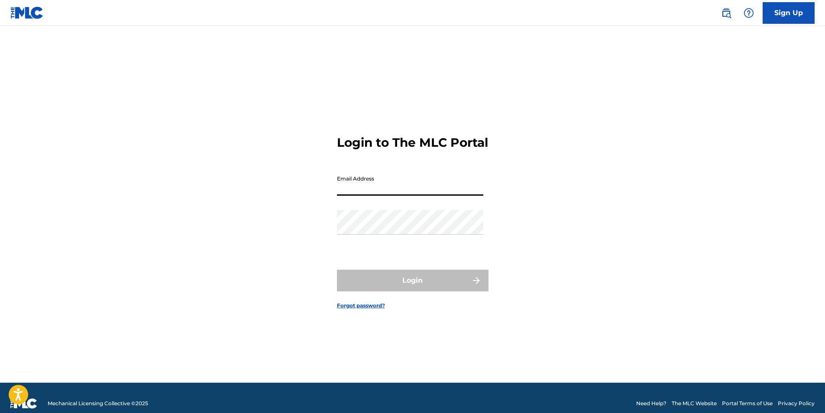
type input "[EMAIL_ADDRESS][DOMAIN_NAME]"
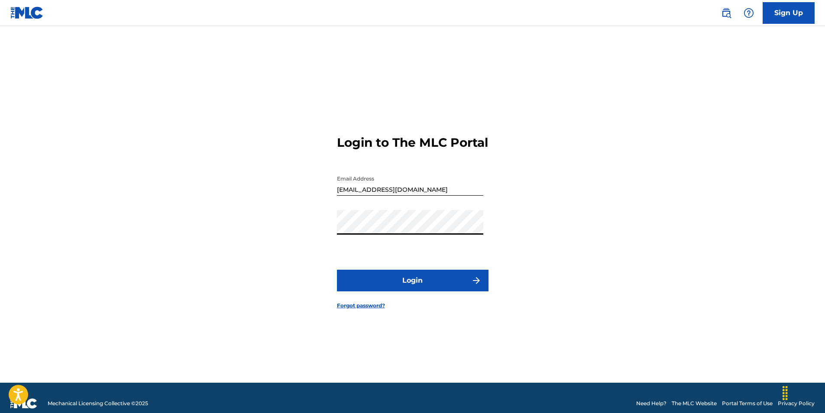
click at [337, 270] on button "Login" at bounding box center [413, 281] width 152 height 22
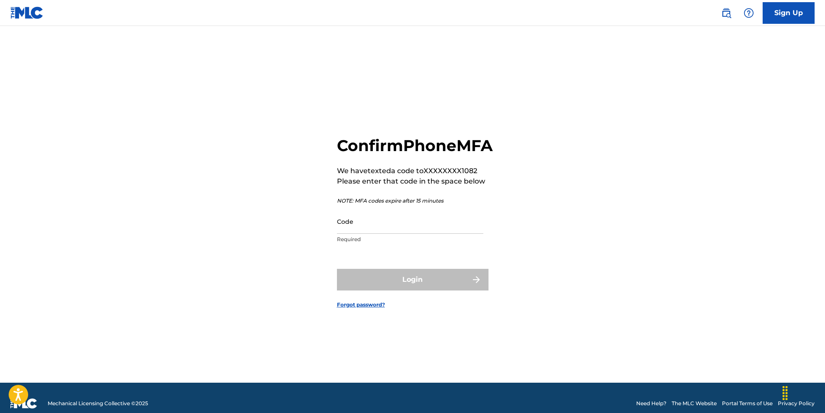
click at [356, 234] on input "Code" at bounding box center [410, 221] width 146 height 25
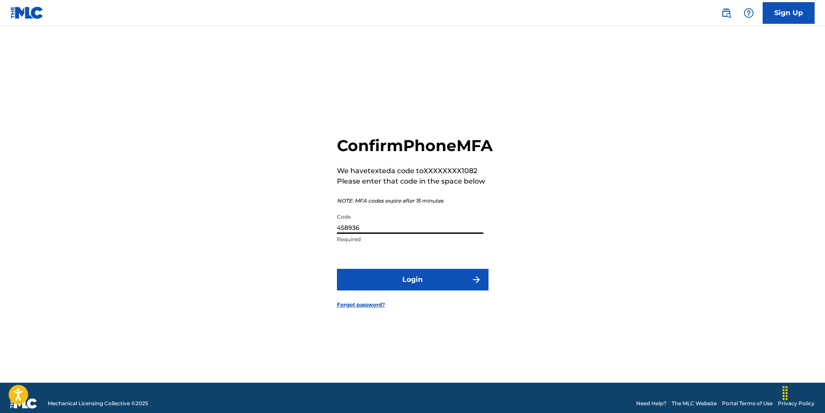
type input "458936"
click at [337, 269] on button "Login" at bounding box center [413, 280] width 152 height 22
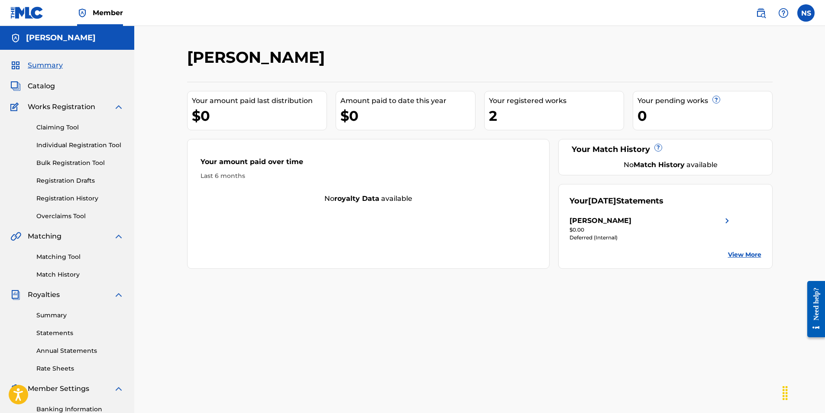
click at [739, 257] on link "View More" at bounding box center [744, 254] width 33 height 9
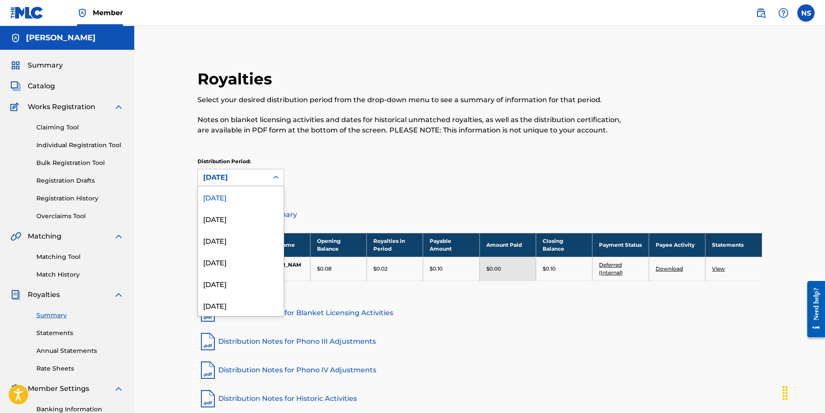
click at [266, 182] on div "[DATE]" at bounding box center [233, 177] width 70 height 16
click at [241, 213] on div "[DATE]" at bounding box center [241, 219] width 86 height 22
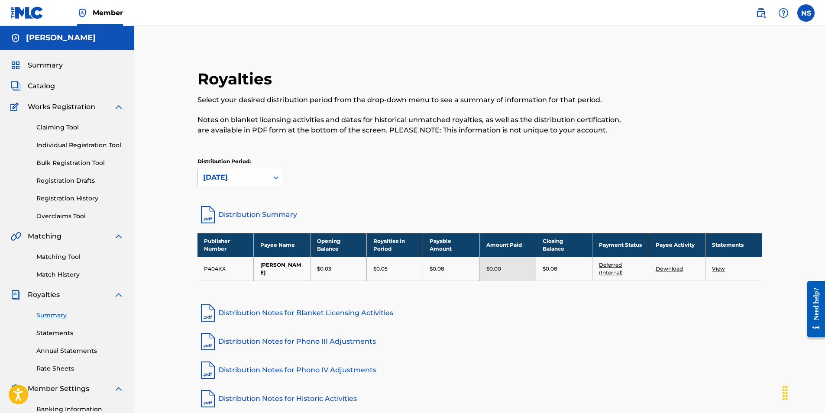
click at [265, 179] on div "[DATE]" at bounding box center [233, 177] width 70 height 16
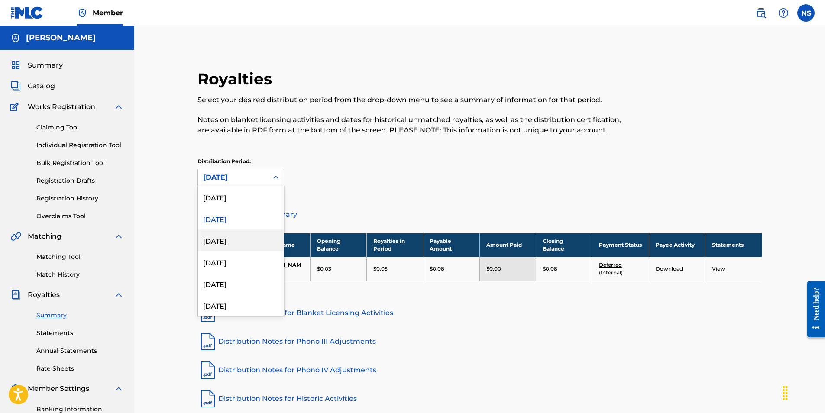
click at [241, 237] on div "[DATE]" at bounding box center [241, 241] width 86 height 22
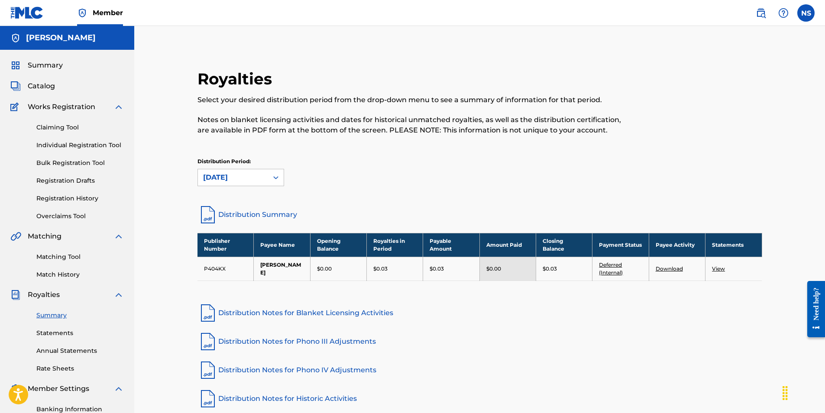
click at [280, 178] on icon at bounding box center [276, 177] width 9 height 9
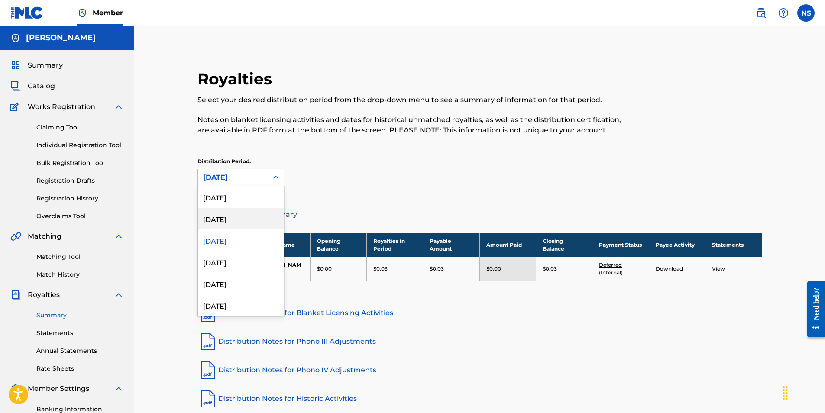
click at [257, 216] on div "[DATE]" at bounding box center [241, 219] width 86 height 22
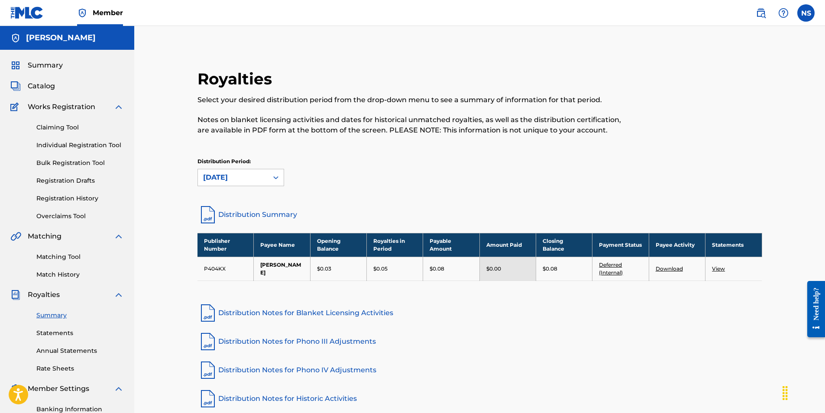
click at [271, 172] on div at bounding box center [276, 178] width 16 height 16
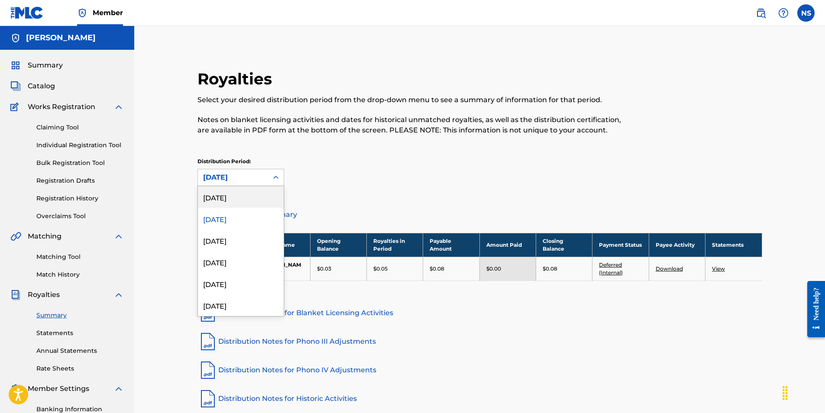
click at [255, 203] on div "[DATE]" at bounding box center [241, 197] width 86 height 22
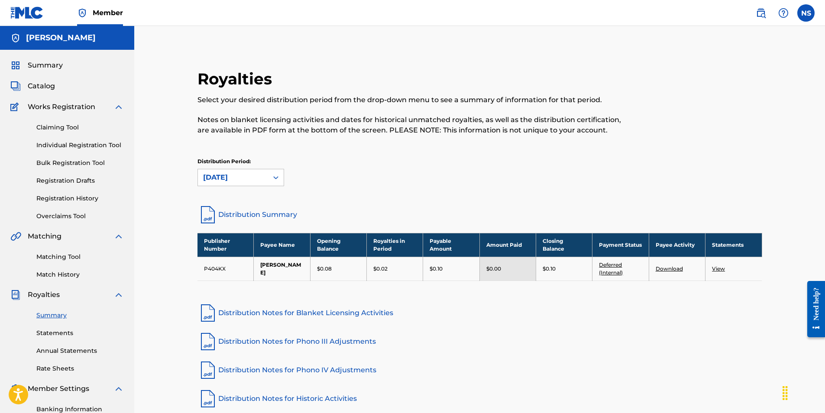
click at [70, 198] on link "Registration History" at bounding box center [79, 198] width 87 height 9
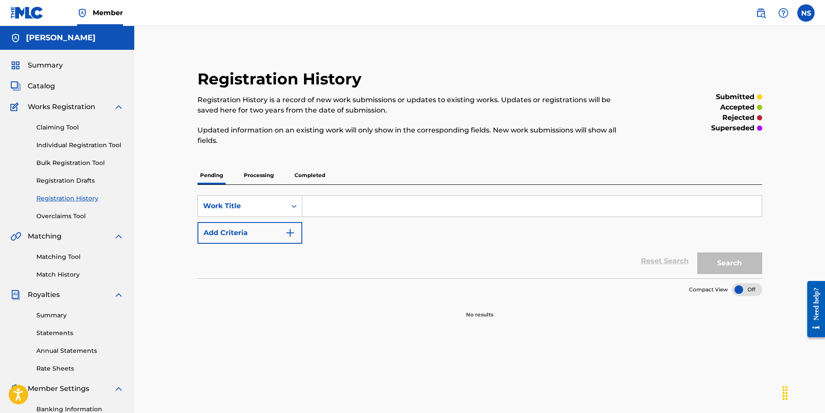
click at [254, 177] on p "Processing" at bounding box center [258, 175] width 35 height 18
click at [321, 176] on p "Completed" at bounding box center [310, 175] width 36 height 18
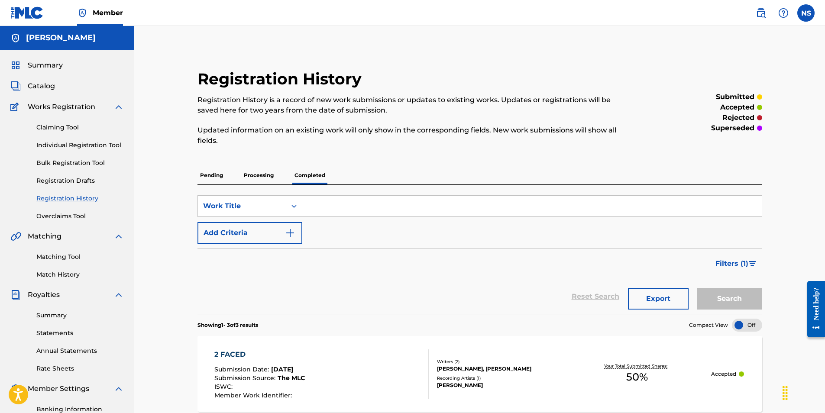
click at [51, 65] on span "Summary" at bounding box center [45, 65] width 35 height 10
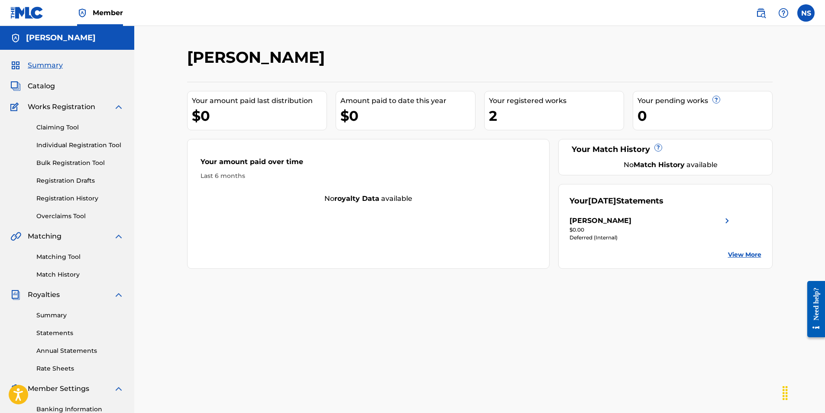
click at [53, 87] on span "Catalog" at bounding box center [41, 86] width 27 height 10
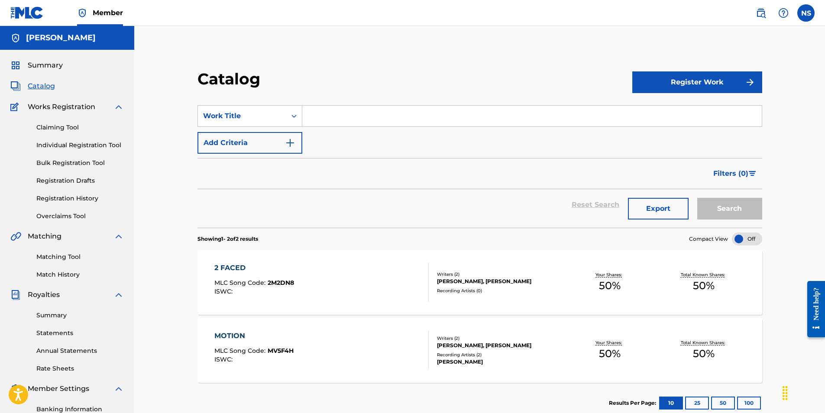
click at [55, 109] on span "Works Registration" at bounding box center [62, 107] width 68 height 10
click at [14, 107] on img at bounding box center [15, 107] width 11 height 10
click at [75, 127] on link "Claiming Tool" at bounding box center [79, 127] width 87 height 9
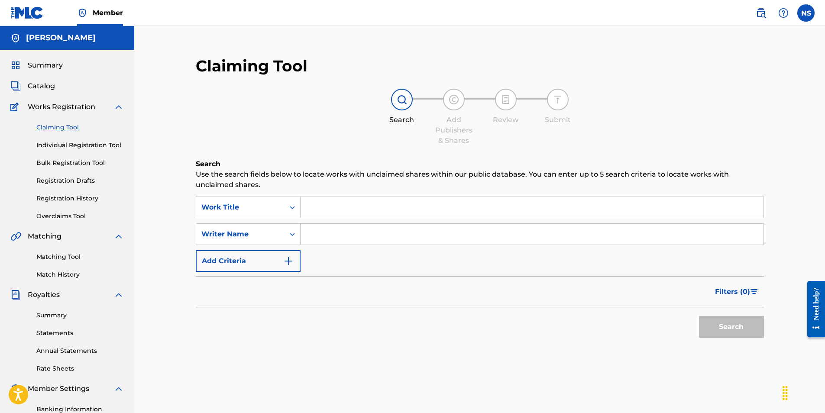
click at [36, 6] on img at bounding box center [26, 12] width 33 height 13
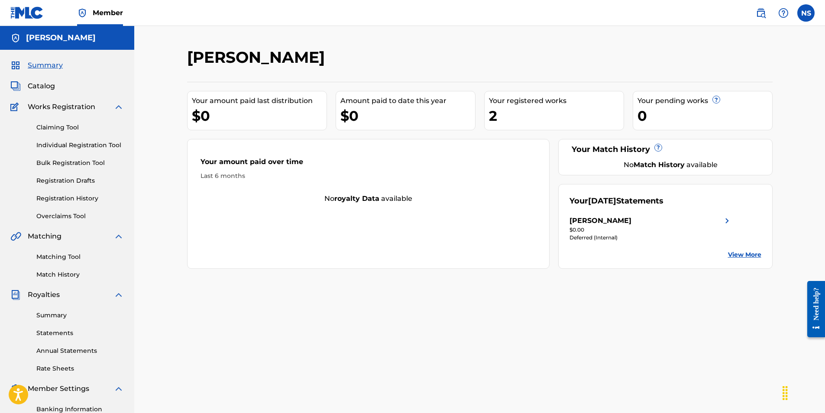
click at [120, 105] on img at bounding box center [118, 107] width 10 height 10
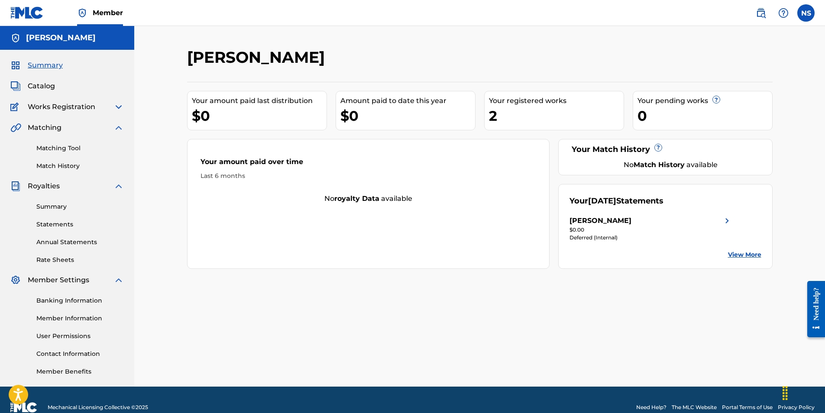
click at [120, 108] on img at bounding box center [118, 107] width 10 height 10
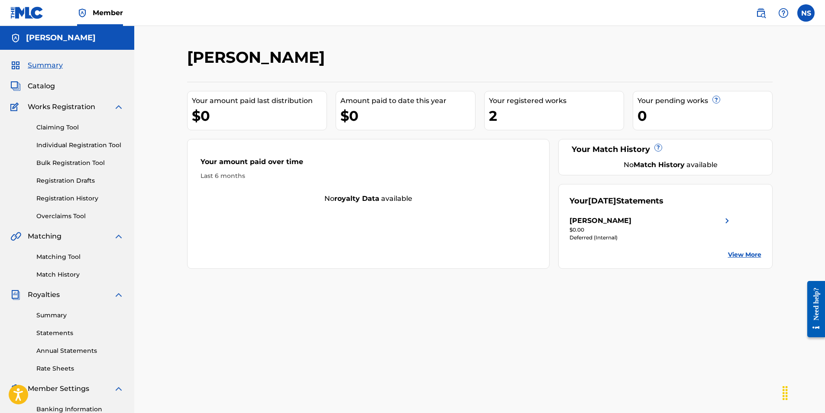
click at [57, 143] on link "Individual Registration Tool" at bounding box center [79, 145] width 87 height 9
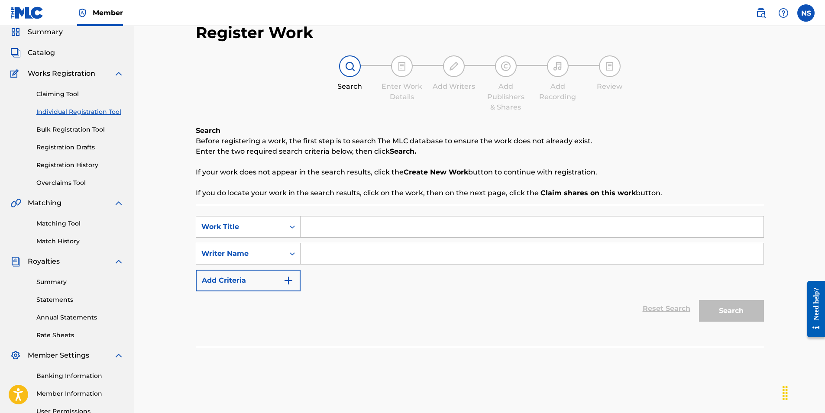
scroll to position [87, 0]
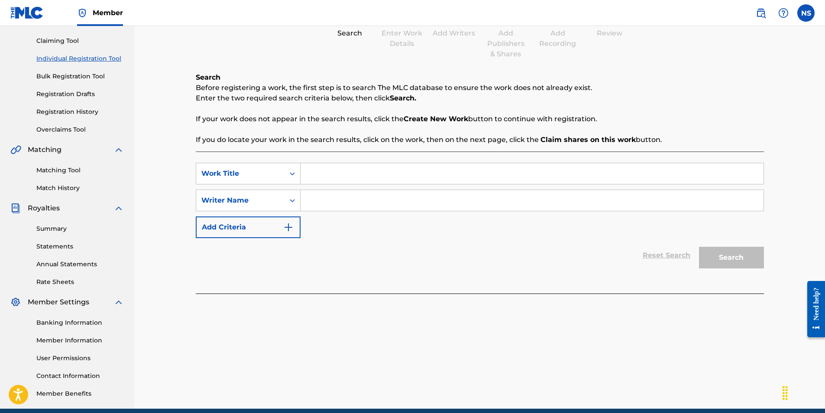
click at [344, 179] on input "Search Form" at bounding box center [532, 173] width 463 height 21
type input "TrinoTalk"
click at [411, 194] on input "Search Form" at bounding box center [532, 200] width 463 height 21
type input "[PERSON_NAME]"
drag, startPoint x: 735, startPoint y: 246, endPoint x: 731, endPoint y: 253, distance: 8.2
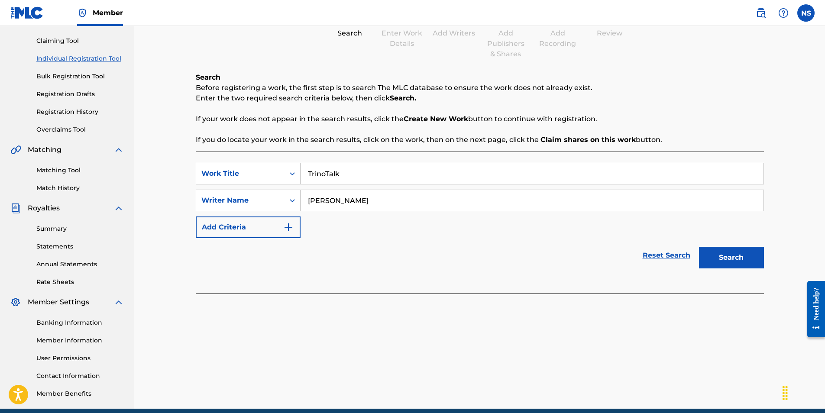
click at [737, 245] on div "Search" at bounding box center [729, 255] width 69 height 35
click at [729, 258] on button "Search" at bounding box center [731, 258] width 65 height 22
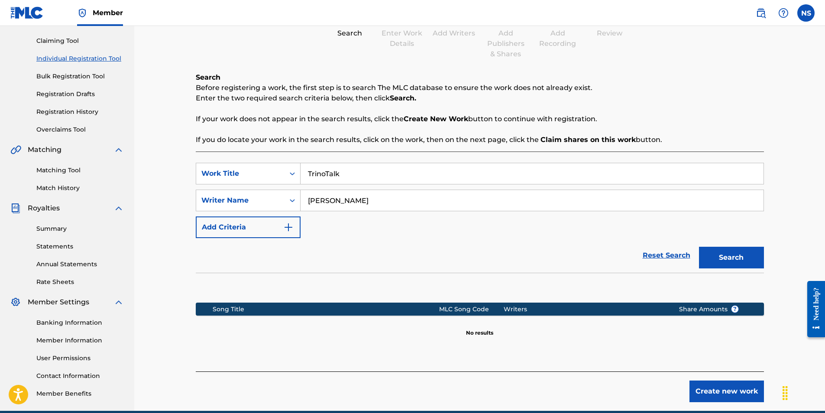
scroll to position [126, 0]
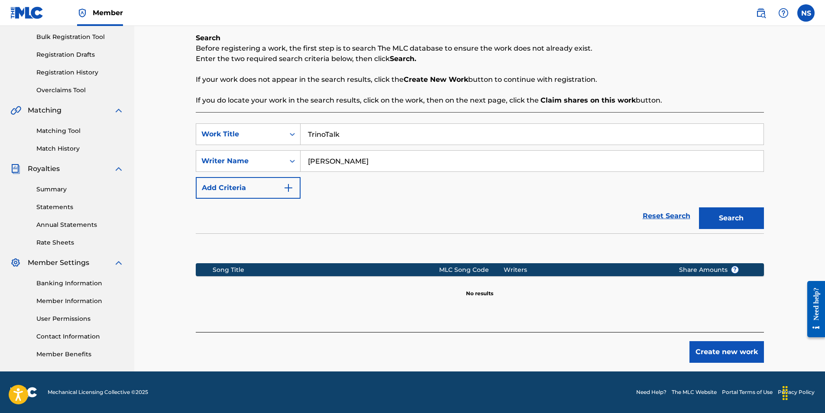
click at [702, 351] on button "Create new work" at bounding box center [727, 352] width 74 height 22
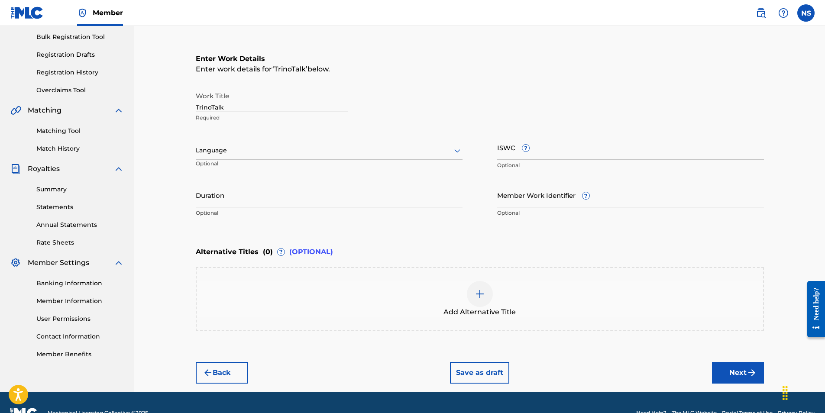
click at [223, 150] on div at bounding box center [329, 150] width 267 height 11
click at [225, 170] on div "English" at bounding box center [329, 169] width 266 height 19
click at [513, 152] on input "ISWC ?" at bounding box center [630, 147] width 267 height 25
click at [336, 196] on input "Duration" at bounding box center [329, 195] width 267 height 25
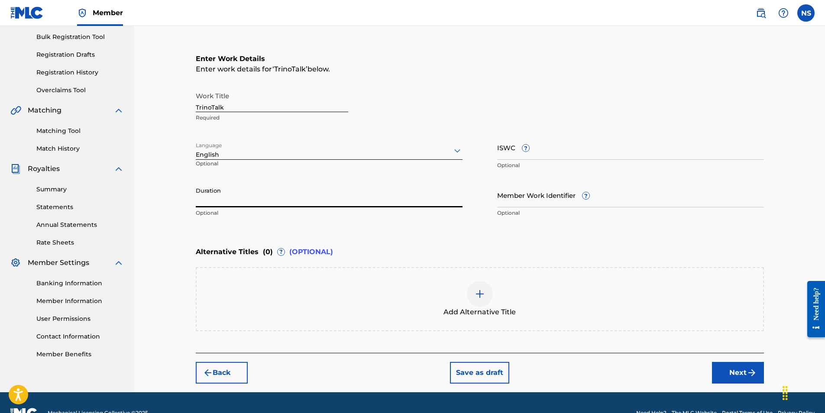
type input "1"
type input "01:12"
click at [563, 146] on input "ISWC ?" at bounding box center [630, 147] width 267 height 25
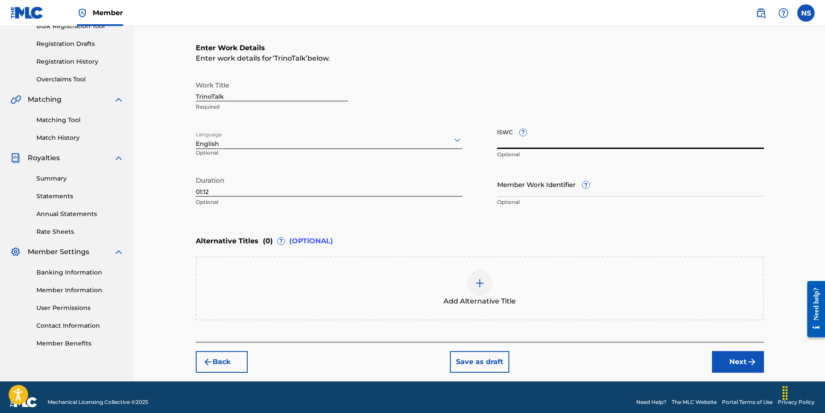
scroll to position [147, 0]
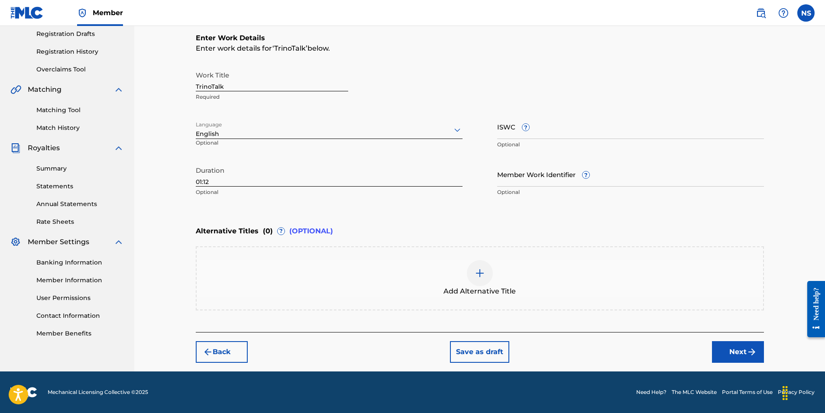
click at [732, 356] on button "Next" at bounding box center [738, 352] width 52 height 22
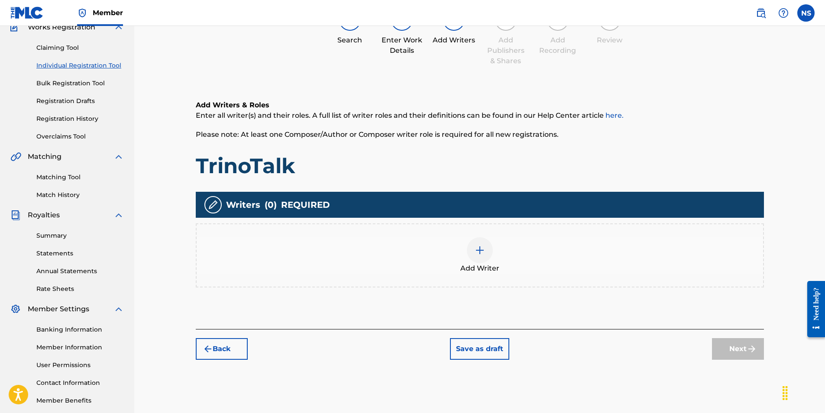
scroll to position [37, 0]
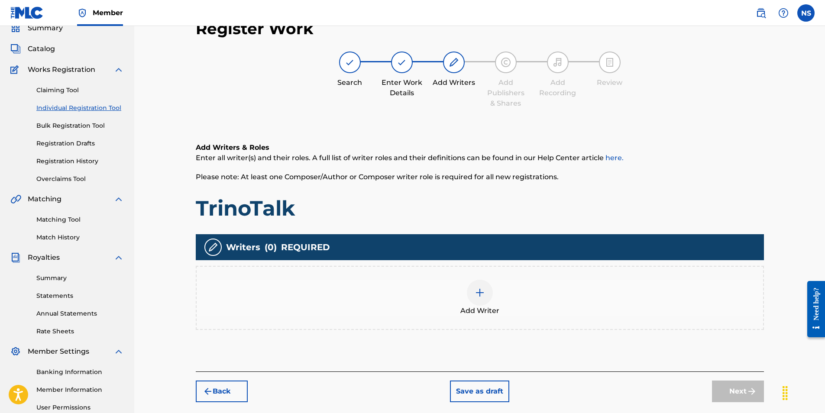
click at [477, 293] on img at bounding box center [480, 293] width 10 height 10
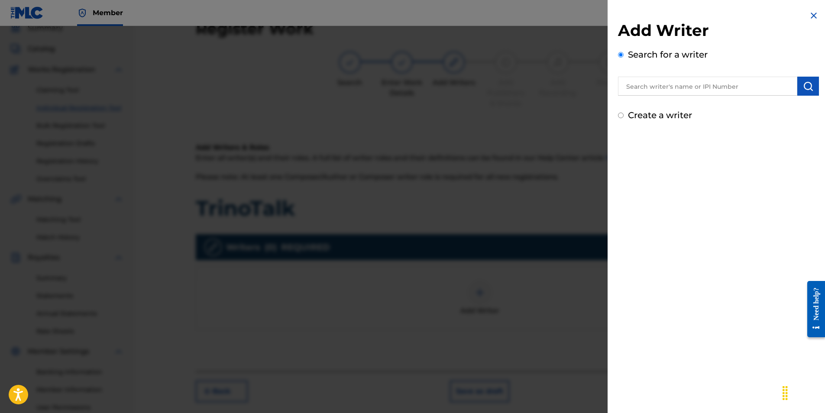
click at [739, 85] on input "text" at bounding box center [707, 86] width 179 height 19
paste input "00848682095"
click at [809, 91] on img "submit" at bounding box center [808, 86] width 10 height 10
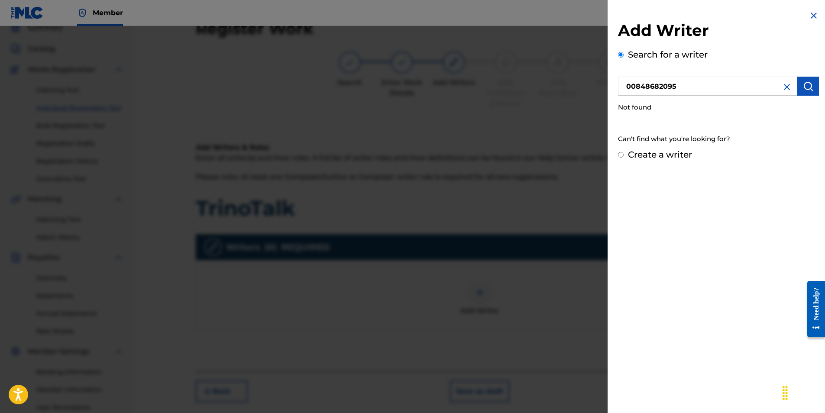
click at [651, 90] on input "00848682095" at bounding box center [707, 86] width 179 height 19
type input "00848682095"
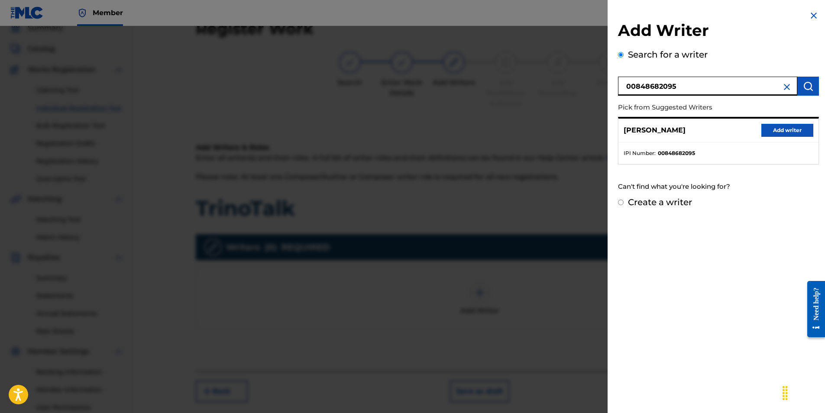
click at [769, 132] on button "Add writer" at bounding box center [787, 130] width 52 height 13
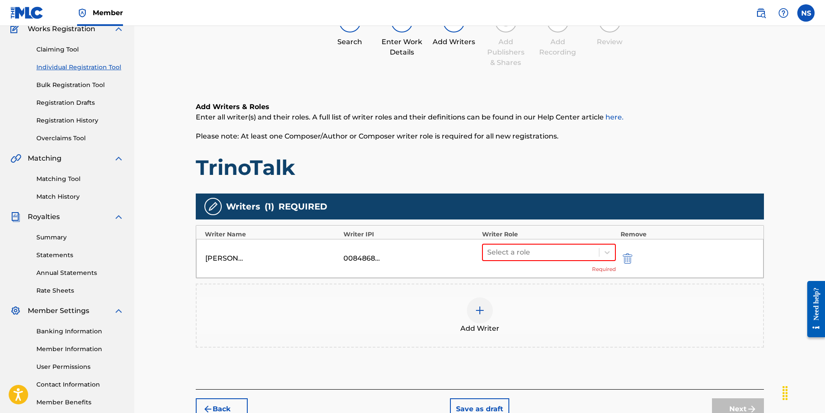
scroll to position [81, 0]
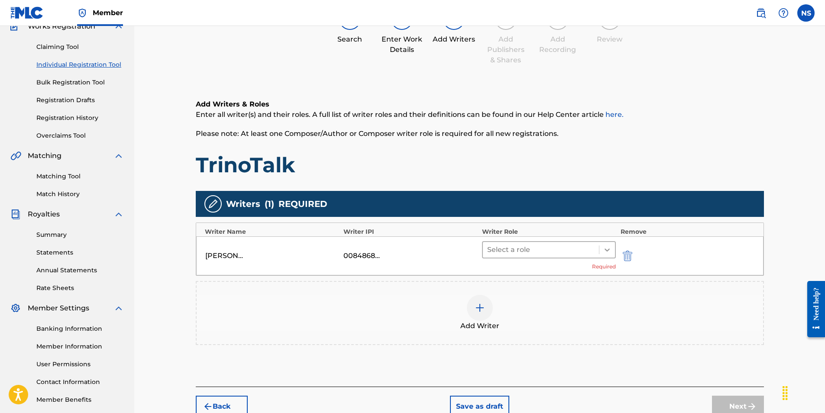
click at [611, 253] on icon at bounding box center [607, 250] width 9 height 9
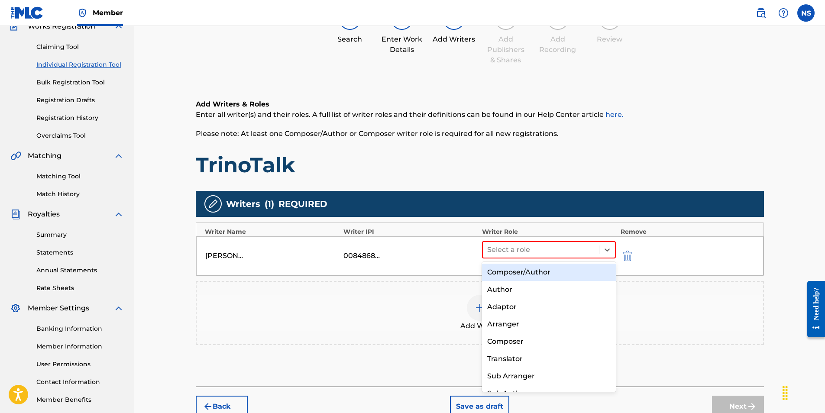
click at [547, 271] on div "Composer/Author" at bounding box center [549, 272] width 134 height 17
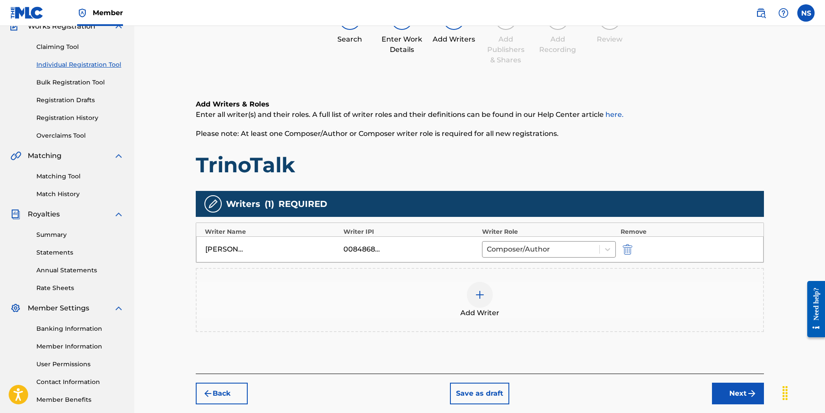
click at [473, 295] on div at bounding box center [480, 295] width 26 height 26
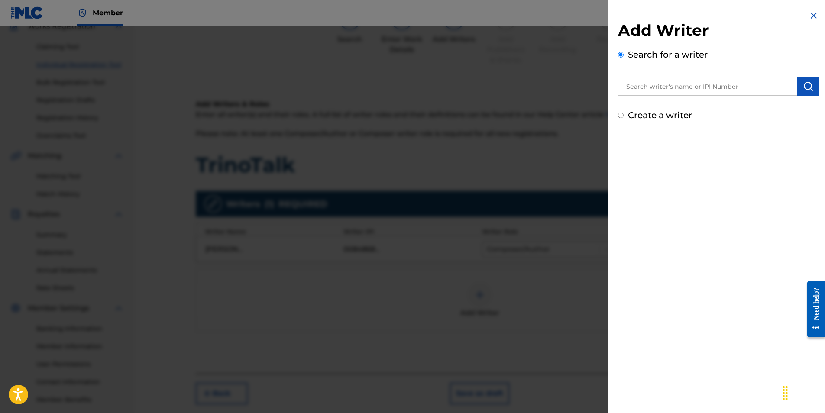
click at [649, 88] on input "text" at bounding box center [707, 86] width 179 height 19
paste input "00868034122"
type input "00868034122"
click at [799, 91] on button "submit" at bounding box center [808, 86] width 22 height 19
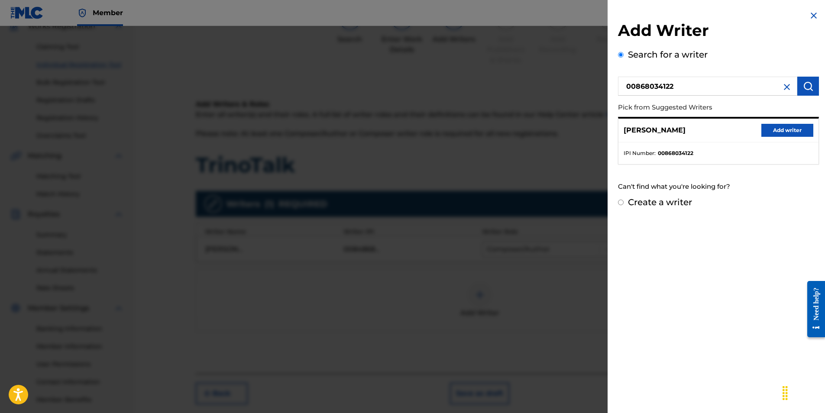
click at [769, 132] on button "Add writer" at bounding box center [787, 130] width 52 height 13
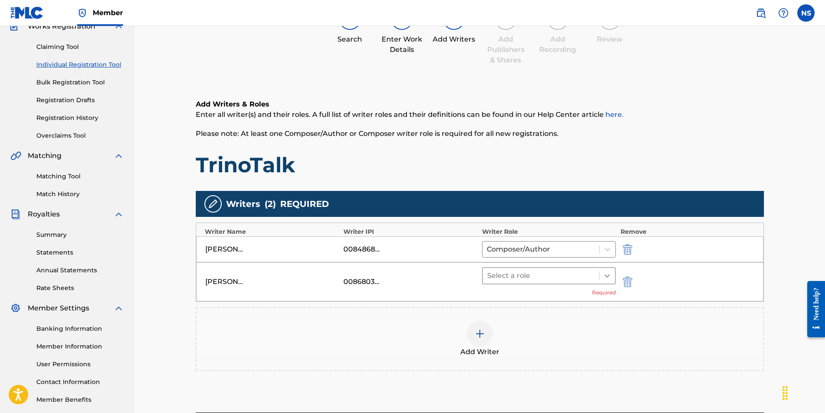
click at [607, 272] on icon at bounding box center [607, 276] width 9 height 9
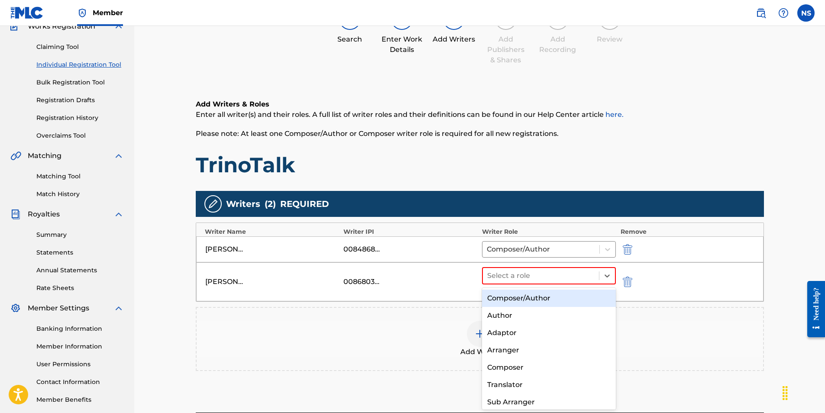
click at [535, 298] on div "Composer/Author" at bounding box center [549, 298] width 134 height 17
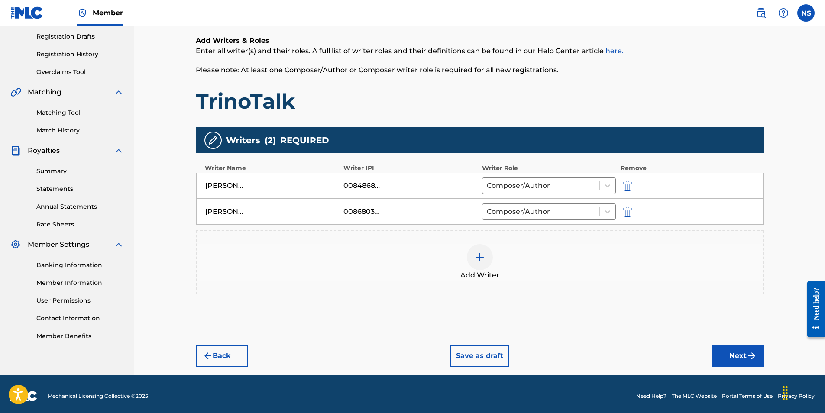
scroll to position [148, 0]
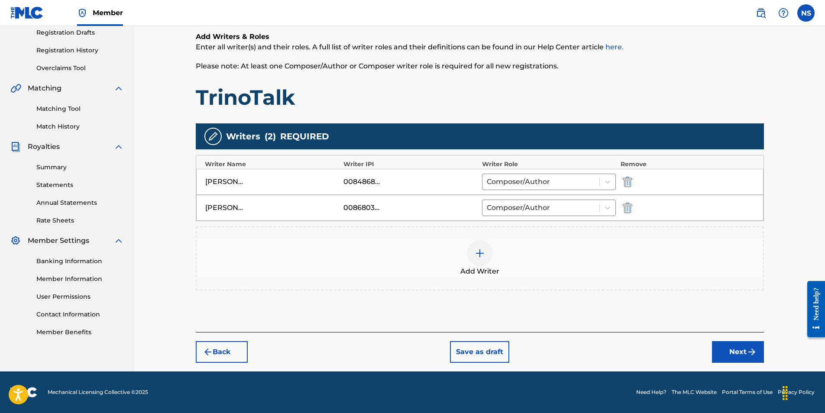
click at [728, 353] on button "Next" at bounding box center [738, 352] width 52 height 22
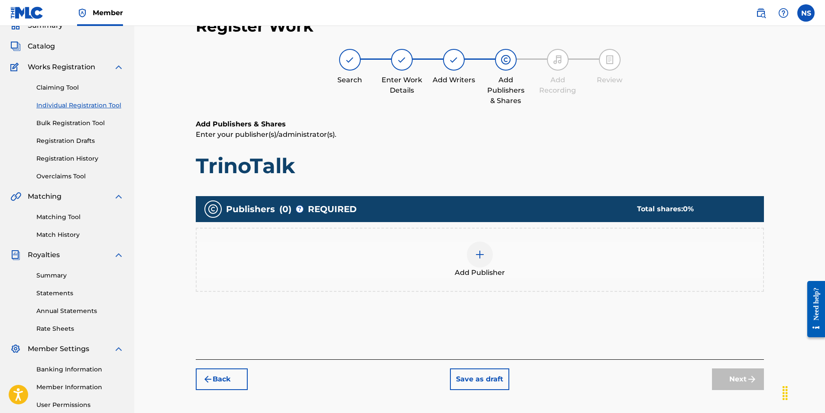
scroll to position [39, 0]
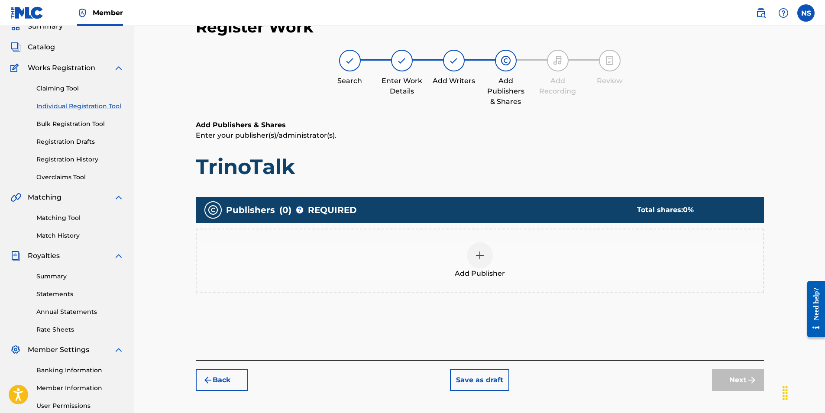
click at [486, 253] on div at bounding box center [480, 256] width 26 height 26
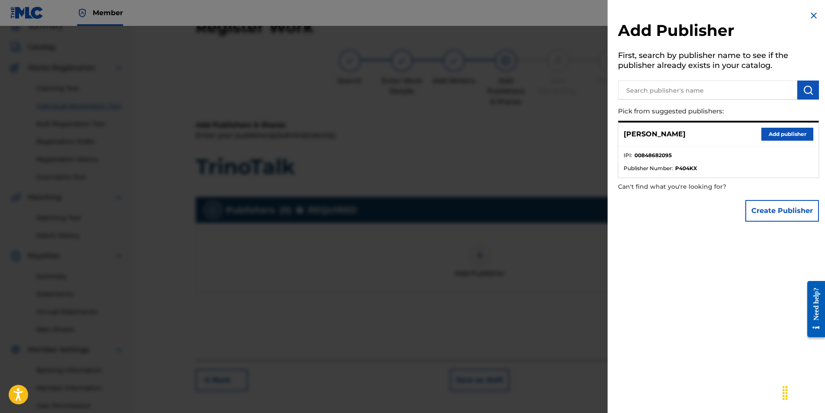
click at [702, 88] on input "text" at bounding box center [707, 90] width 179 height 19
click at [779, 136] on button "Add publisher" at bounding box center [787, 134] width 52 height 13
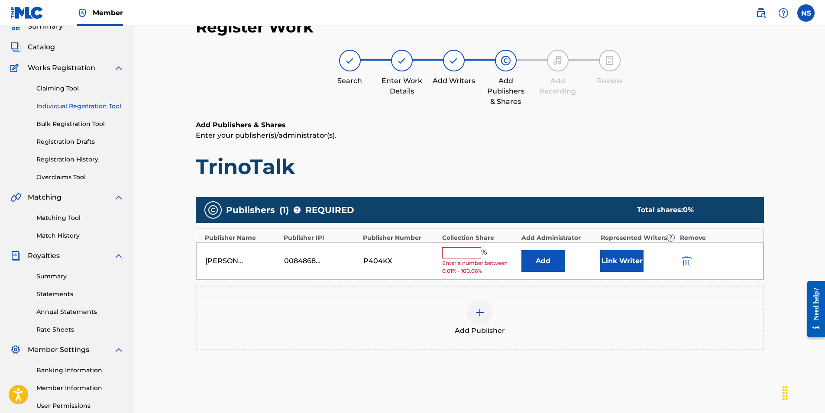
click at [458, 256] on input "text" at bounding box center [461, 252] width 39 height 11
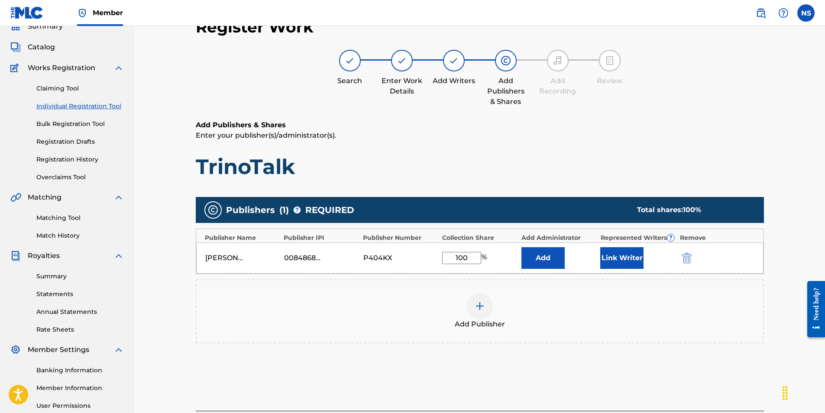
type input "100"
click at [611, 261] on button "Link Writer" at bounding box center [621, 258] width 43 height 22
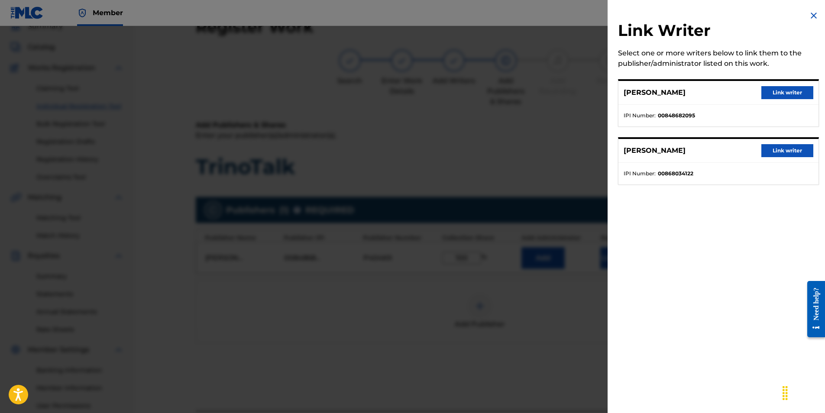
click at [800, 93] on button "Link writer" at bounding box center [787, 92] width 52 height 13
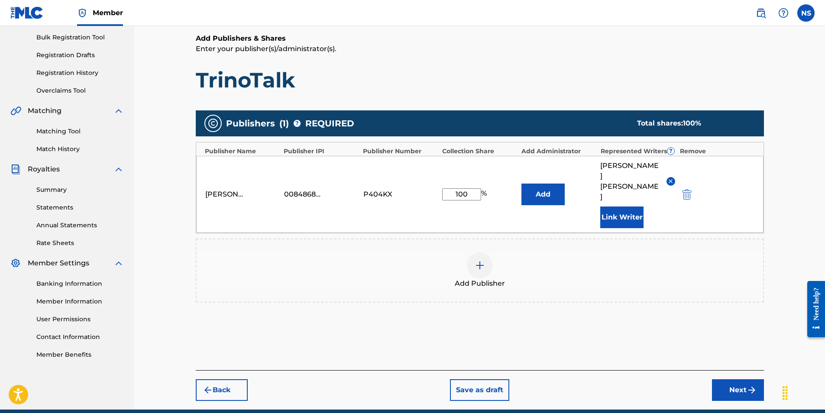
click at [741, 379] on button "Next" at bounding box center [738, 390] width 52 height 22
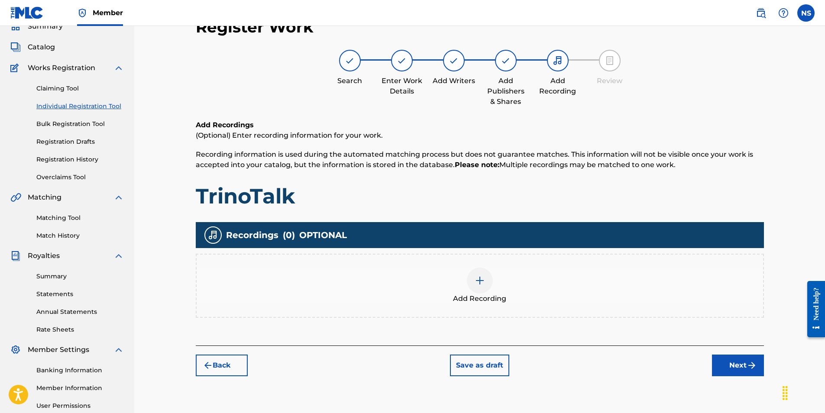
click at [474, 288] on div at bounding box center [480, 281] width 26 height 26
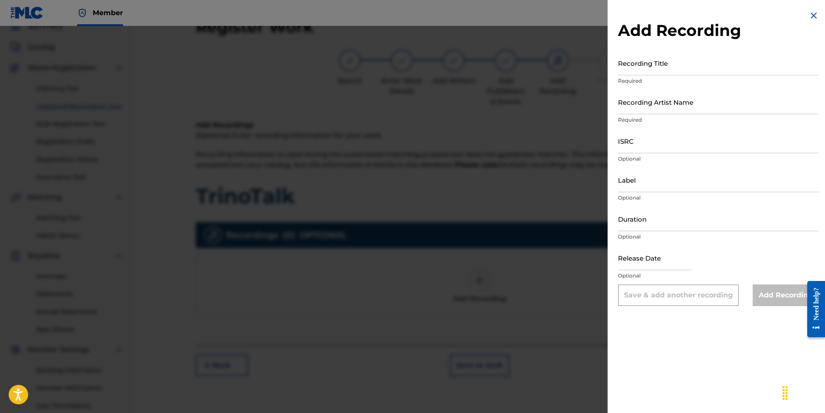
click at [697, 65] on input "Recording Title" at bounding box center [718, 63] width 201 height 25
type input "TrinoTalk"
click at [696, 103] on input "Recording Artist Name" at bounding box center [718, 102] width 201 height 25
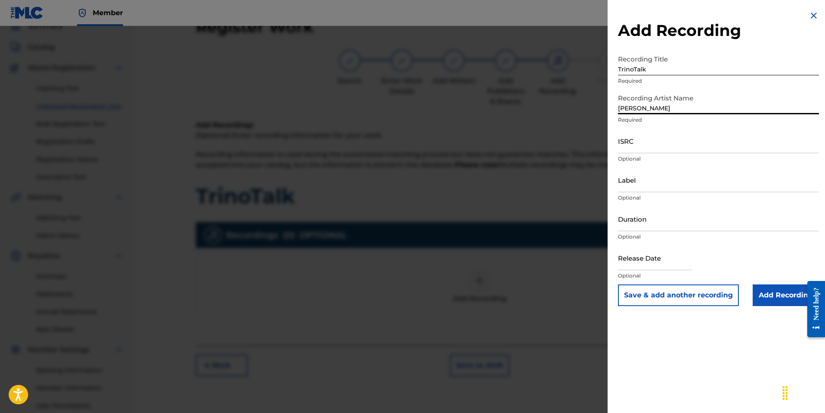
type input "[PERSON_NAME]"
click at [634, 136] on input "ISRC" at bounding box center [718, 141] width 201 height 25
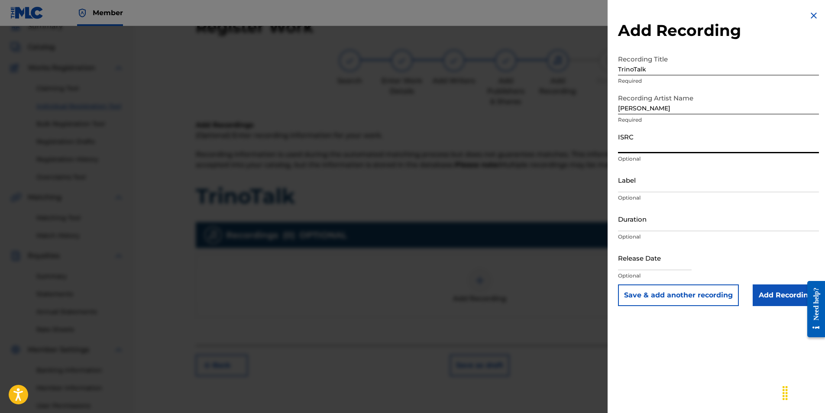
paste input "AUGBT2530598"
type input "AUGBT2530598"
click at [642, 183] on input "Label" at bounding box center [718, 180] width 201 height 25
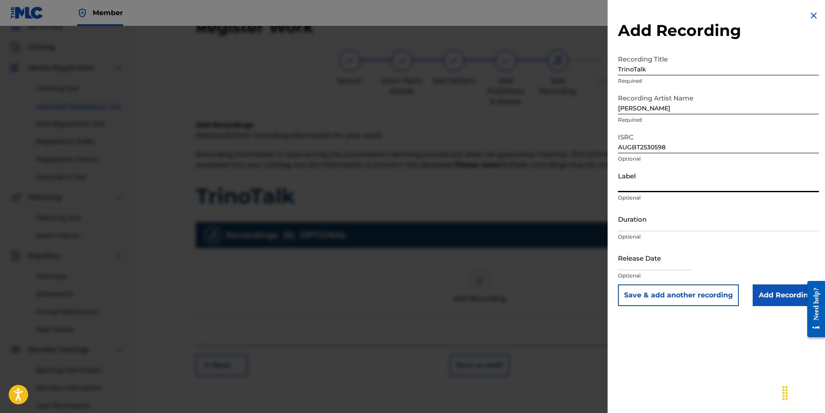
type input "Fallen Star Music LLC"
click at [649, 223] on input "Duration" at bounding box center [718, 219] width 201 height 25
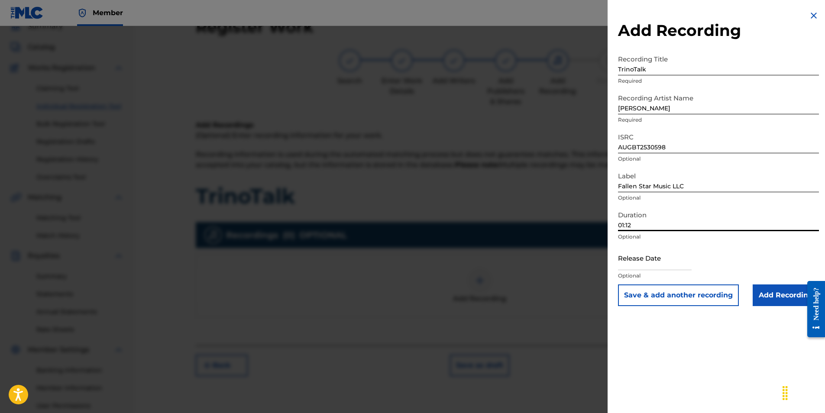
type input "01:12"
click at [648, 262] on input "text" at bounding box center [655, 258] width 74 height 25
select select "7"
select select "2025"
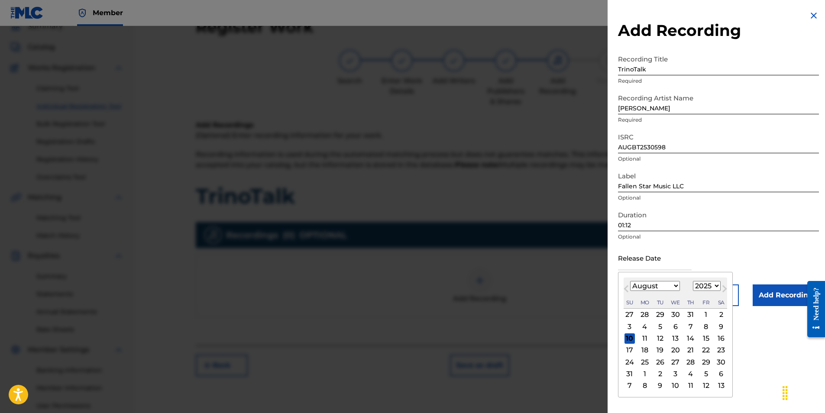
click at [724, 291] on span "Next Month" at bounding box center [724, 290] width 0 height 13
select select "8"
click at [708, 315] on div "5" at bounding box center [706, 315] width 10 height 10
type input "[DATE]"
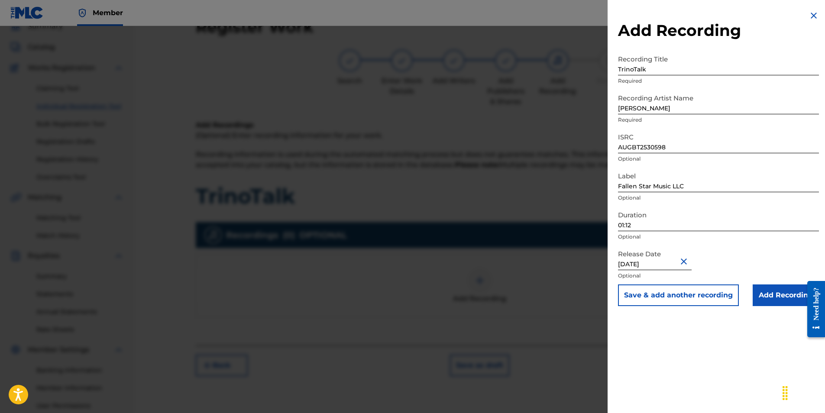
click at [777, 301] on input "Add Recording" at bounding box center [786, 296] width 66 height 22
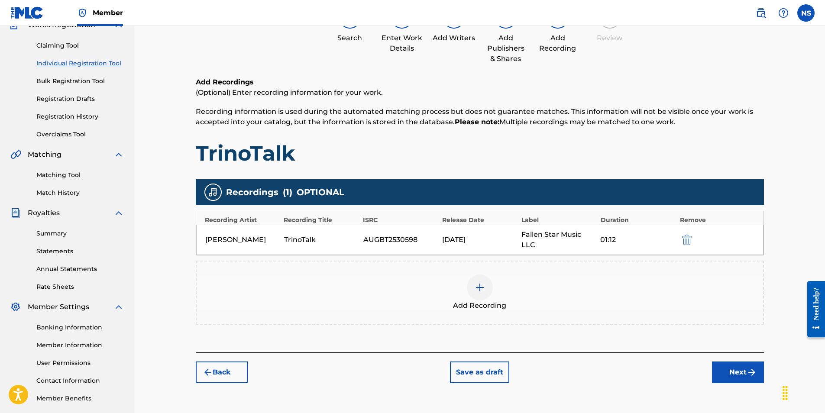
scroll to position [124, 0]
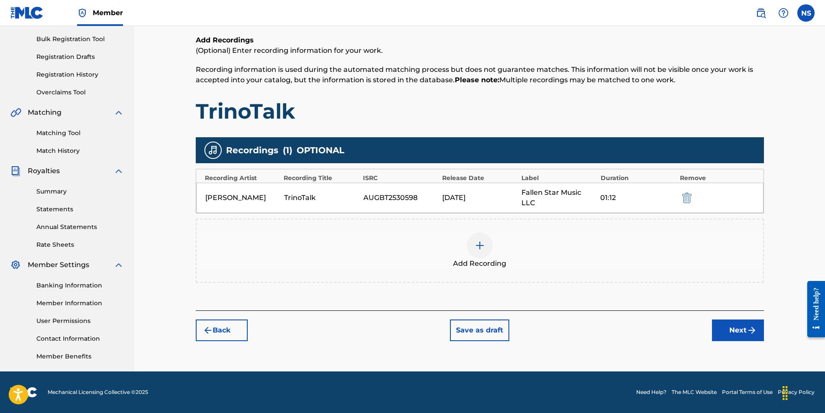
click at [723, 324] on button "Next" at bounding box center [738, 331] width 52 height 22
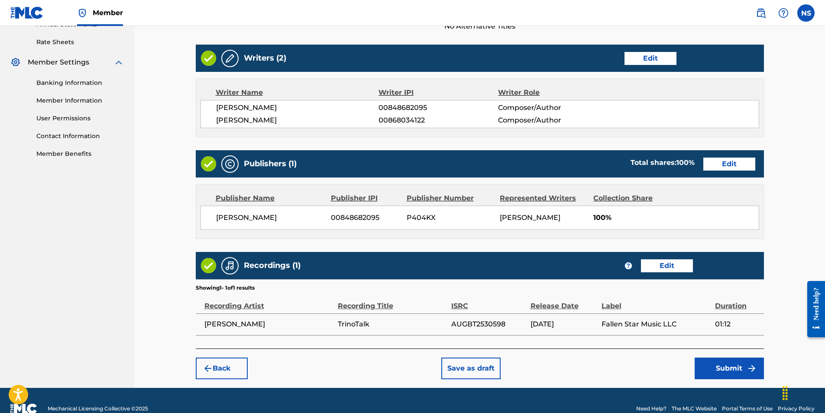
scroll to position [342, 0]
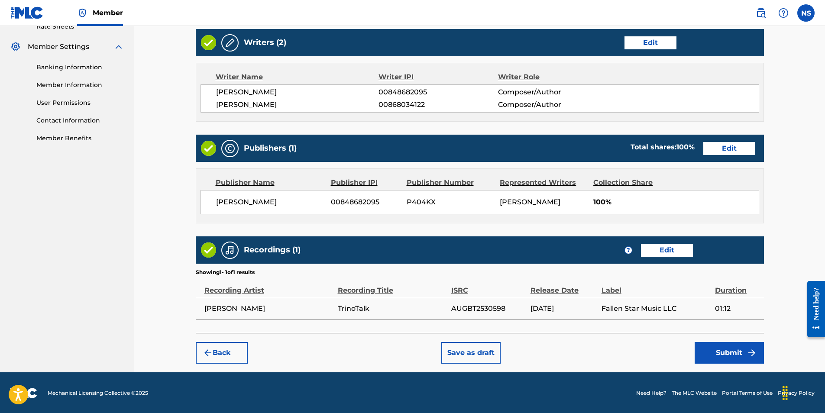
click at [732, 352] on button "Submit" at bounding box center [729, 353] width 69 height 22
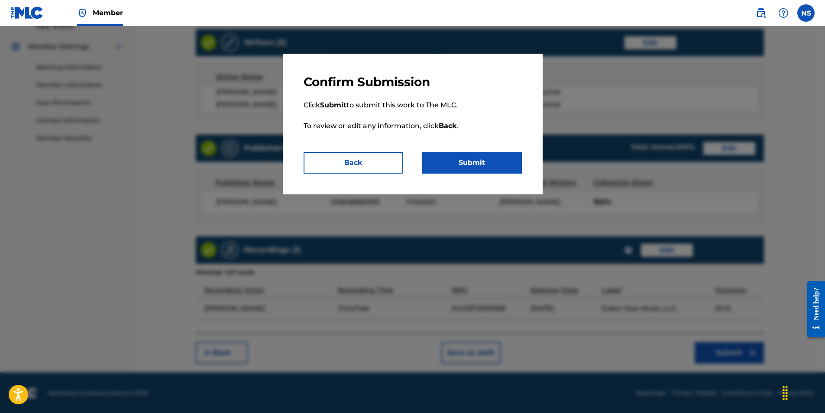
click at [462, 164] on button "Submit" at bounding box center [472, 163] width 100 height 22
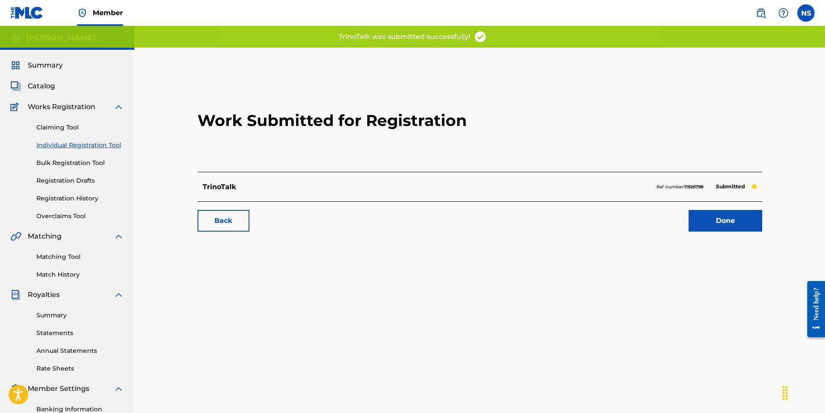
click at [710, 226] on link "Done" at bounding box center [726, 221] width 74 height 22
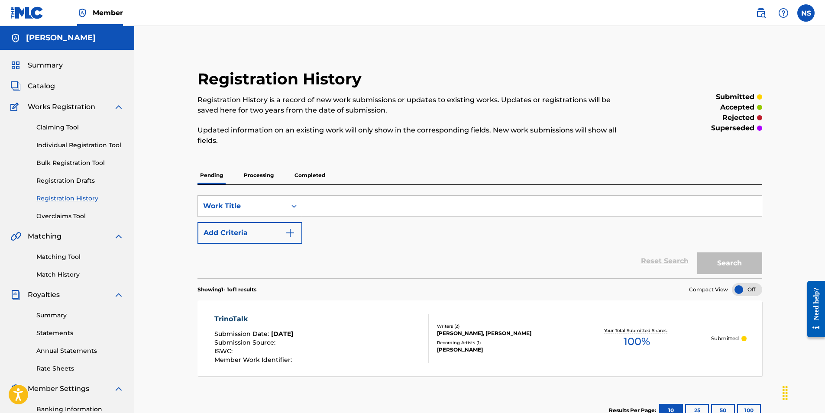
click at [69, 144] on link "Individual Registration Tool" at bounding box center [79, 145] width 87 height 9
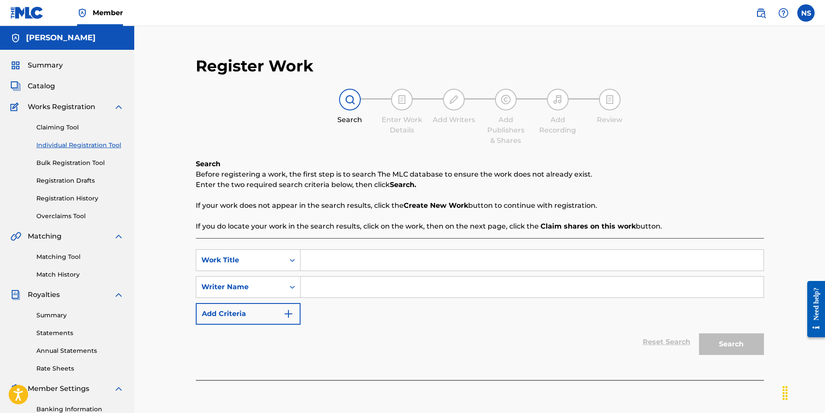
click at [366, 260] on input "Search Form" at bounding box center [532, 260] width 463 height 21
type input "So Long"
click at [64, 195] on link "Registration History" at bounding box center [79, 198] width 87 height 9
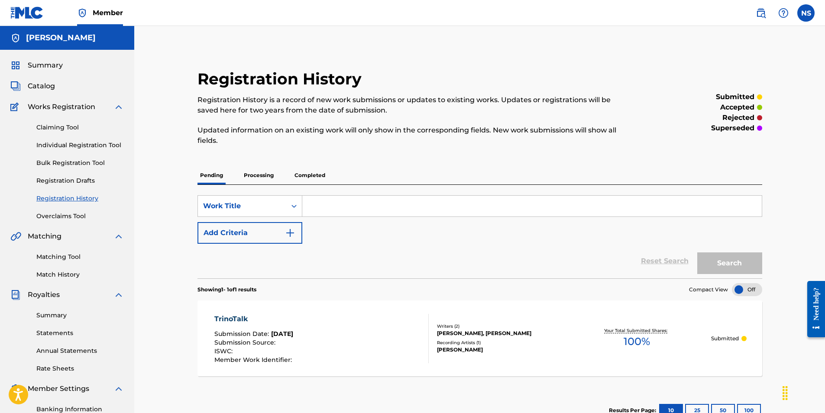
click at [303, 178] on p "Completed" at bounding box center [310, 175] width 36 height 18
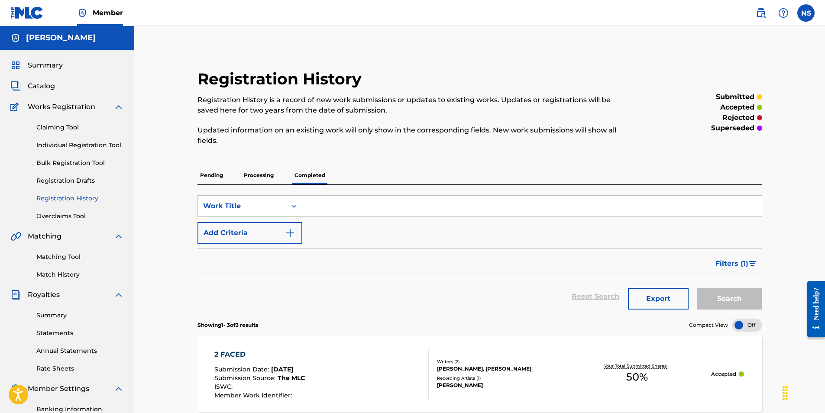
click at [70, 151] on div "Claiming Tool Individual Registration Tool Bulk Registration Tool Registration …" at bounding box center [66, 166] width 113 height 109
click at [72, 142] on link "Individual Registration Tool" at bounding box center [79, 145] width 87 height 9
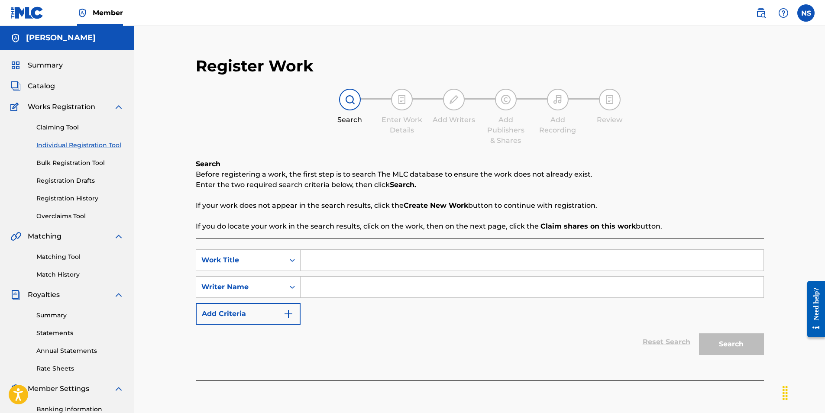
click at [327, 259] on input "Search Form" at bounding box center [532, 260] width 463 height 21
type input "So Long"
click at [327, 292] on input "Search Form" at bounding box center [532, 287] width 463 height 21
click at [301, 321] on div "SearchWithCriteria2191bd36-bbcd-46e4-ba2a-9fcf9248f127 Work Title So Long Searc…" at bounding box center [480, 286] width 568 height 75
click at [324, 295] on input "Search Form" at bounding box center [532, 287] width 463 height 21
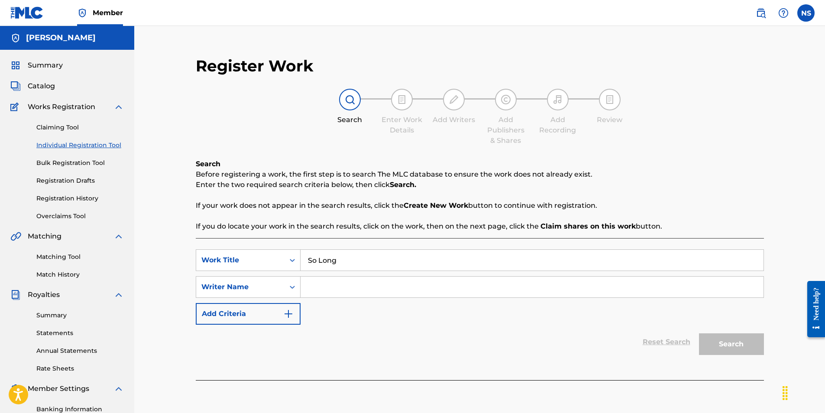
type input "[PERSON_NAME]"
click at [735, 346] on button "Search" at bounding box center [731, 344] width 65 height 22
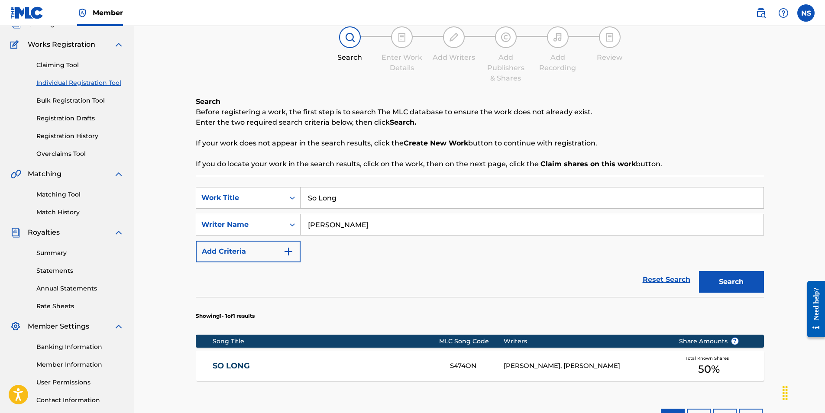
scroll to position [130, 0]
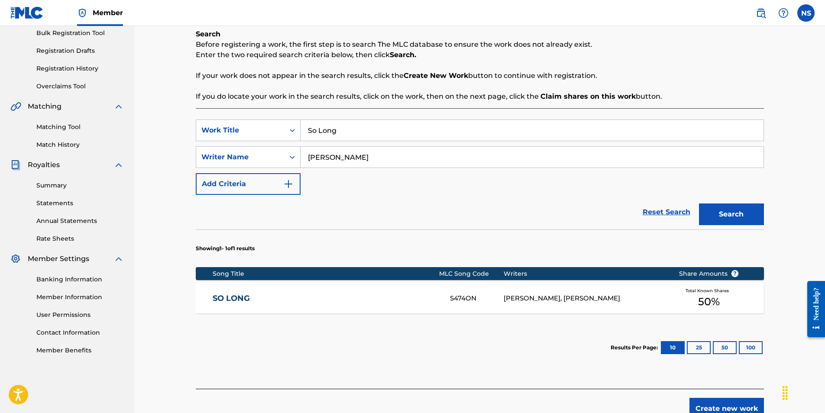
click at [344, 291] on div "SO LONG S474ON [PERSON_NAME], [PERSON_NAME] Total Known Shares 50 %" at bounding box center [480, 298] width 568 height 30
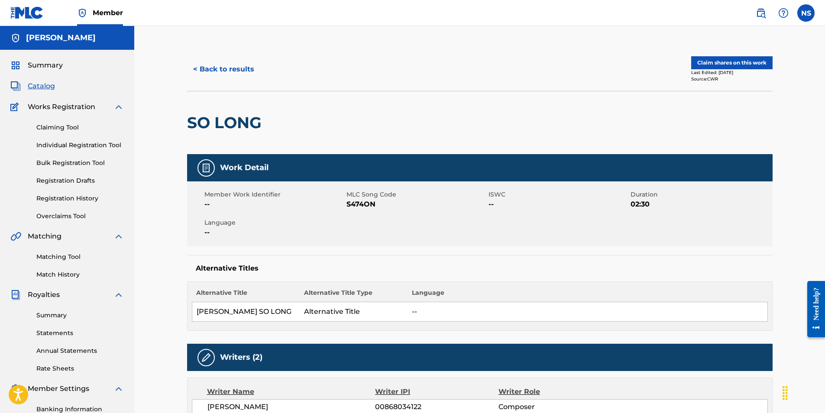
click at [722, 65] on button "Claim shares on this work" at bounding box center [731, 62] width 81 height 13
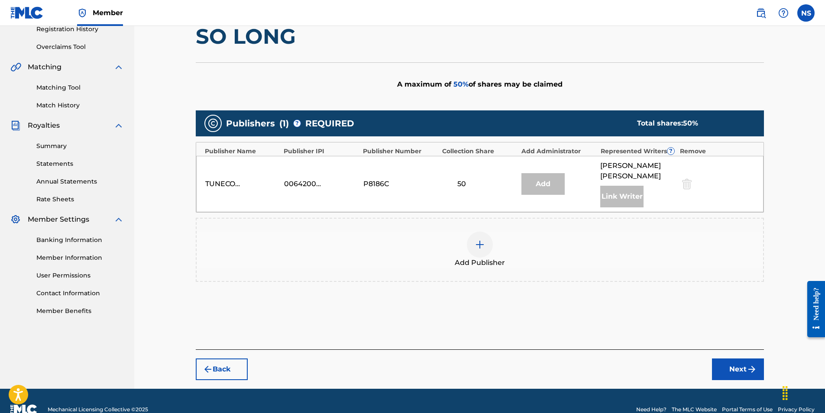
scroll to position [173, 0]
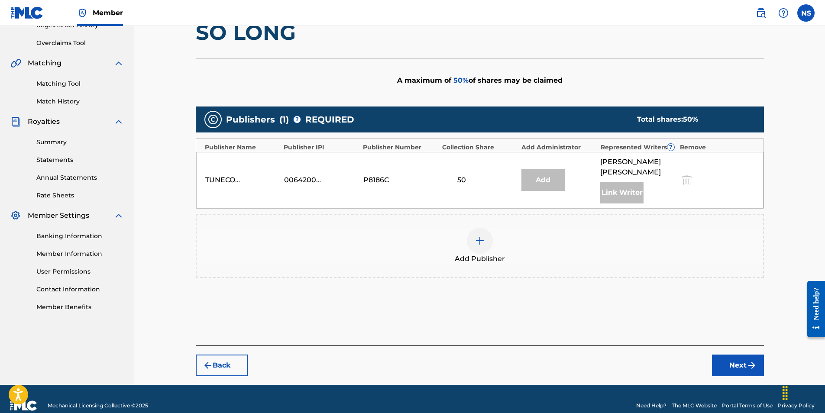
click at [478, 241] on img at bounding box center [480, 241] width 10 height 10
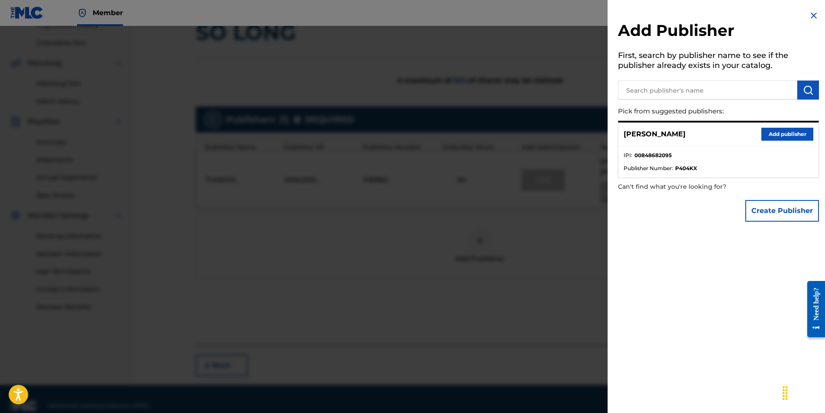
click at [782, 136] on button "Add publisher" at bounding box center [787, 134] width 52 height 13
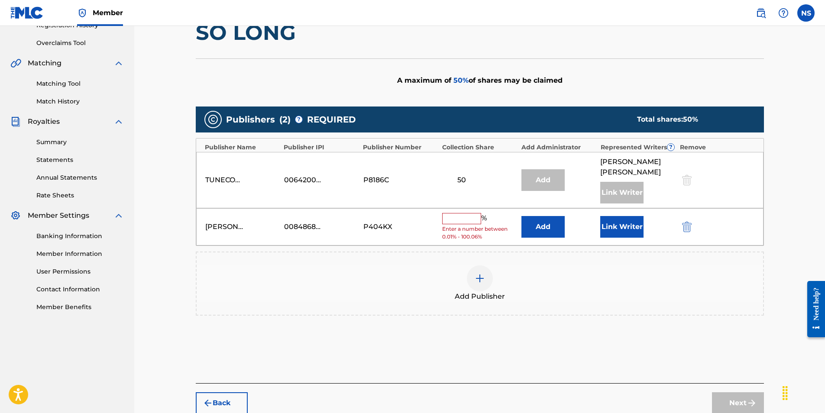
click at [469, 220] on input "text" at bounding box center [461, 218] width 39 height 11
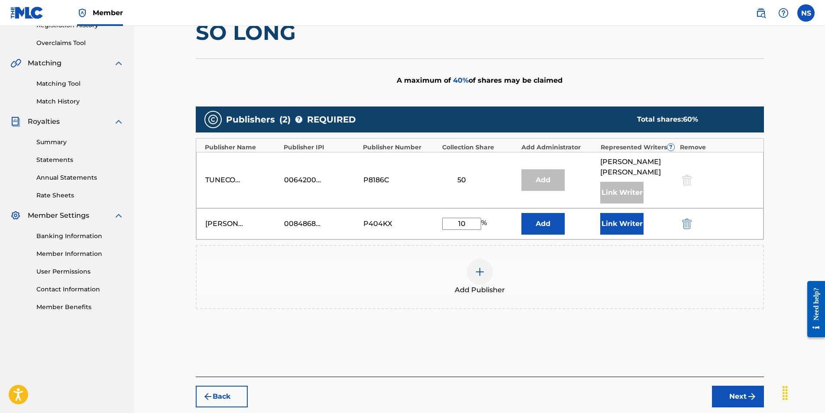
type input "1"
type input "50"
click at [624, 230] on button "Link Writer" at bounding box center [621, 224] width 43 height 22
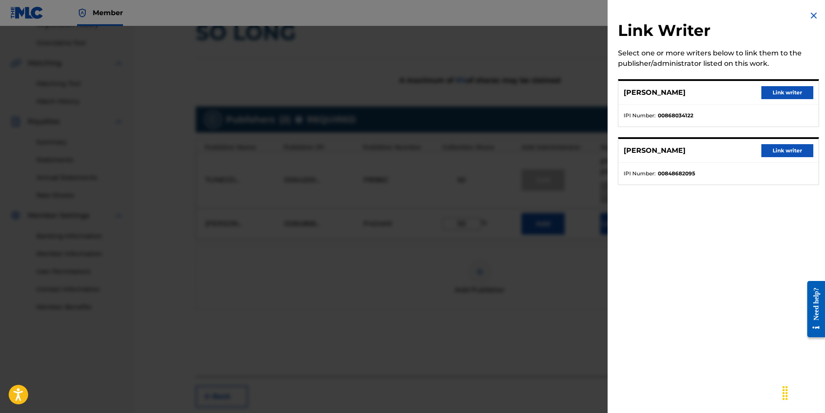
click at [780, 152] on button "Link writer" at bounding box center [787, 150] width 52 height 13
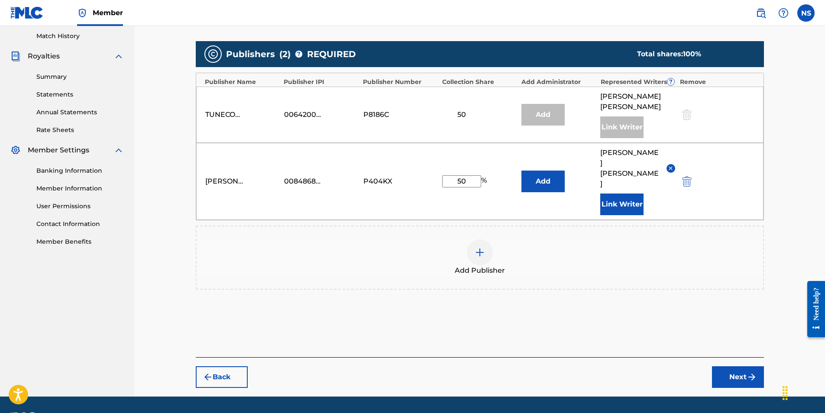
scroll to position [243, 0]
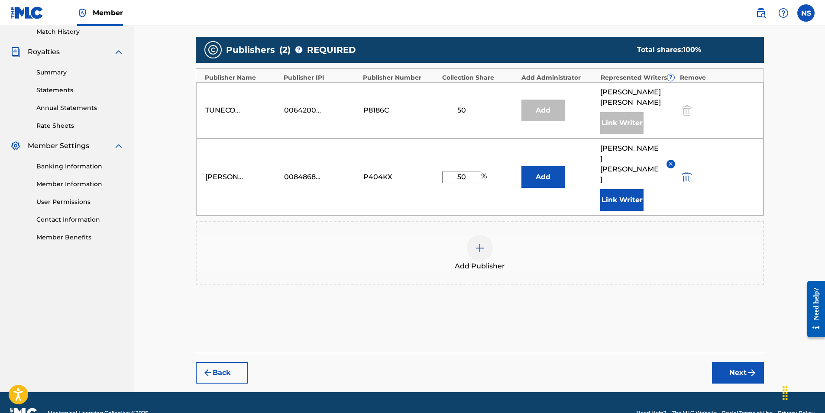
click at [728, 362] on button "Next" at bounding box center [738, 373] width 52 height 22
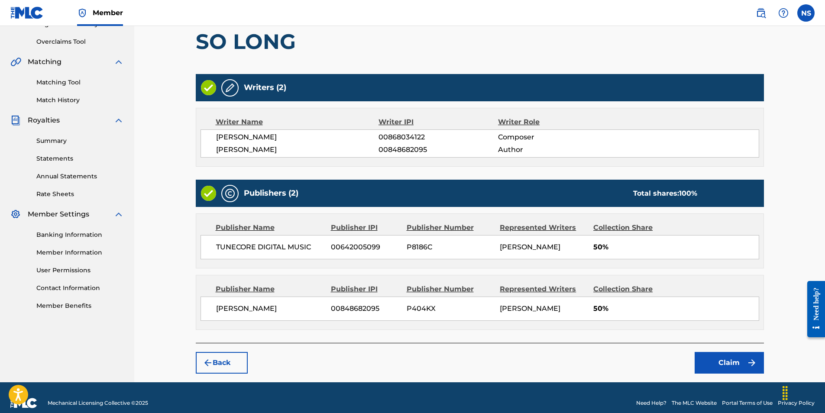
scroll to position [185, 0]
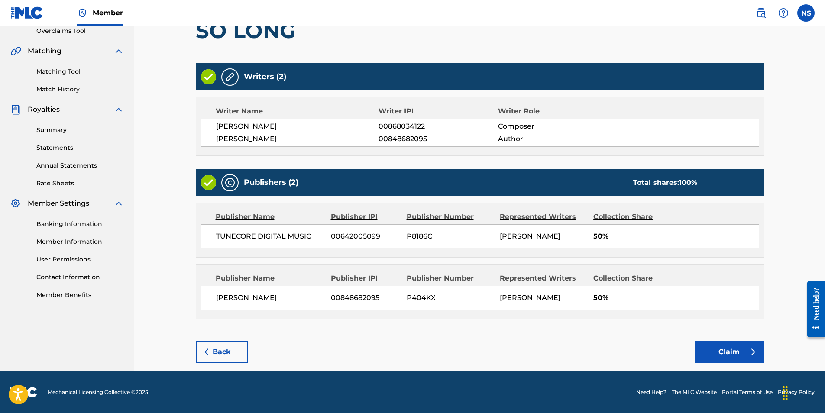
click at [733, 353] on button "Claim" at bounding box center [729, 352] width 69 height 22
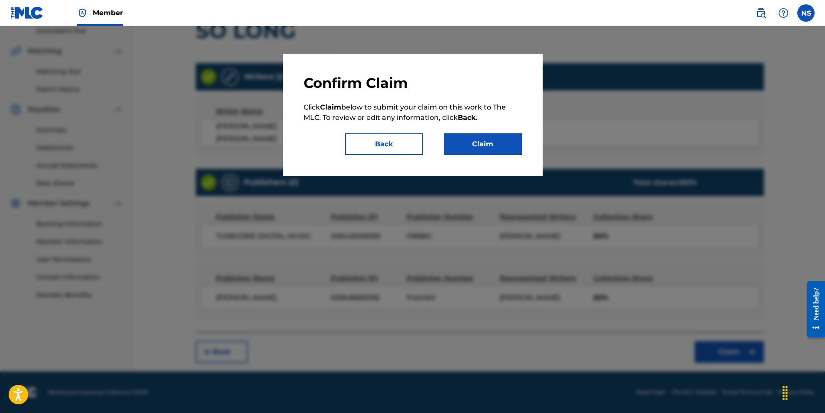
click at [499, 146] on button "Claim" at bounding box center [483, 144] width 78 height 22
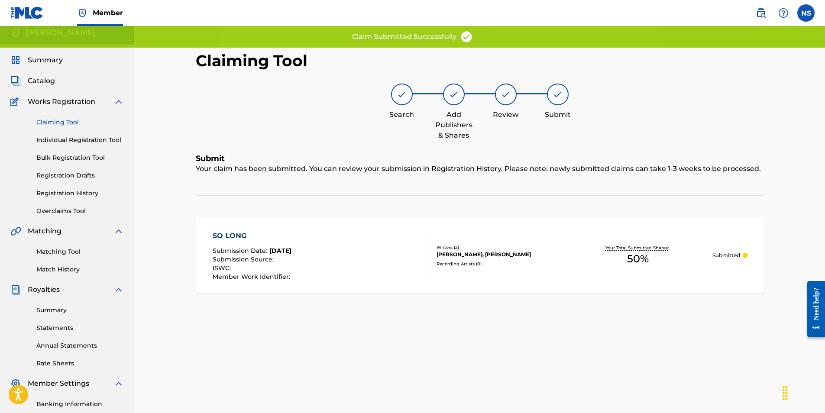
scroll to position [0, 0]
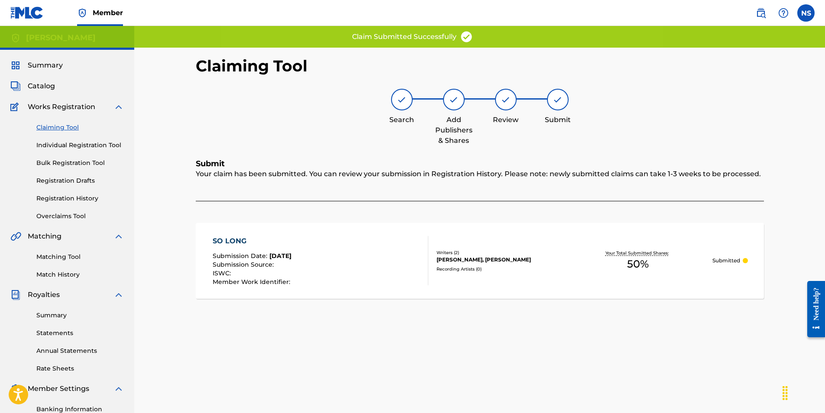
click at [55, 148] on link "Individual Registration Tool" at bounding box center [79, 145] width 87 height 9
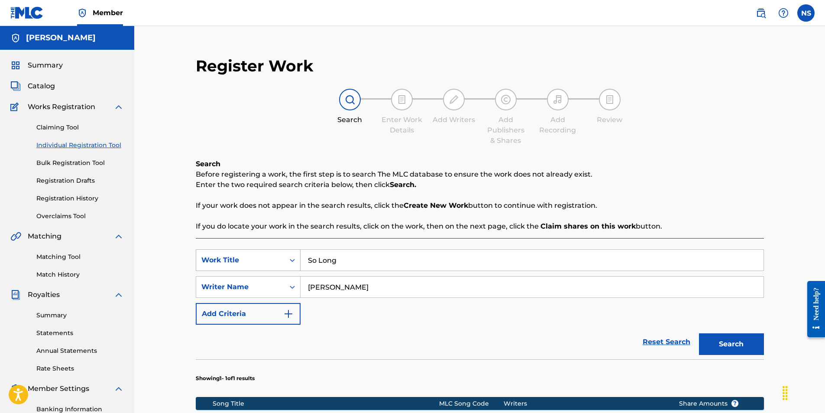
drag, startPoint x: 365, startPoint y: 260, endPoint x: 267, endPoint y: 257, distance: 97.9
click at [265, 261] on div "SearchWithCriteria2191bd36-bbcd-46e4-ba2a-9fcf9248f127 Work Title So Long" at bounding box center [480, 260] width 568 height 22
type input "Smoke N Mirrors"
click at [735, 346] on button "Search" at bounding box center [731, 344] width 65 height 22
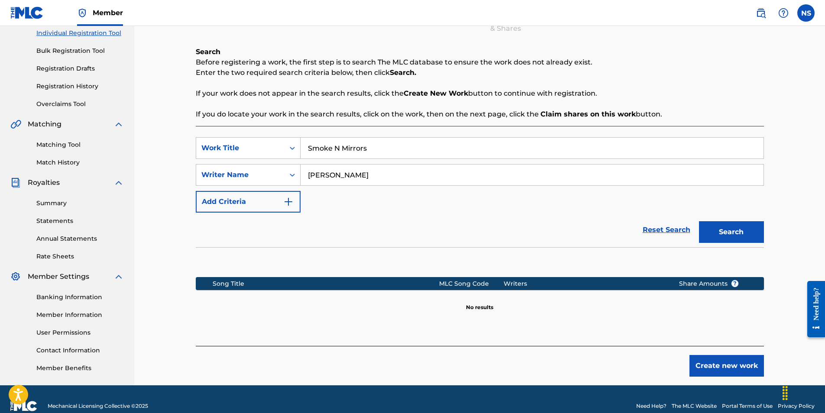
scroll to position [126, 0]
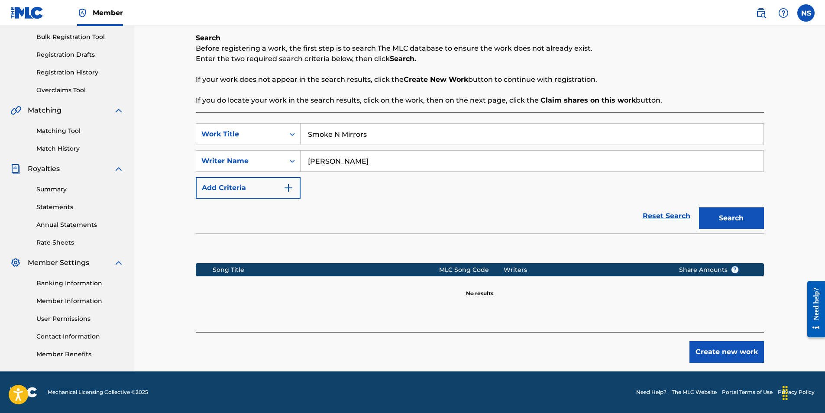
click at [725, 346] on button "Create new work" at bounding box center [727, 352] width 74 height 22
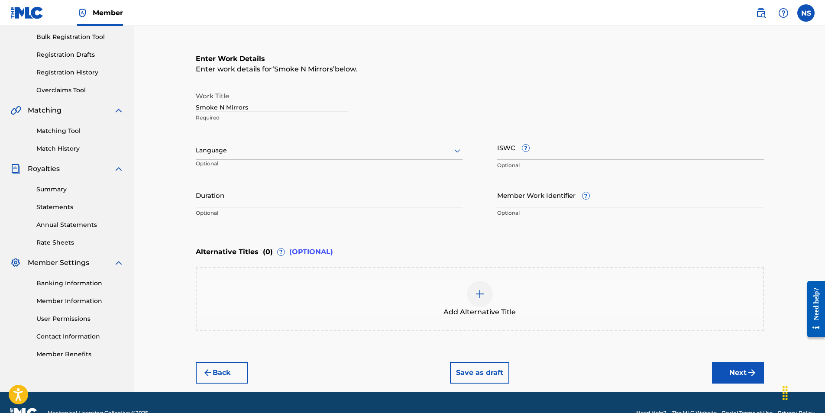
click at [308, 150] on div at bounding box center [329, 150] width 267 height 11
click at [260, 175] on div "English" at bounding box center [329, 169] width 266 height 19
click at [512, 150] on input "ISWC ?" at bounding box center [630, 147] width 267 height 25
paste input "T-327.609.148-2"
type input "T-327.609.148-2"
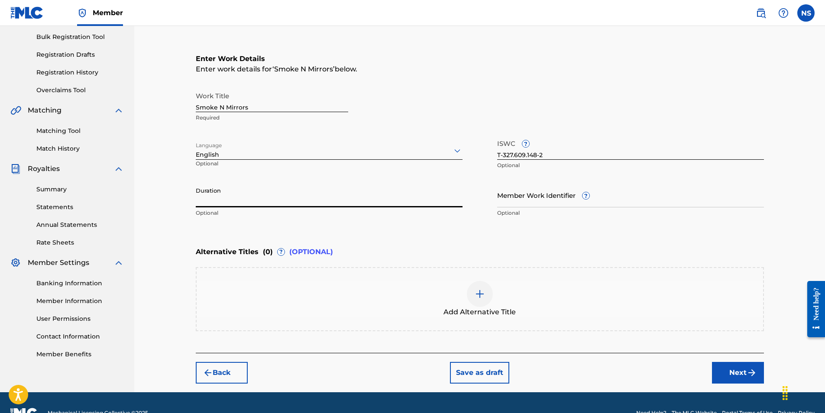
click at [346, 201] on input "Duration" at bounding box center [329, 195] width 267 height 25
click at [552, 194] on input "Member Work Identifier ?" at bounding box center [630, 195] width 267 height 25
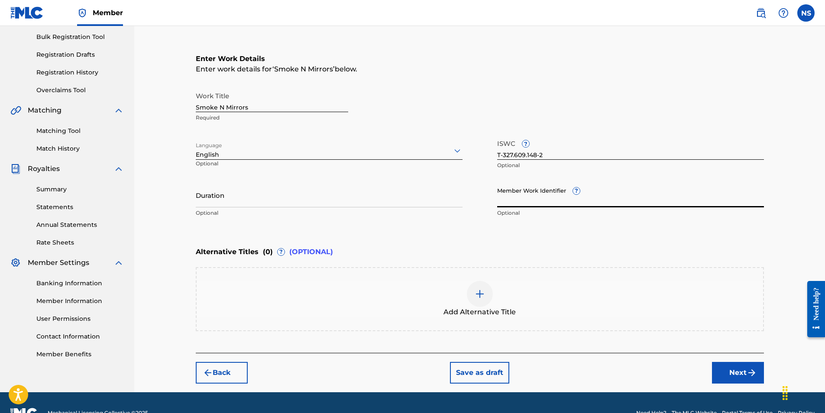
paste input "69380529"
type input "69380529"
click at [314, 204] on input "Duration" at bounding box center [329, 195] width 267 height 25
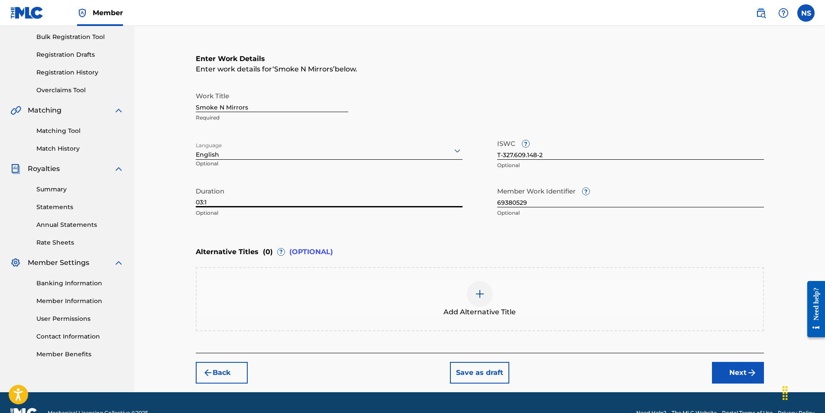
type input "03:14"
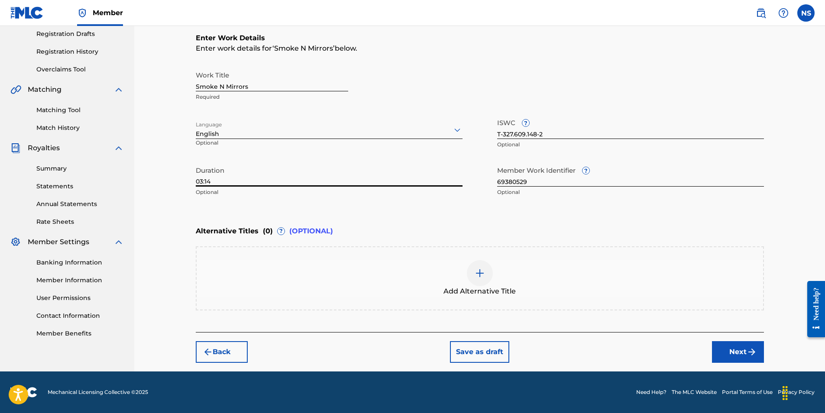
click at [762, 347] on button "Next" at bounding box center [738, 352] width 52 height 22
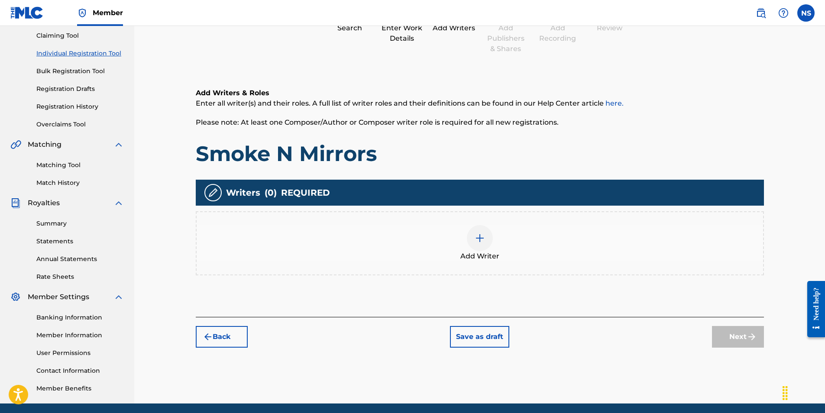
scroll to position [39, 0]
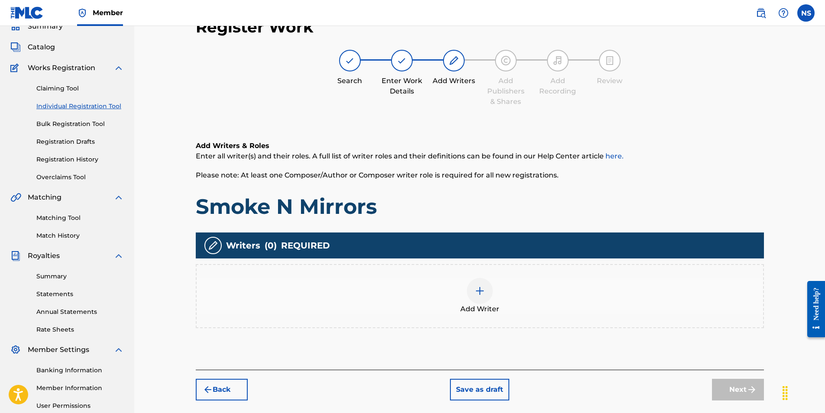
click at [483, 291] on img at bounding box center [480, 291] width 10 height 10
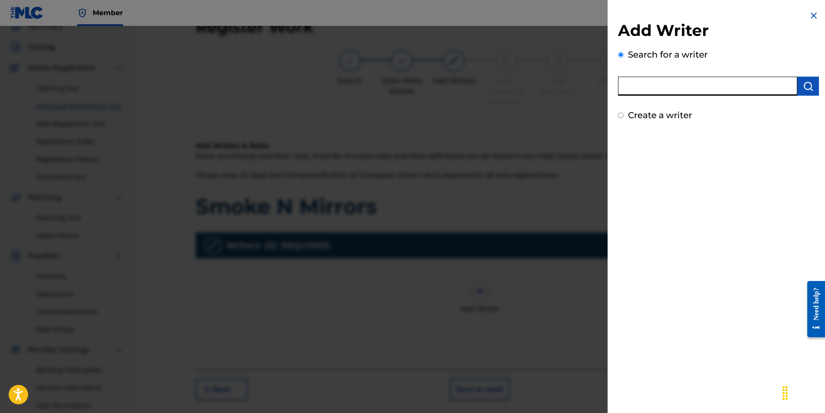
click at [715, 92] on input "text" at bounding box center [707, 86] width 179 height 19
paste input "00848682095"
click at [643, 87] on input "00848682095" at bounding box center [707, 86] width 179 height 19
click at [641, 87] on input "00848682095" at bounding box center [707, 86] width 179 height 19
type input "00848682095"
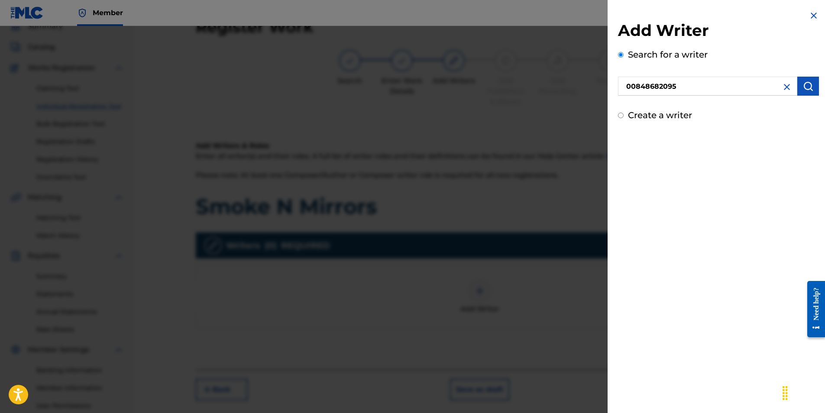
click at [806, 81] on button "submit" at bounding box center [808, 86] width 22 height 19
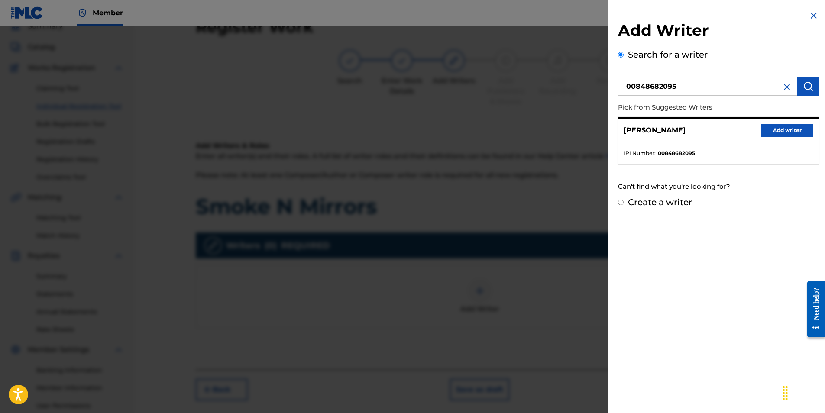
click at [785, 128] on button "Add writer" at bounding box center [787, 130] width 52 height 13
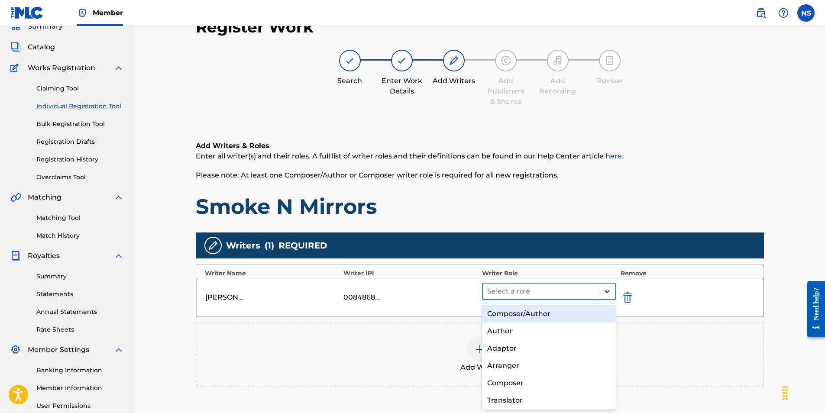
click at [613, 292] on div at bounding box center [607, 292] width 16 height 16
click at [545, 316] on div "Composer/Author" at bounding box center [549, 313] width 134 height 17
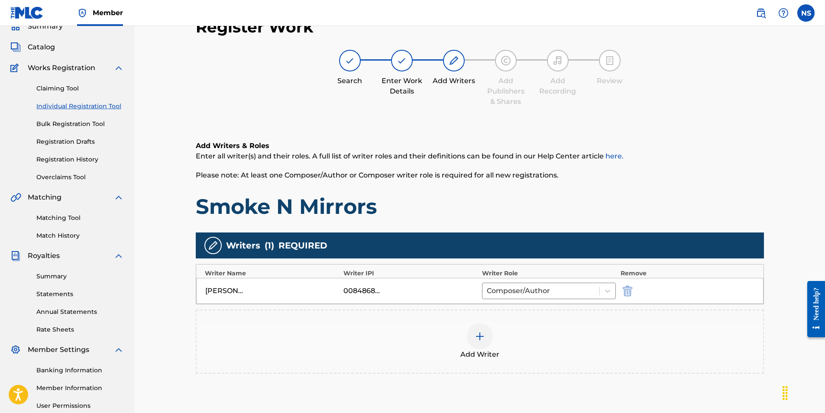
click at [470, 351] on span "Add Writer" at bounding box center [479, 355] width 39 height 10
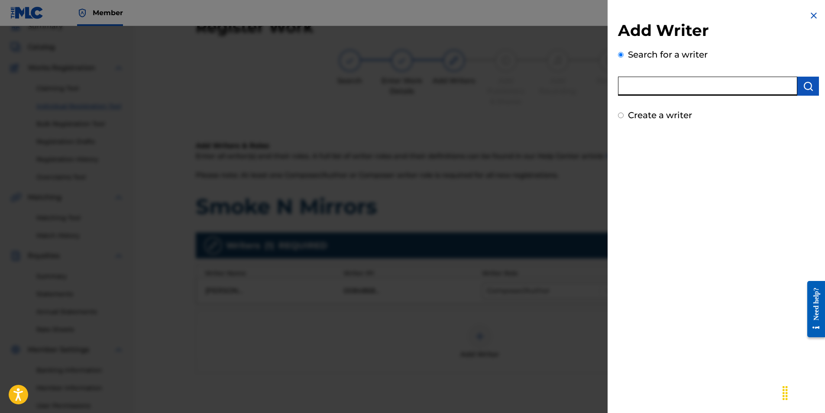
paste input "00868034122"
type input "00868034122"
click at [806, 86] on img "submit" at bounding box center [808, 86] width 10 height 10
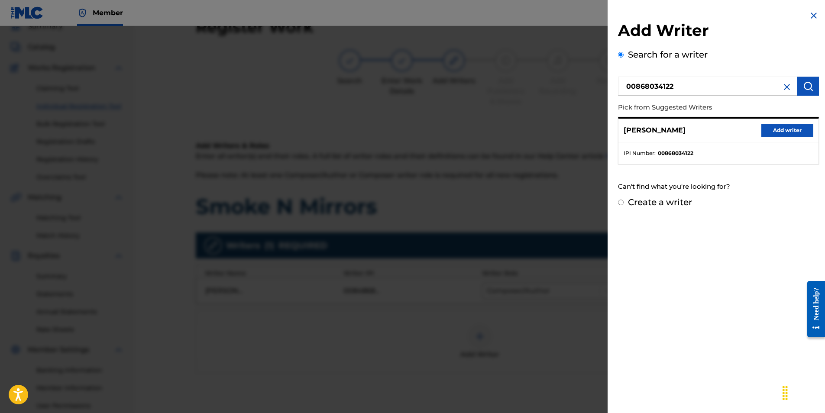
click at [769, 128] on button "Add writer" at bounding box center [787, 130] width 52 height 13
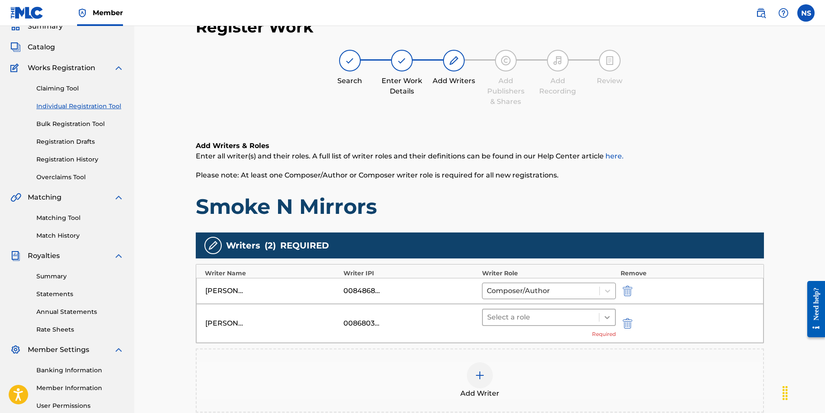
click at [601, 319] on div at bounding box center [607, 318] width 16 height 16
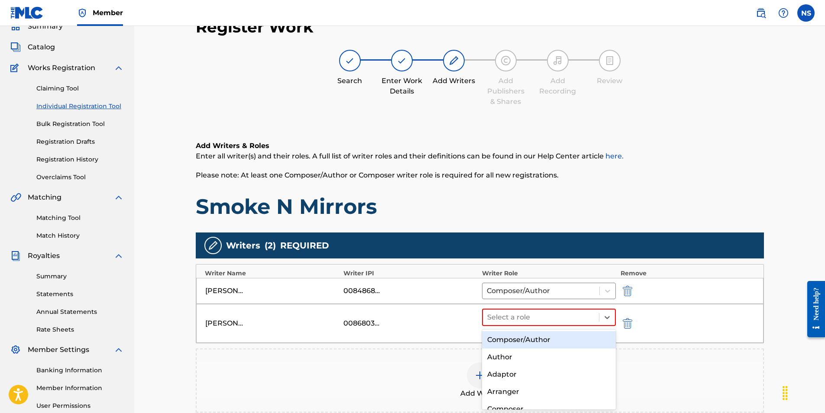
click at [527, 346] on div "Composer/Author" at bounding box center [549, 339] width 134 height 17
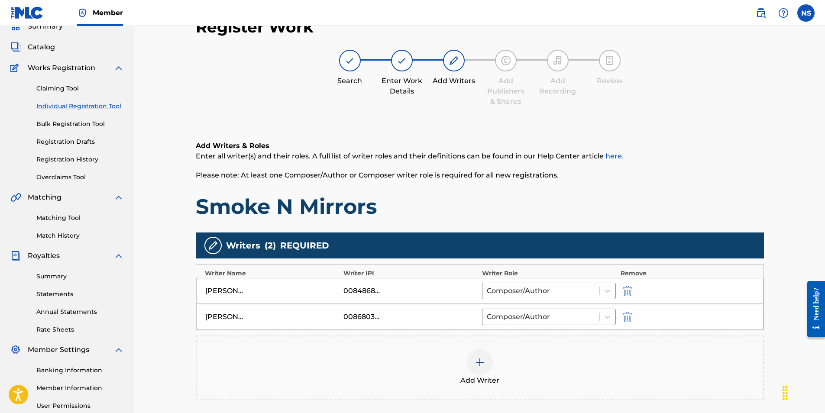
click at [424, 348] on div "Add Writer" at bounding box center [480, 368] width 568 height 64
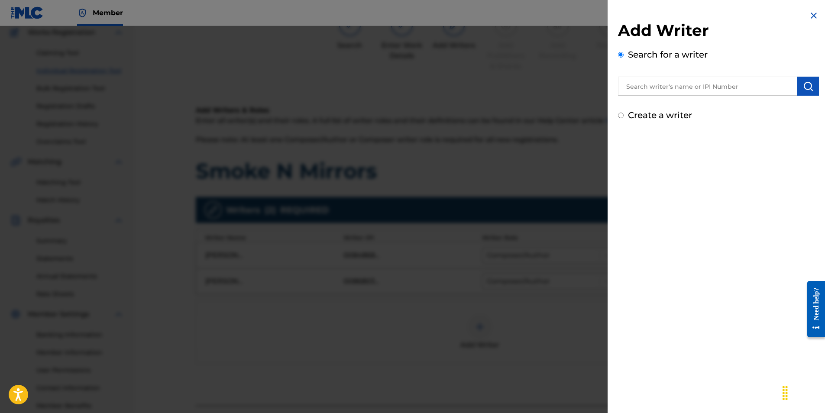
scroll to position [126, 0]
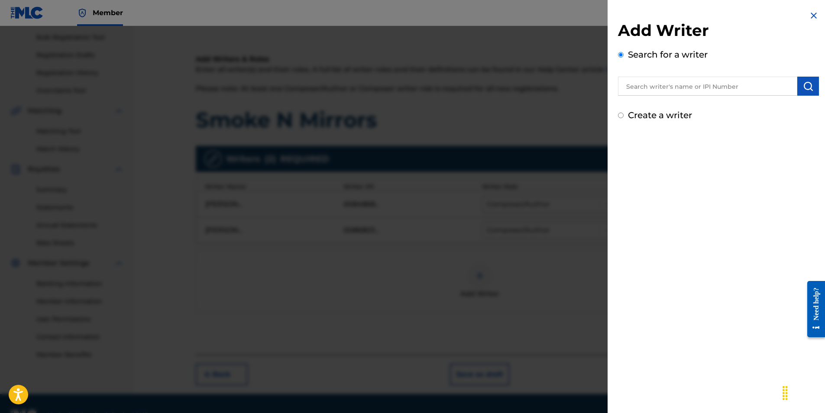
click at [809, 18] on img at bounding box center [814, 15] width 10 height 10
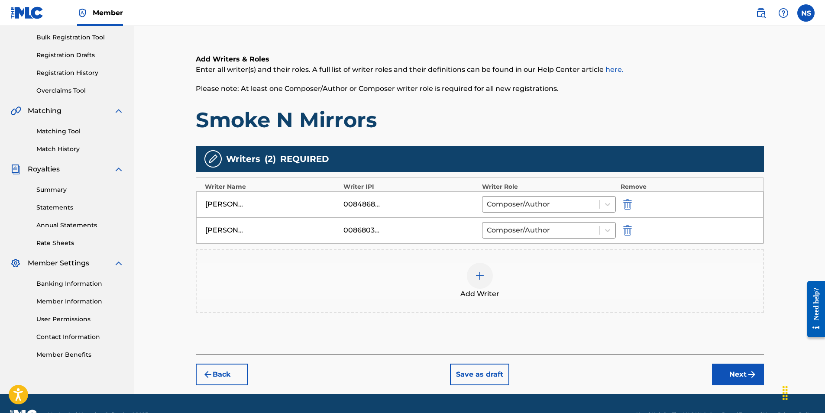
click at [730, 379] on button "Next" at bounding box center [738, 375] width 52 height 22
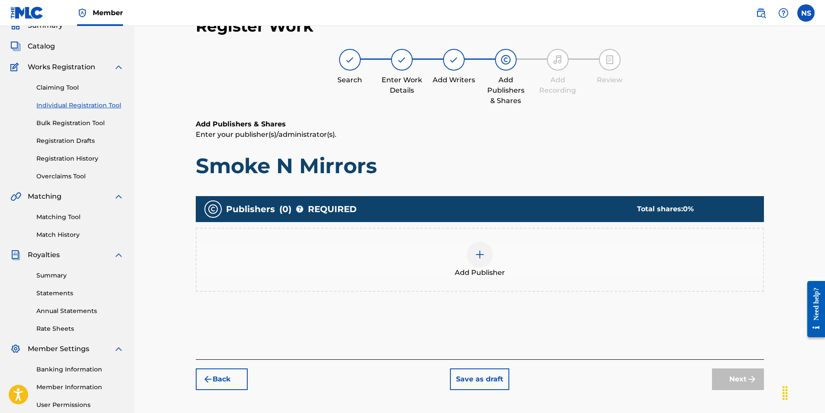
scroll to position [39, 0]
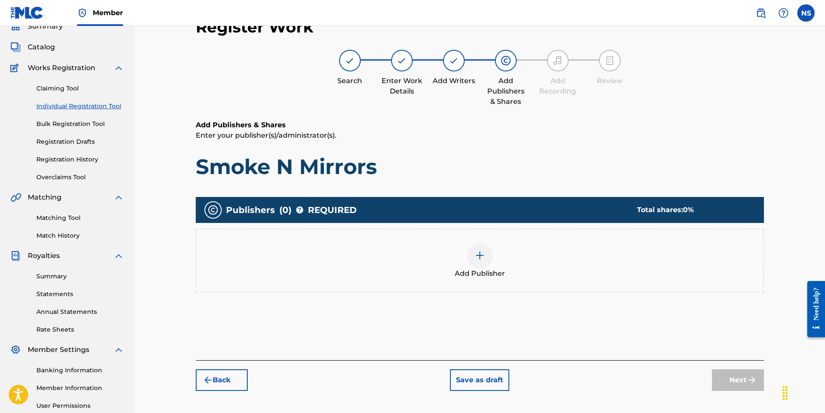
click at [482, 257] on img at bounding box center [480, 255] width 10 height 10
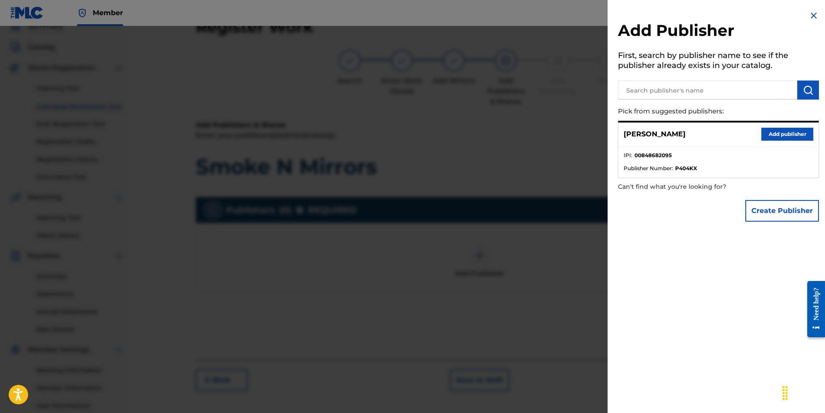
click at [777, 130] on button "Add publisher" at bounding box center [787, 134] width 52 height 13
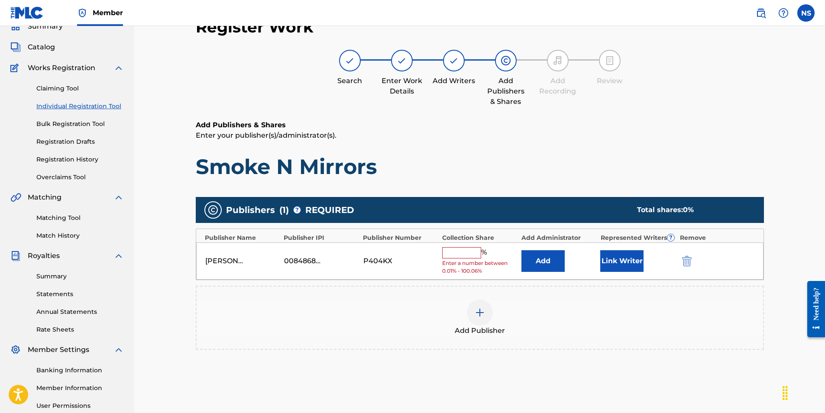
click at [464, 250] on input "text" at bounding box center [461, 252] width 39 height 11
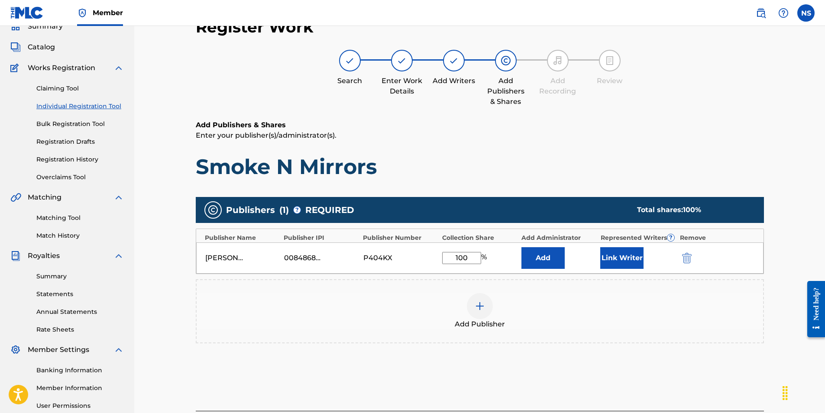
type input "100"
click at [635, 261] on button "Link Writer" at bounding box center [621, 258] width 43 height 22
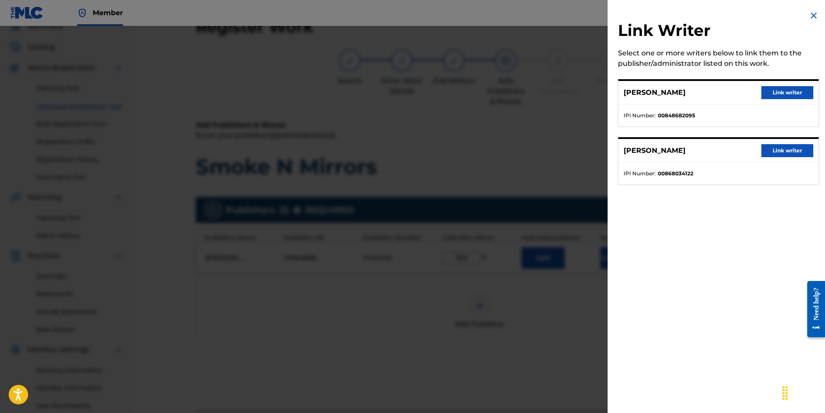
click at [769, 92] on button "Link writer" at bounding box center [787, 92] width 52 height 13
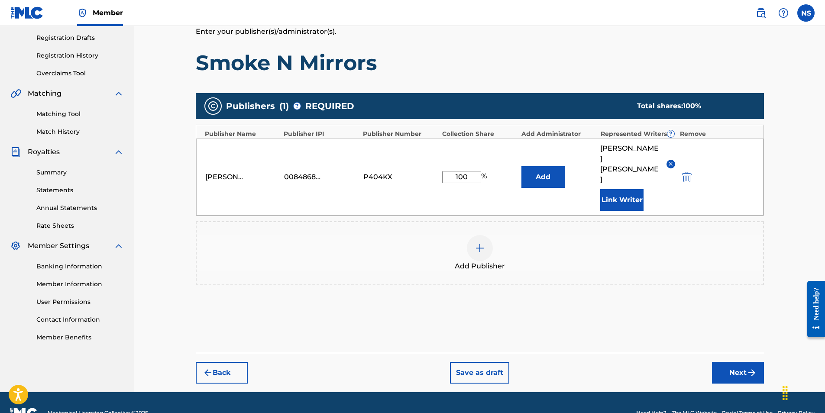
click at [726, 362] on button "Next" at bounding box center [738, 373] width 52 height 22
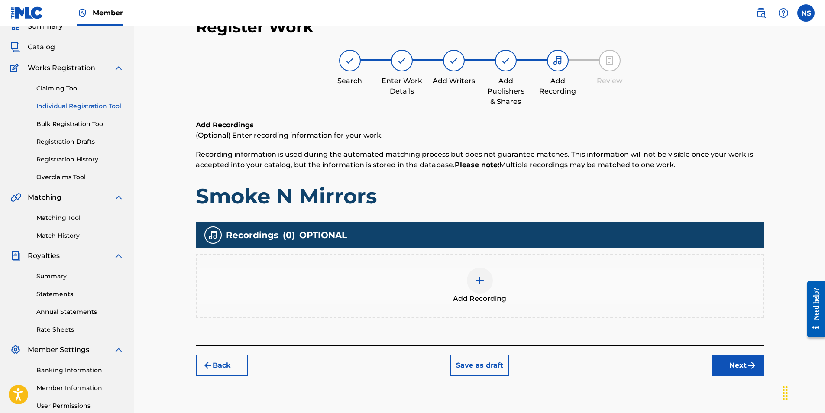
click at [489, 278] on div at bounding box center [480, 281] width 26 height 26
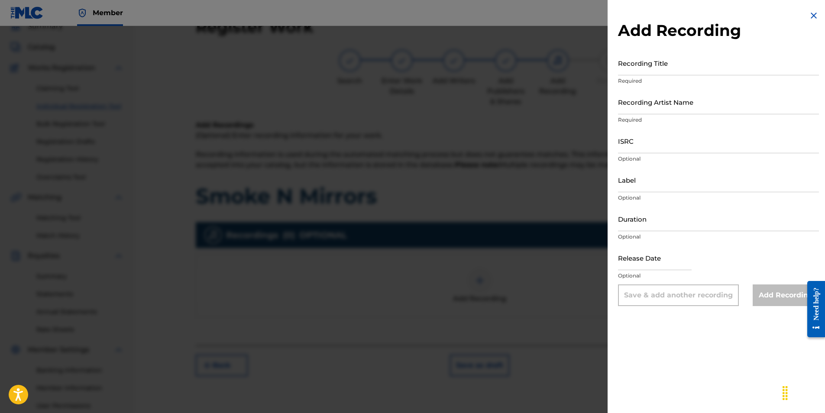
click at [655, 71] on input "Recording Title" at bounding box center [718, 63] width 201 height 25
type input "Smoke N Mirrors"
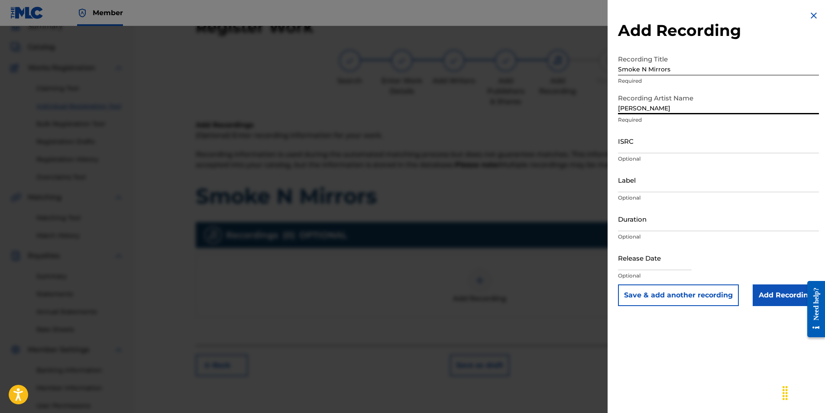
type input "[PERSON_NAME]"
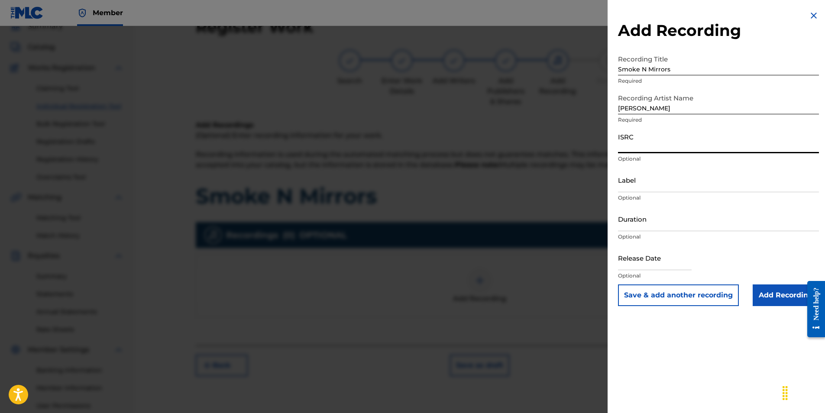
paste input "AUGBT2530603"
type input "AUGBT2530603"
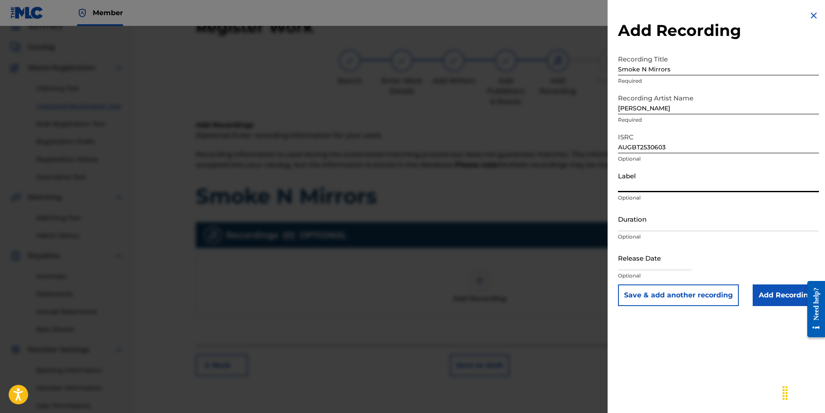
click at [661, 183] on input "Label" at bounding box center [718, 180] width 201 height 25
type input "Fallen Star Music LLC"
click at [644, 224] on input "Duration" at bounding box center [718, 219] width 201 height 25
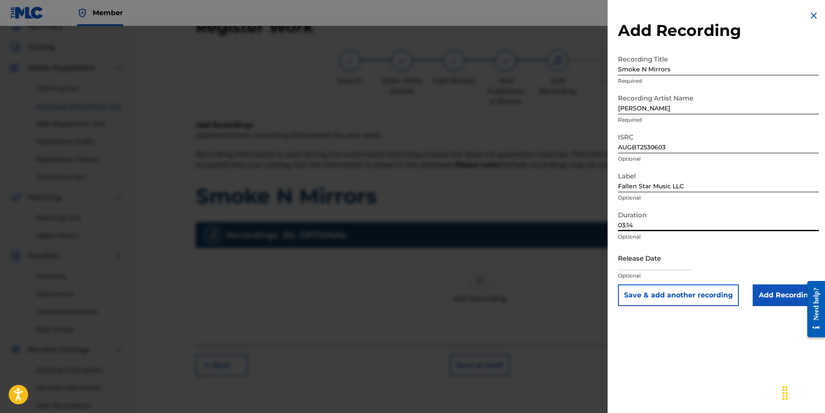
type input "03:14"
click at [660, 252] on input "text" at bounding box center [655, 258] width 74 height 25
select select "7"
select select "2025"
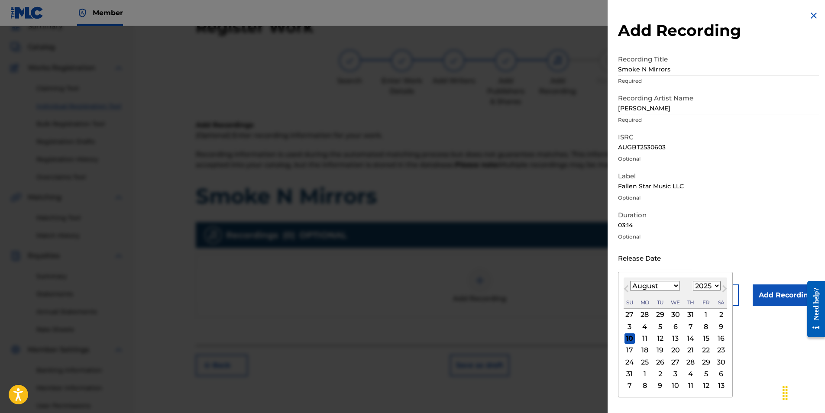
click at [724, 290] on span "Next Month" at bounding box center [724, 290] width 0 height 13
select select "8"
click at [705, 314] on div "5" at bounding box center [706, 315] width 10 height 10
type input "[DATE]"
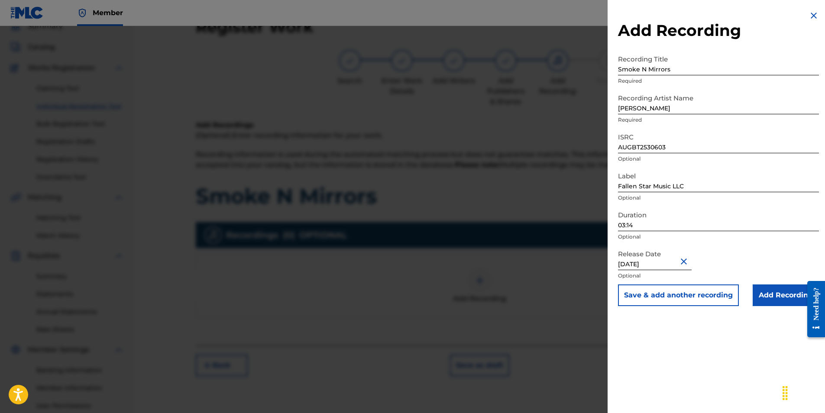
click at [783, 299] on input "Add Recording" at bounding box center [786, 296] width 66 height 22
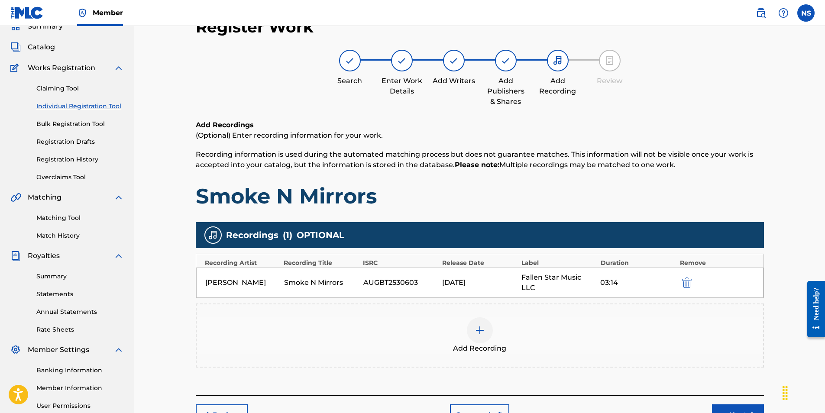
scroll to position [124, 0]
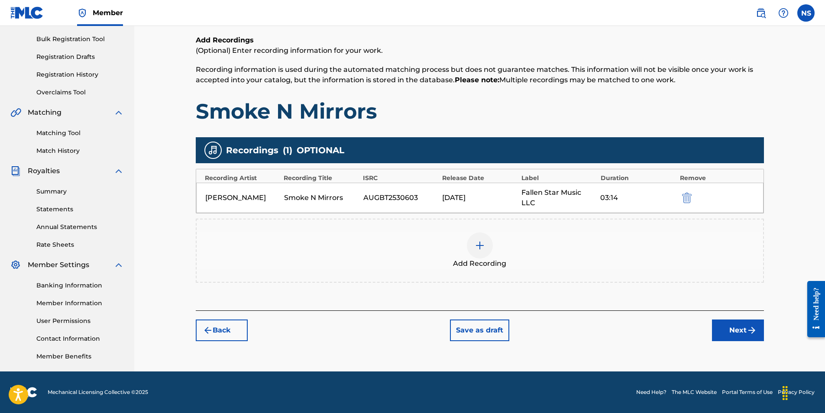
click at [722, 324] on button "Next" at bounding box center [738, 331] width 52 height 22
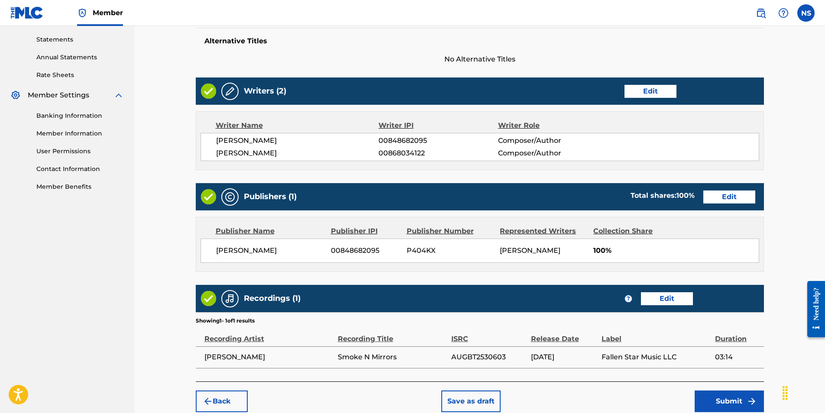
scroll to position [343, 0]
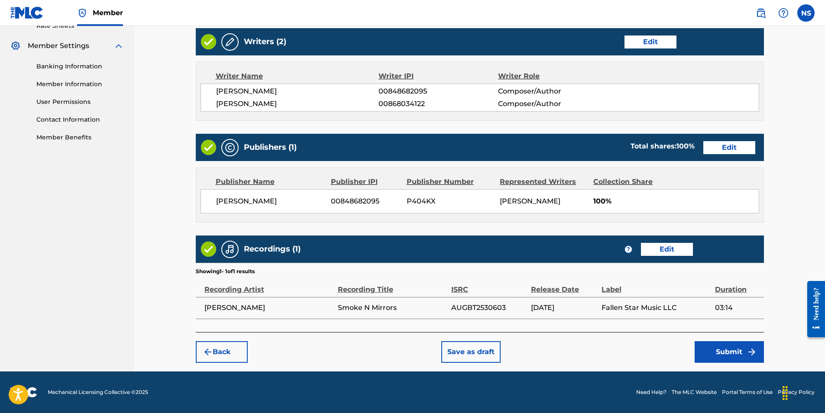
click at [738, 356] on button "Submit" at bounding box center [729, 352] width 69 height 22
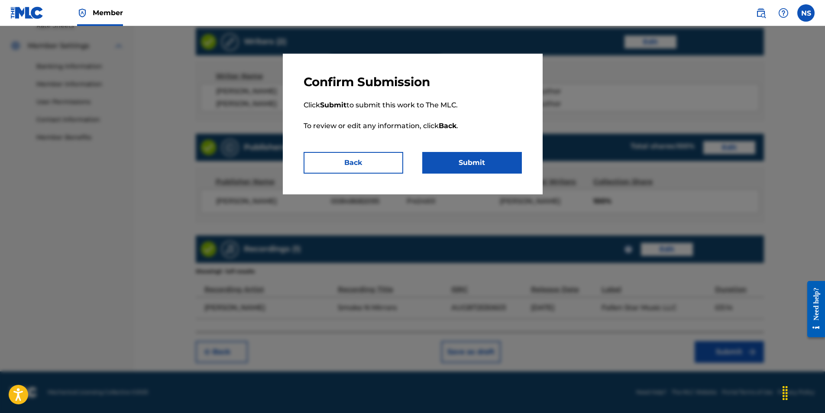
click at [489, 168] on button "Submit" at bounding box center [472, 163] width 100 height 22
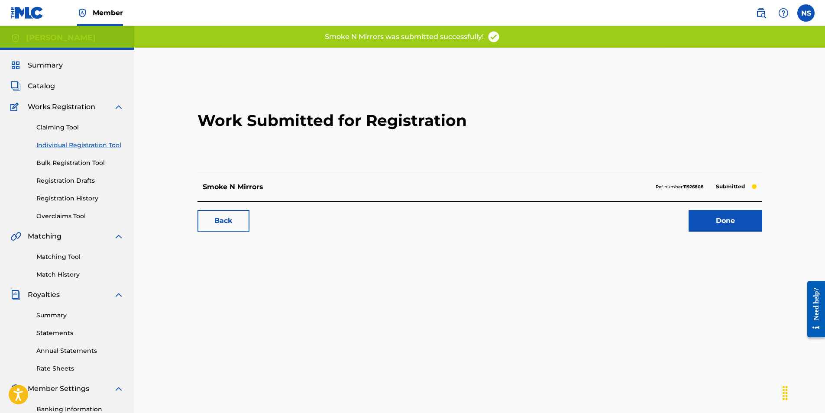
click at [713, 220] on link "Done" at bounding box center [726, 221] width 74 height 22
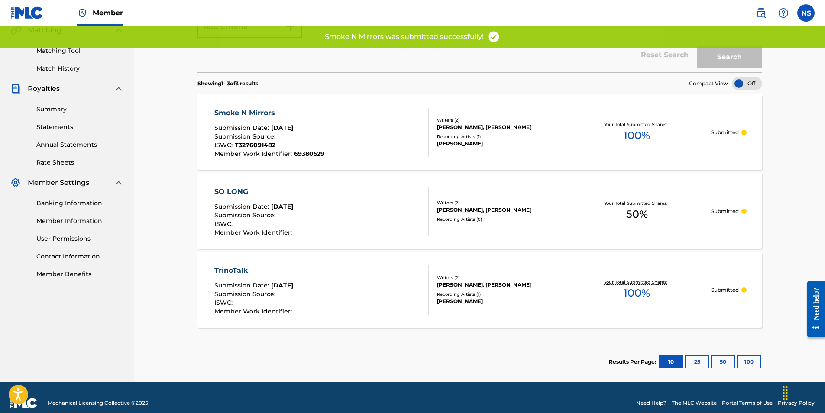
scroll to position [217, 0]
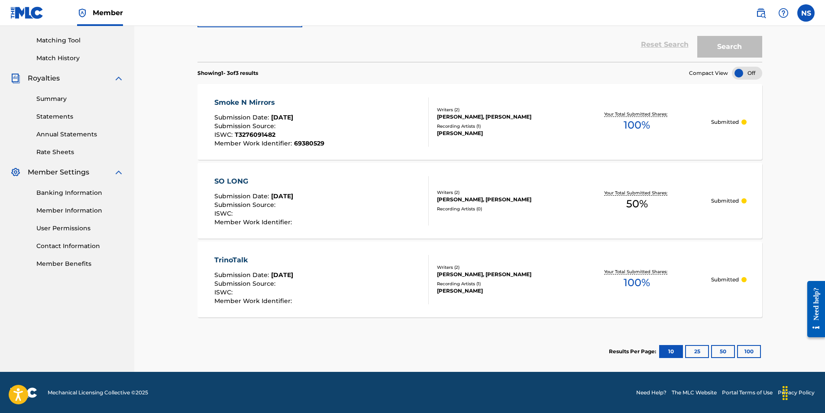
click at [738, 68] on div at bounding box center [747, 73] width 30 height 13
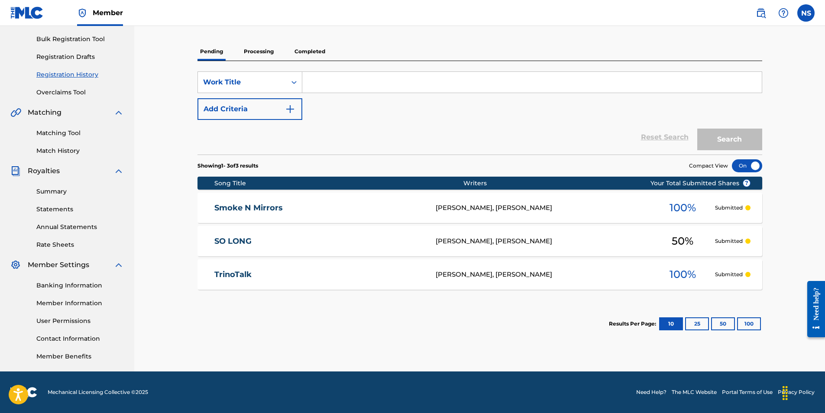
click at [755, 164] on div at bounding box center [747, 165] width 30 height 13
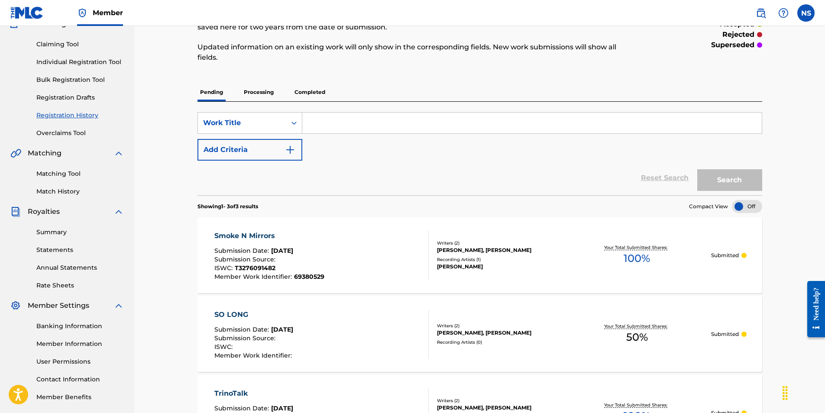
scroll to position [0, 0]
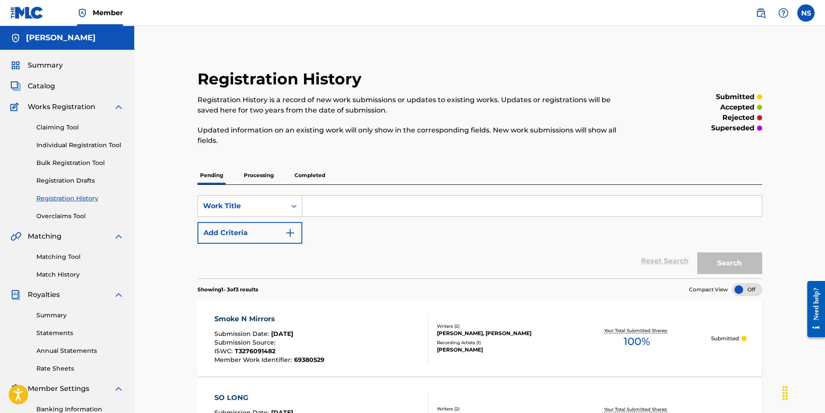
click at [84, 142] on link "Individual Registration Tool" at bounding box center [79, 145] width 87 height 9
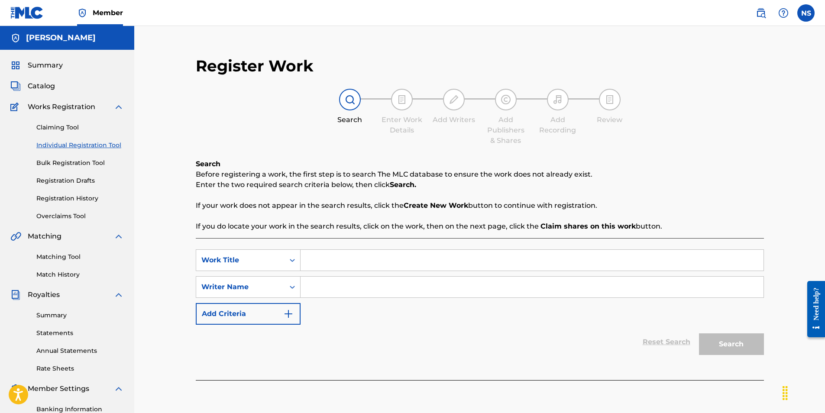
click at [335, 261] on input "Search Form" at bounding box center [532, 260] width 463 height 21
type input "Jedi Mind F**k"
click at [329, 295] on input "Search Form" at bounding box center [532, 287] width 463 height 21
type input "[PERSON_NAME]"
click at [733, 341] on button "Search" at bounding box center [731, 344] width 65 height 22
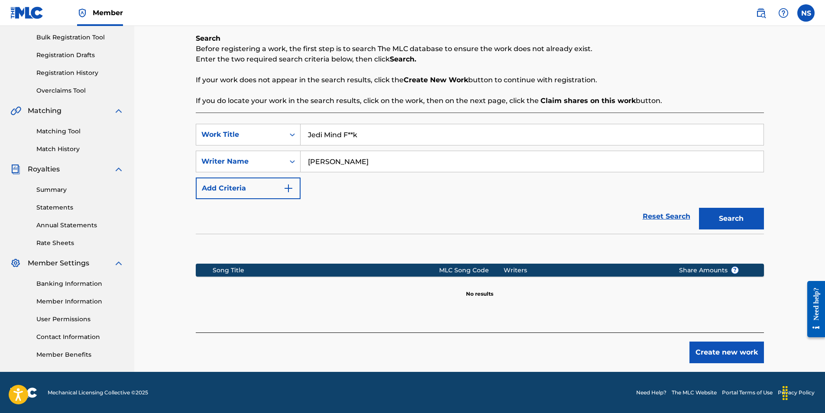
scroll to position [126, 0]
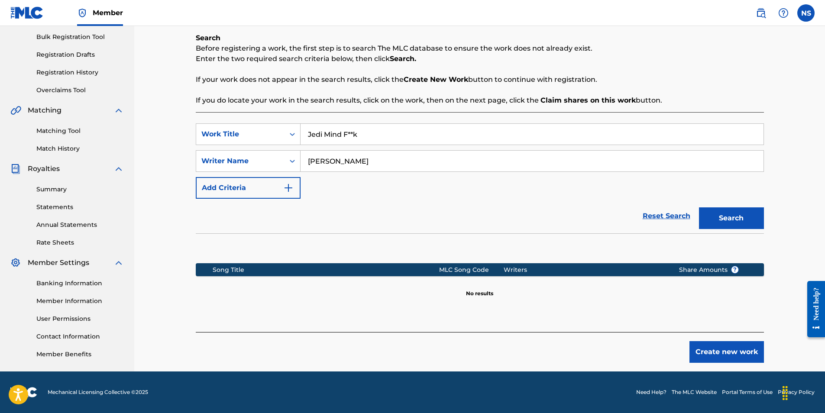
click at [729, 353] on button "Create new work" at bounding box center [727, 352] width 74 height 22
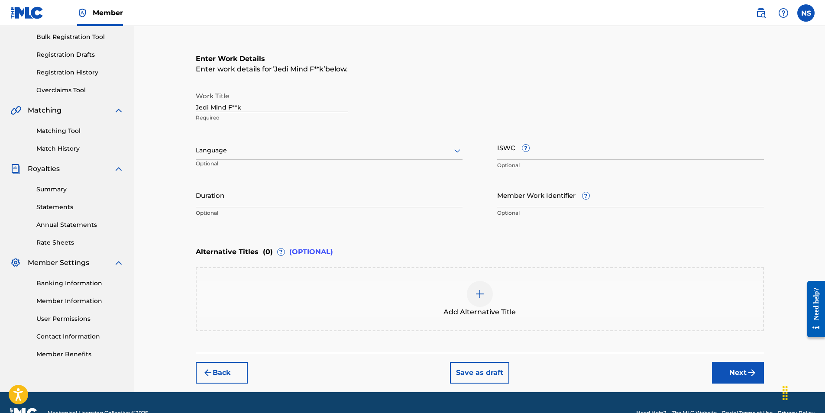
click at [270, 149] on div at bounding box center [329, 150] width 267 height 11
click at [265, 167] on div "English" at bounding box center [329, 169] width 266 height 19
click at [309, 192] on input "Duration" at bounding box center [329, 195] width 267 height 25
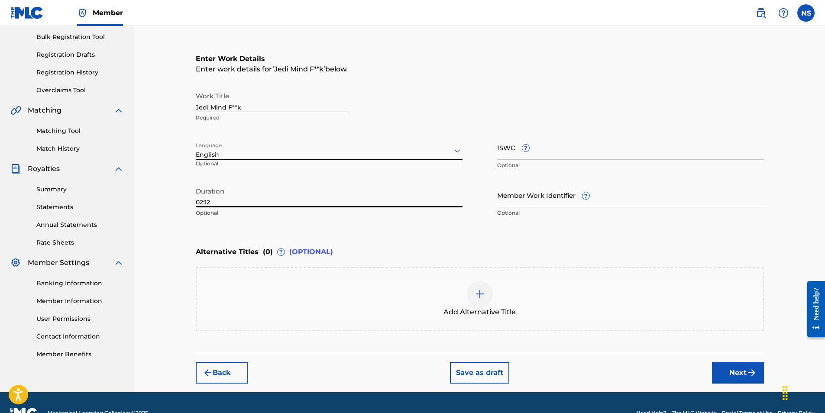
type input "02:12"
click at [454, 242] on div "Enter Work Details Enter work details for ‘ Jedi Mind F**k ’ below. Work Title …" at bounding box center [480, 138] width 568 height 210
click at [748, 369] on img "submit" at bounding box center [752, 373] width 10 height 10
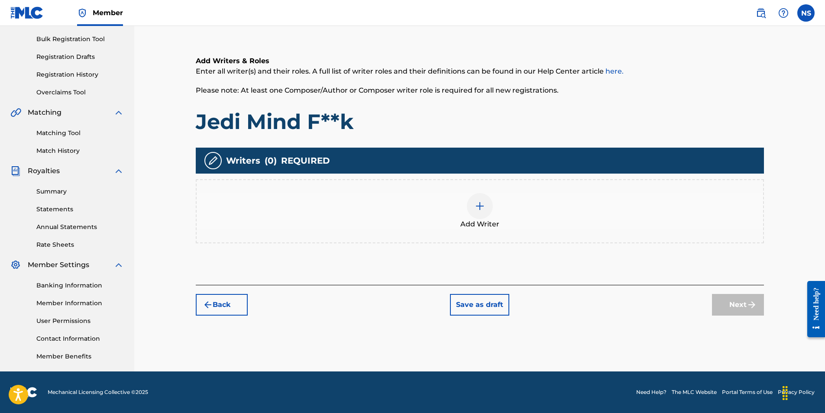
scroll to position [39, 0]
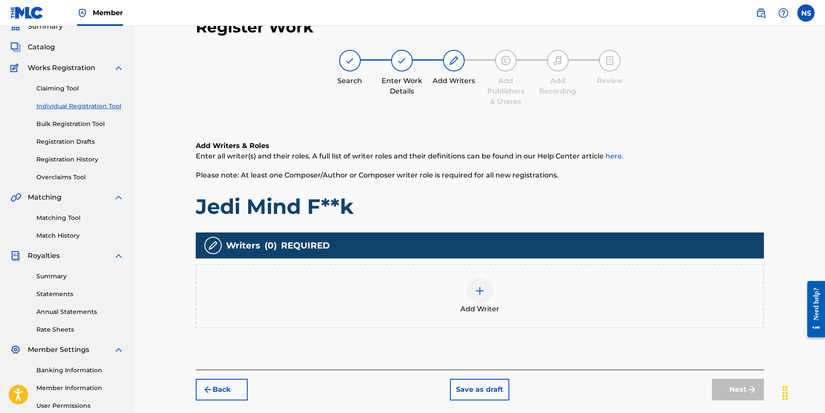
click at [491, 287] on div at bounding box center [480, 291] width 26 height 26
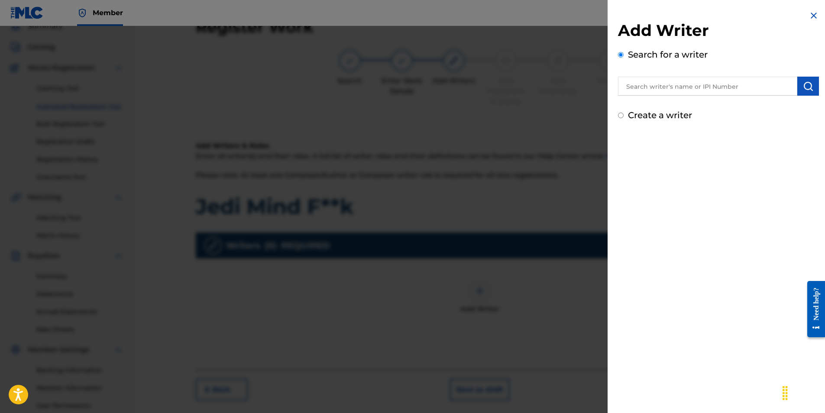
click at [657, 87] on input "text" at bounding box center [707, 86] width 179 height 19
paste input "AUGBT2530603"
type input "AUGBT2530603"
drag, startPoint x: 718, startPoint y: 87, endPoint x: 603, endPoint y: 77, distance: 115.2
click at [603, 77] on div "Add Writer Search for a writer AUGBT2530603 Create a writer" at bounding box center [412, 219] width 825 height 387
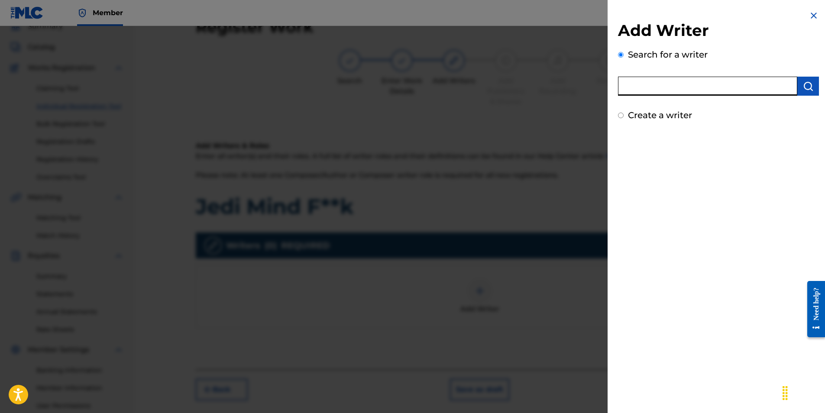
click at [641, 80] on input "text" at bounding box center [707, 86] width 179 height 19
paste input "00848682095"
type input "00848682095"
click at [807, 91] on button "submit" at bounding box center [808, 86] width 22 height 19
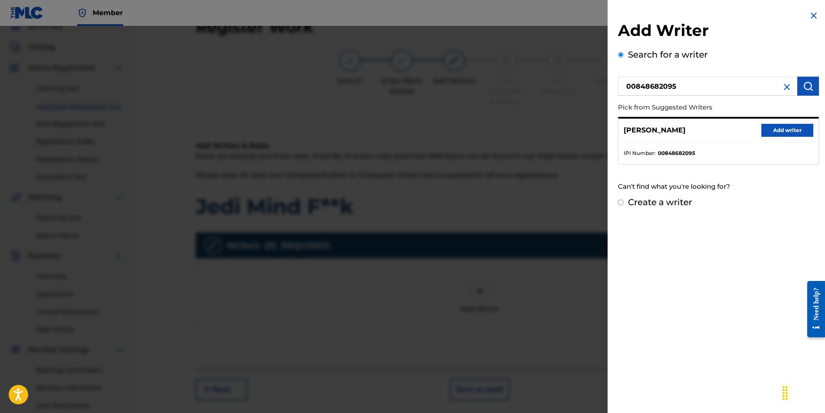
click at [772, 128] on button "Add writer" at bounding box center [787, 130] width 52 height 13
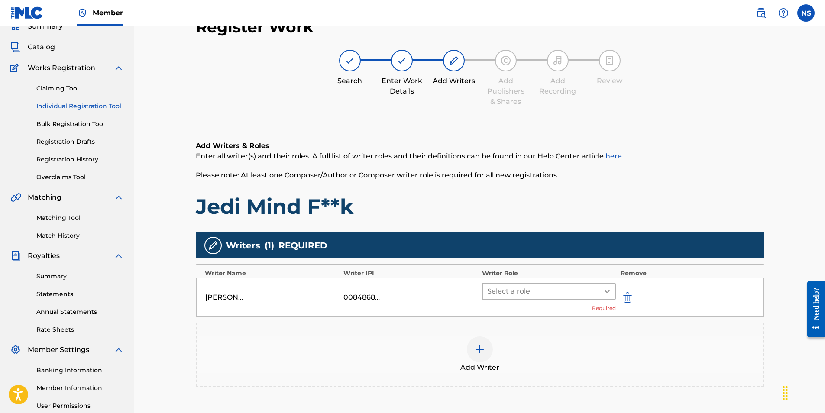
click at [610, 290] on icon at bounding box center [607, 291] width 9 height 9
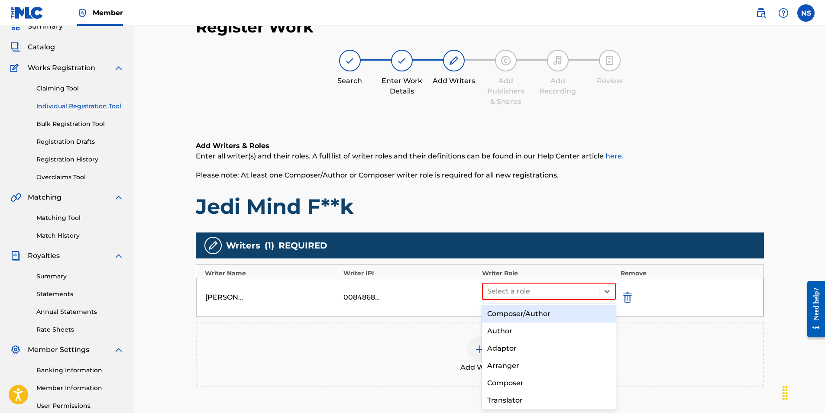
click at [546, 314] on div "Composer/Author" at bounding box center [549, 313] width 134 height 17
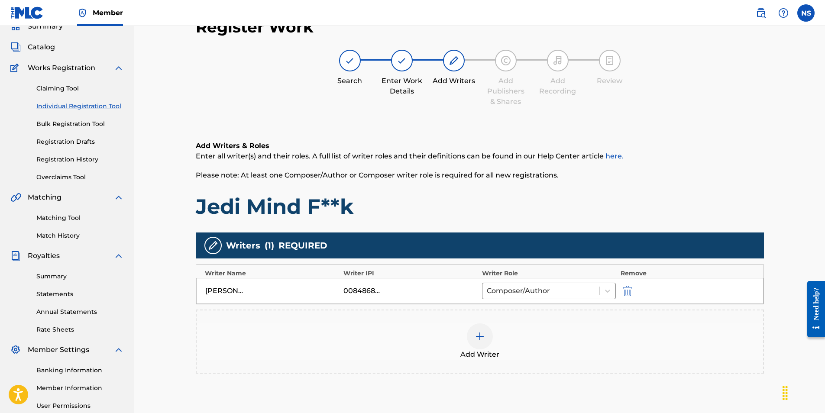
click at [485, 348] on div at bounding box center [480, 337] width 26 height 26
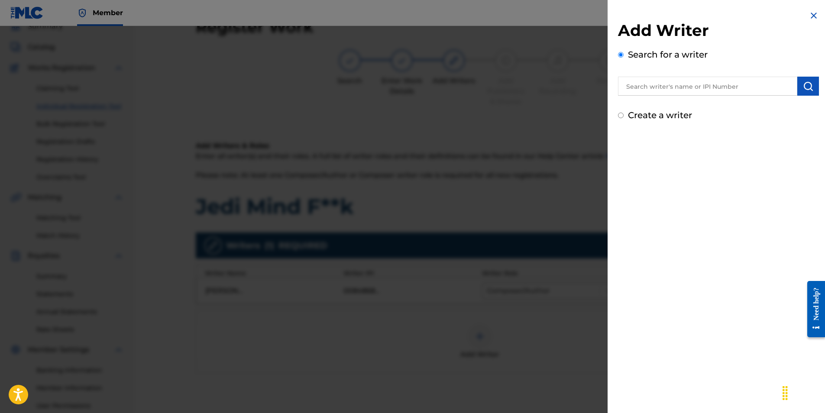
click at [713, 85] on input "text" at bounding box center [707, 86] width 179 height 19
paste input "00868034122"
type input "00868034122"
click at [797, 87] on button "submit" at bounding box center [808, 86] width 22 height 19
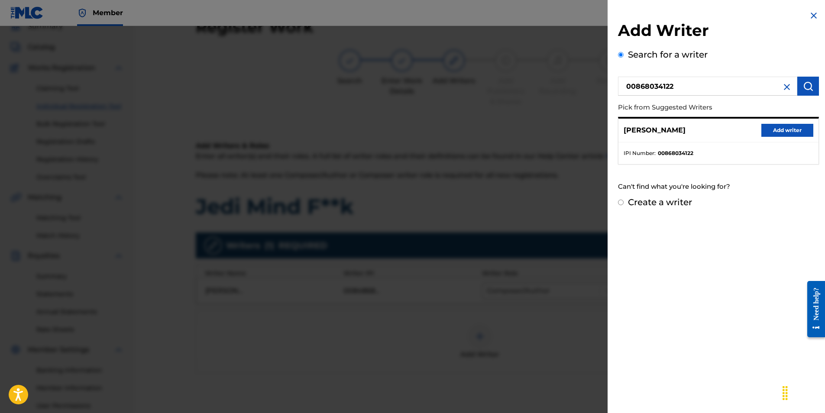
click at [775, 130] on button "Add writer" at bounding box center [787, 130] width 52 height 13
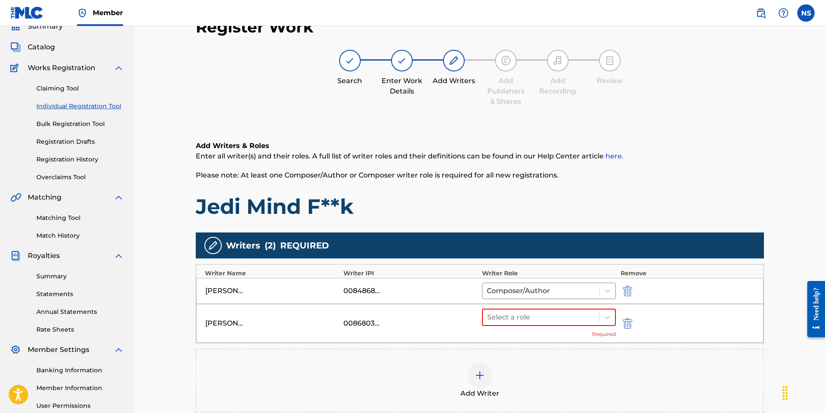
click at [667, 158] on p "Enter all writer(s) and their roles. A full list of writer roles and their defi…" at bounding box center [480, 156] width 568 height 10
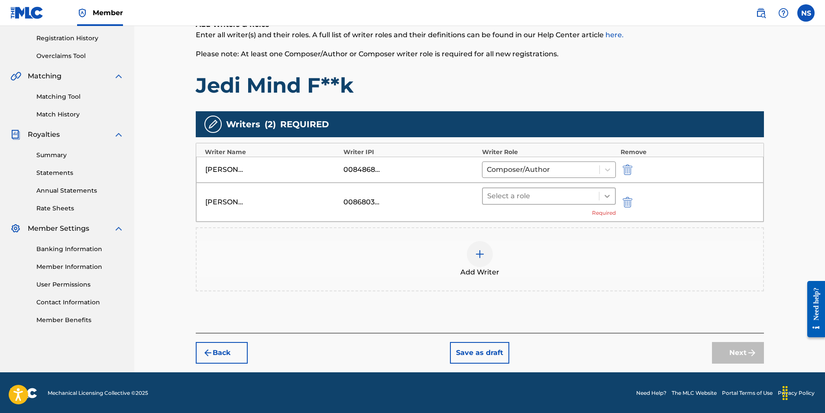
scroll to position [161, 0]
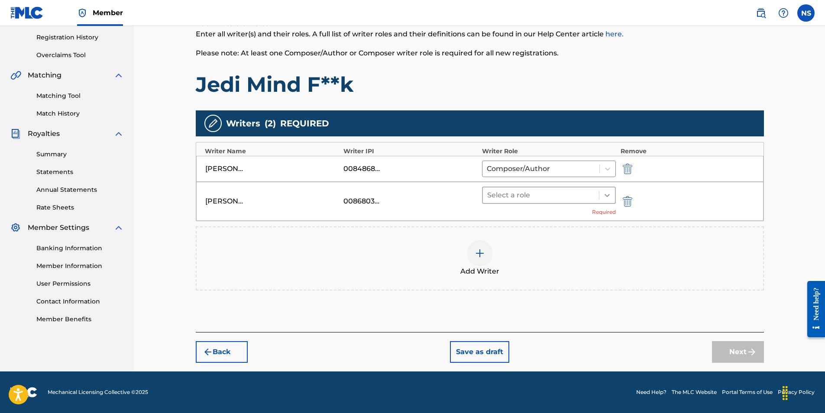
click at [609, 191] on icon at bounding box center [607, 195] width 9 height 9
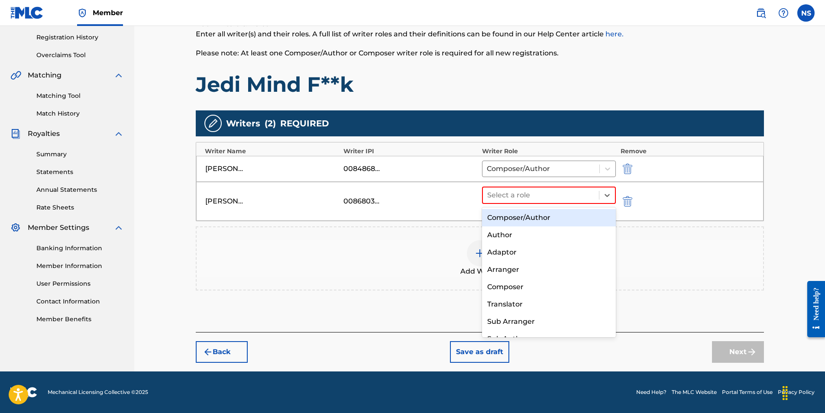
click at [541, 222] on div "Composer/Author" at bounding box center [549, 217] width 134 height 17
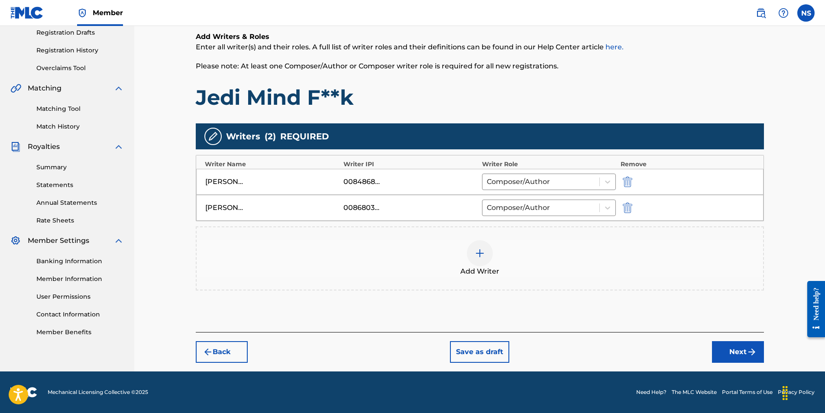
click at [735, 351] on button "Next" at bounding box center [738, 352] width 52 height 22
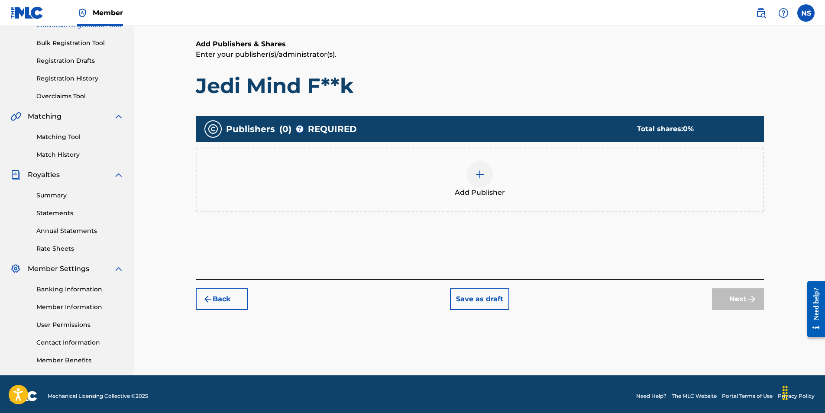
scroll to position [124, 0]
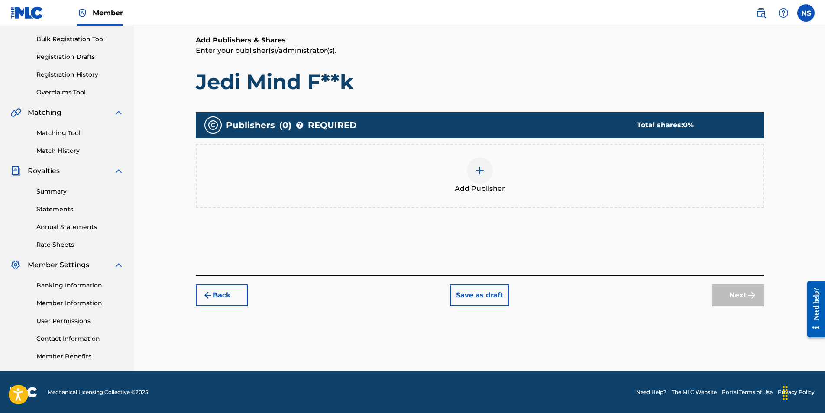
click at [476, 176] on div at bounding box center [480, 171] width 26 height 26
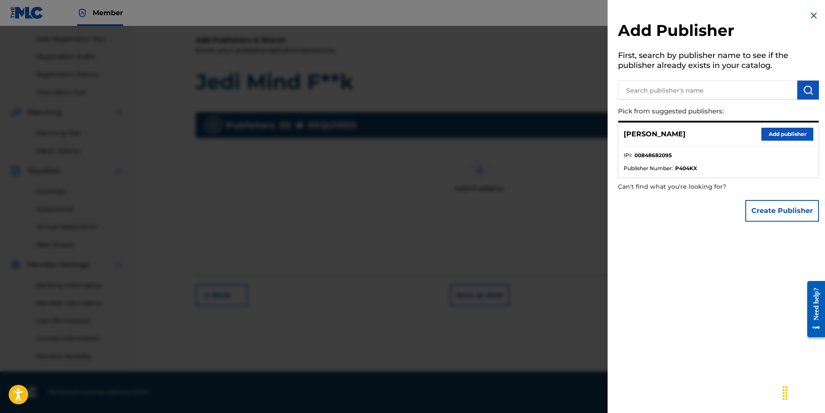
drag, startPoint x: 772, startPoint y: 134, endPoint x: 756, endPoint y: 133, distance: 16.1
click at [772, 134] on button "Add publisher" at bounding box center [787, 134] width 52 height 13
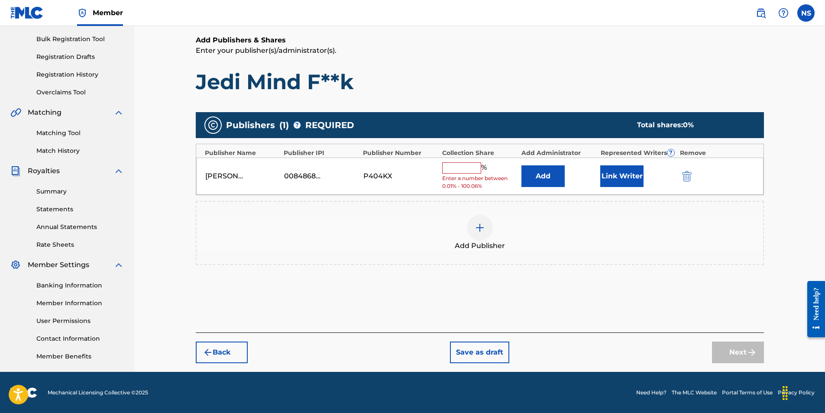
click at [464, 168] on input "text" at bounding box center [461, 167] width 39 height 11
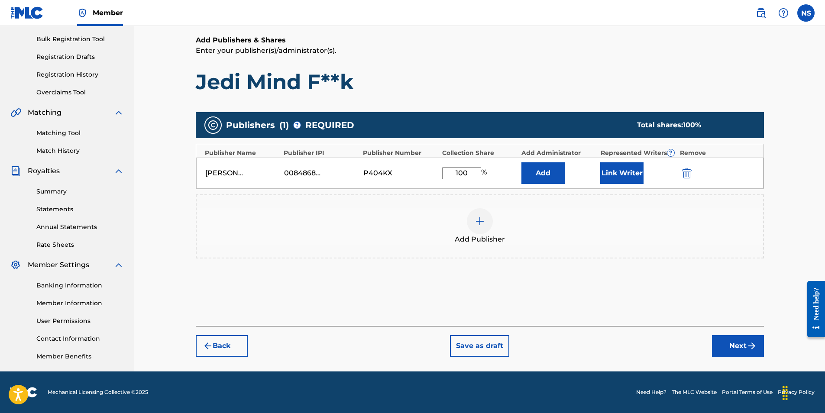
type input "100"
click at [628, 176] on button "Link Writer" at bounding box center [621, 173] width 43 height 22
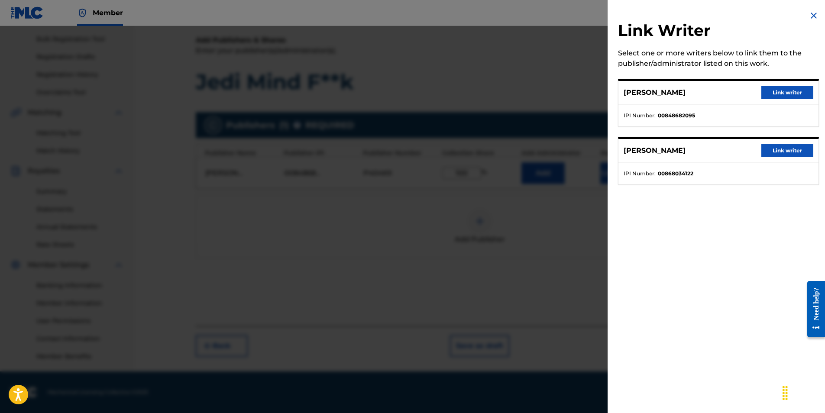
click at [798, 97] on button "Link writer" at bounding box center [787, 92] width 52 height 13
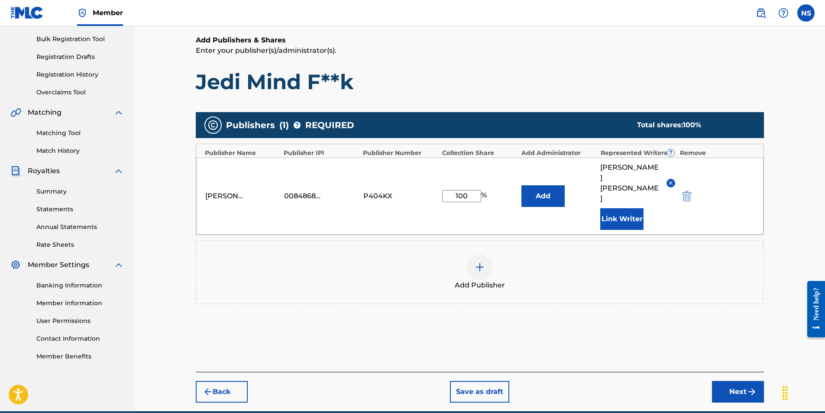
click at [719, 381] on button "Next" at bounding box center [738, 392] width 52 height 22
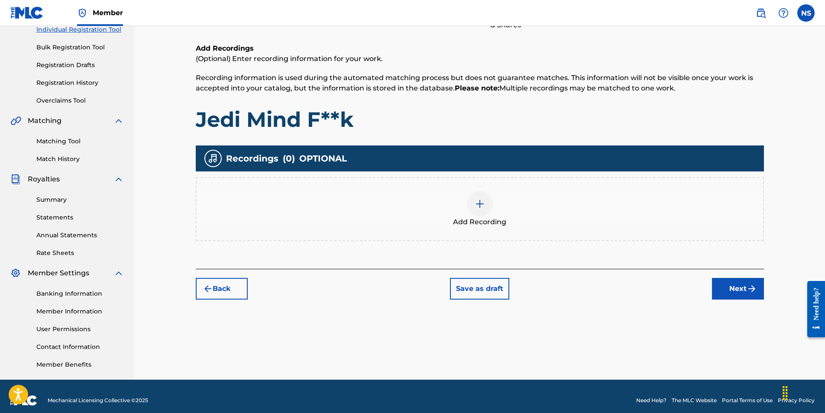
scroll to position [39, 0]
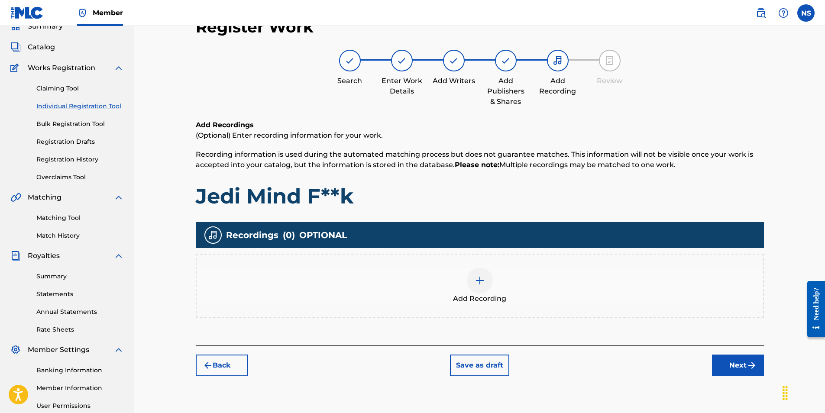
click at [473, 279] on div at bounding box center [480, 281] width 26 height 26
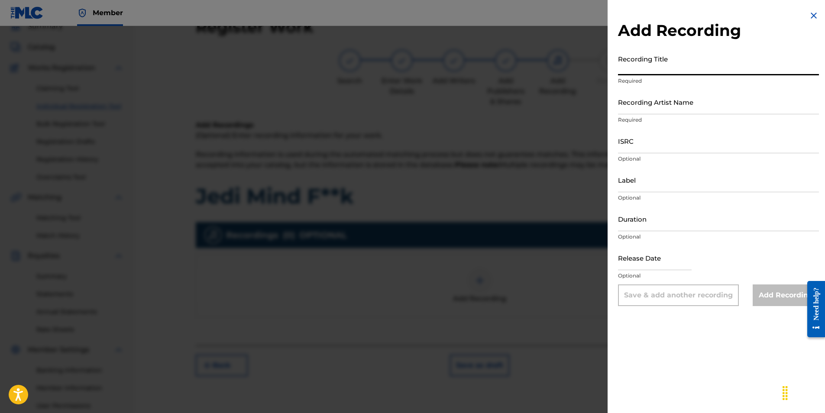
click at [660, 66] on input "Recording Title" at bounding box center [718, 63] width 201 height 25
type input "Jedi Mind F**k"
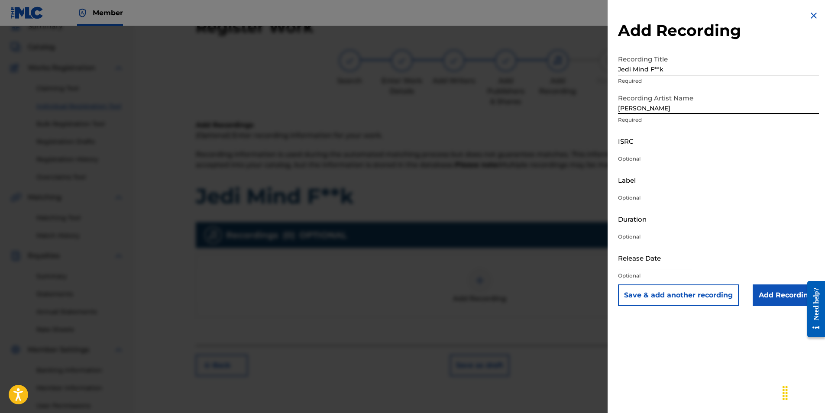
type input "[PERSON_NAME]"
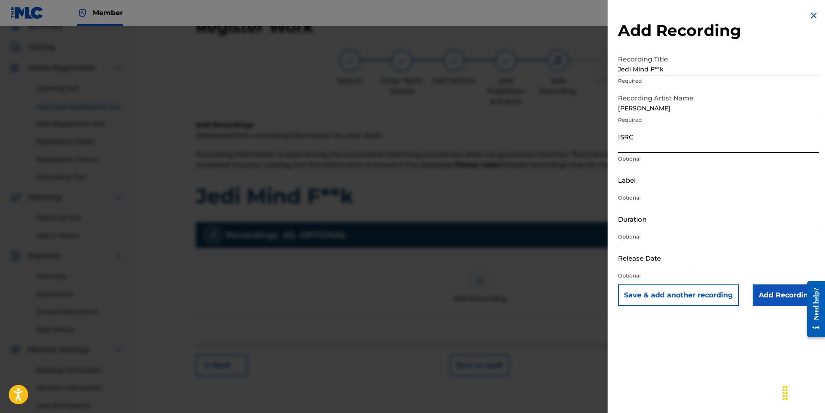
paste input "AUGBT2530604"
type input "AUGBT2530604"
drag, startPoint x: 661, startPoint y: 183, endPoint x: 654, endPoint y: 189, distance: 8.6
click at [661, 183] on input "Label" at bounding box center [718, 180] width 201 height 25
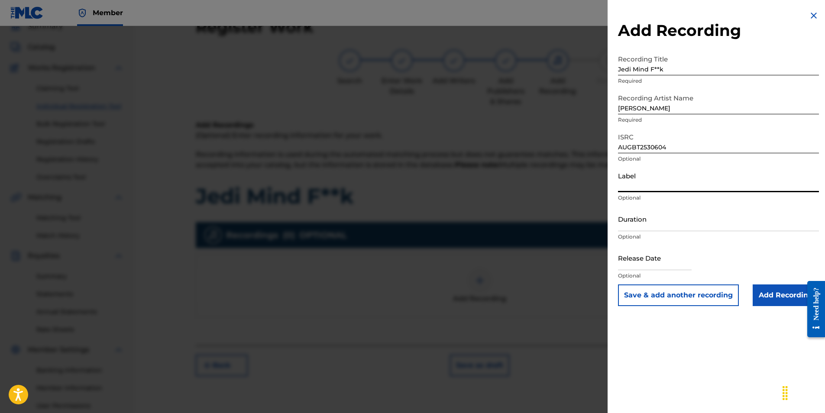
type input "Fallen Star Music LLC"
click at [641, 216] on input "Duration" at bounding box center [718, 219] width 201 height 25
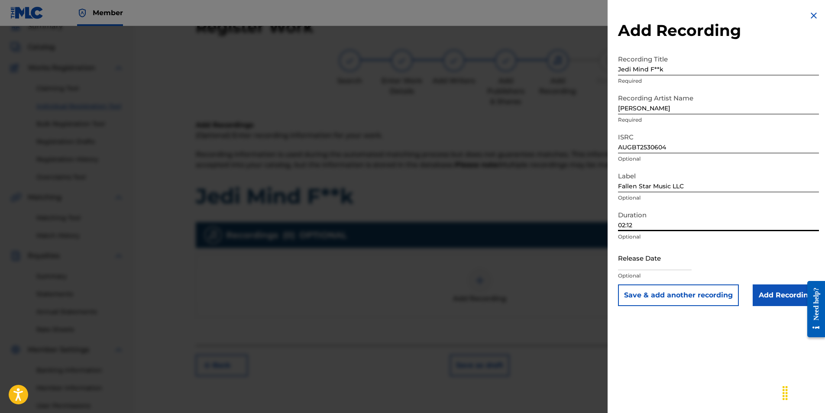
type input "02:12"
click at [665, 260] on input "text" at bounding box center [655, 258] width 74 height 25
select select "7"
select select "2025"
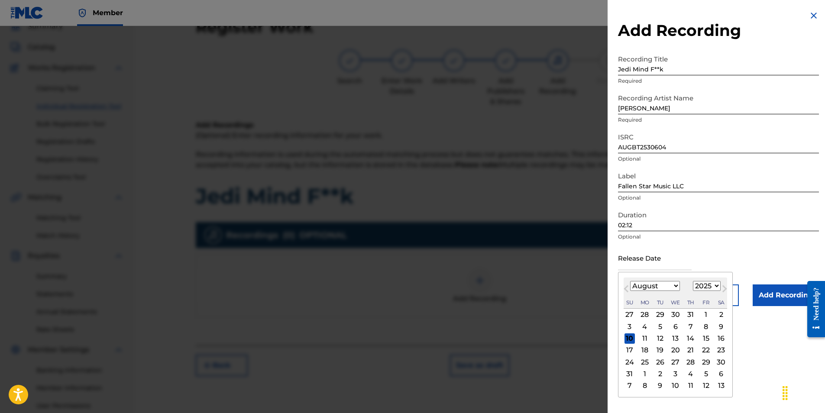
click at [725, 284] on button "Next Month" at bounding box center [725, 291] width 14 height 14
select select "8"
click at [707, 316] on div "5" at bounding box center [706, 315] width 10 height 10
type input "[DATE]"
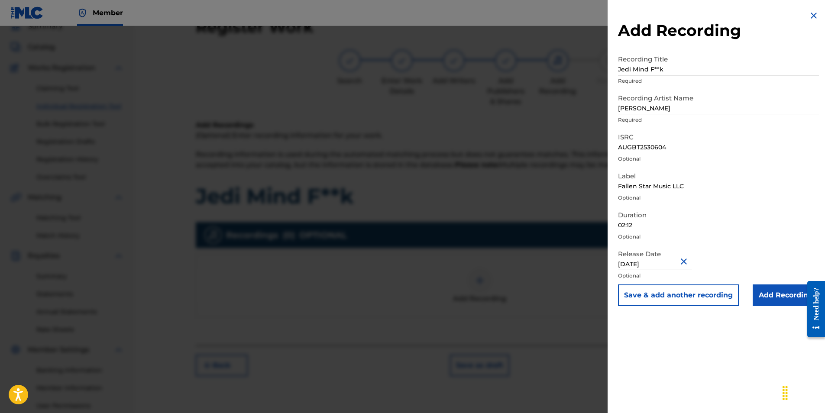
click at [712, 338] on div "Add Recording Recording Title Jedi Mind F**k Required Recording Artist Name [PE…" at bounding box center [719, 206] width 222 height 413
click at [773, 302] on input "Add Recording" at bounding box center [786, 296] width 66 height 22
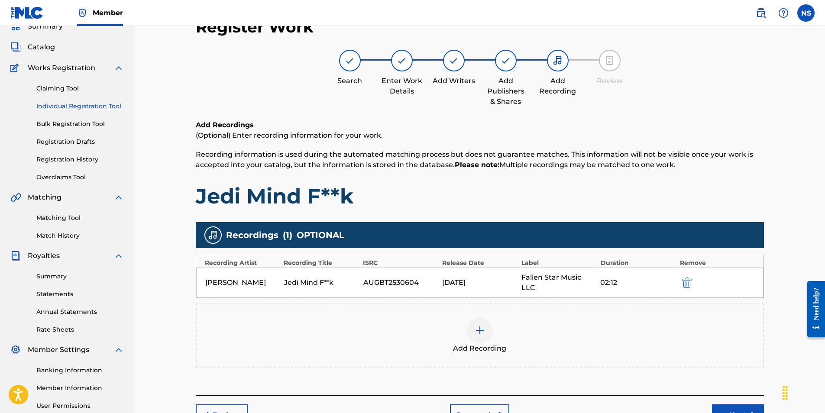
click at [728, 405] on button "Next" at bounding box center [738, 416] width 52 height 22
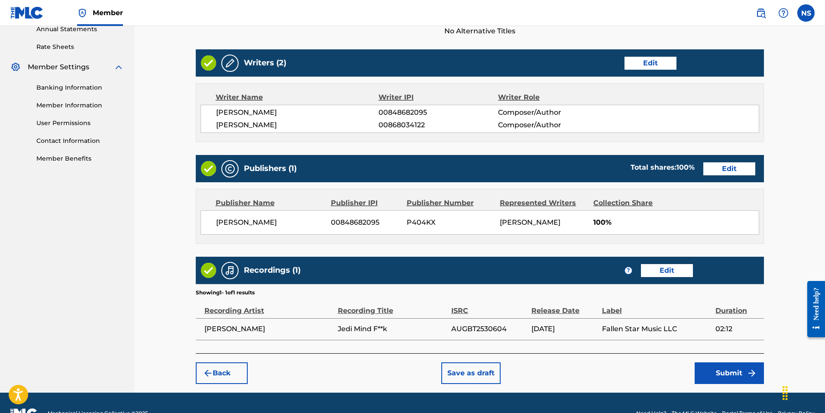
scroll to position [343, 0]
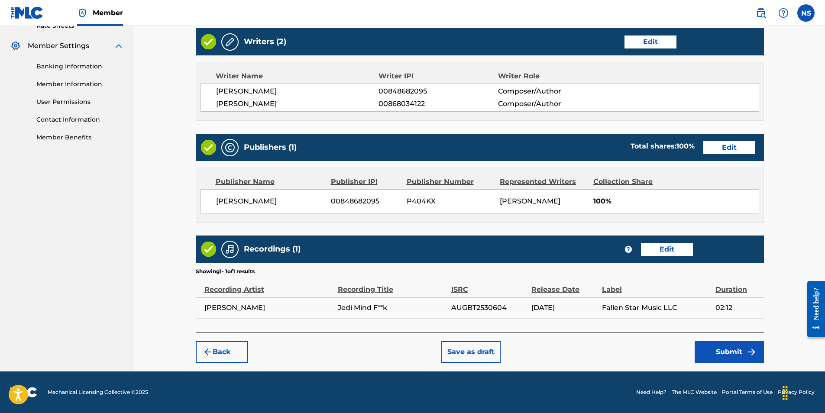
click at [720, 346] on button "Submit" at bounding box center [729, 352] width 69 height 22
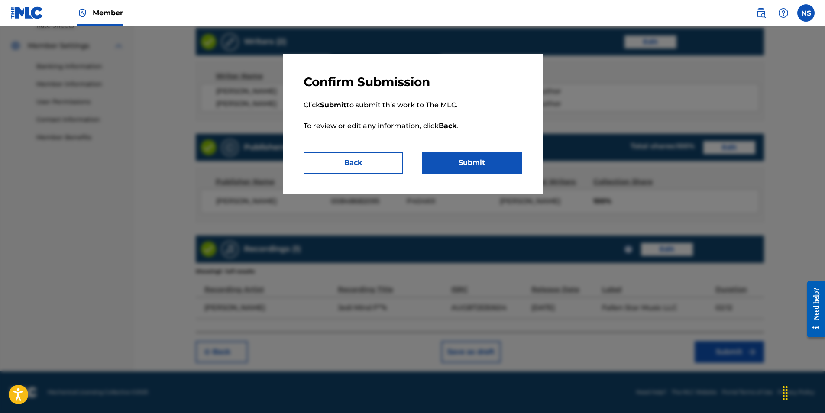
click at [492, 157] on button "Submit" at bounding box center [472, 163] width 100 height 22
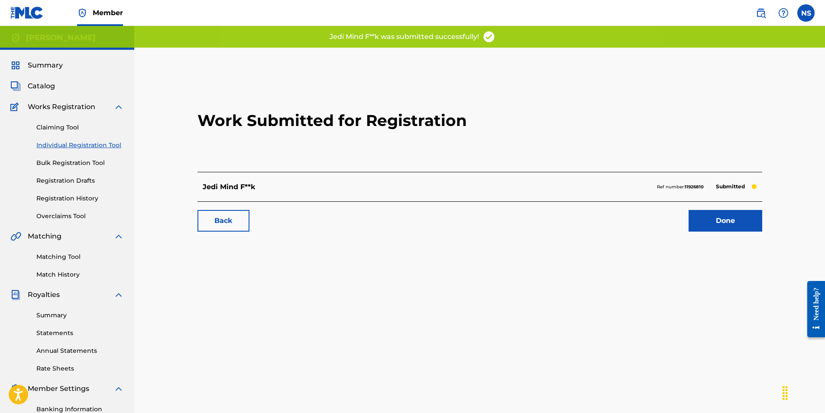
click at [716, 219] on link "Done" at bounding box center [726, 221] width 74 height 22
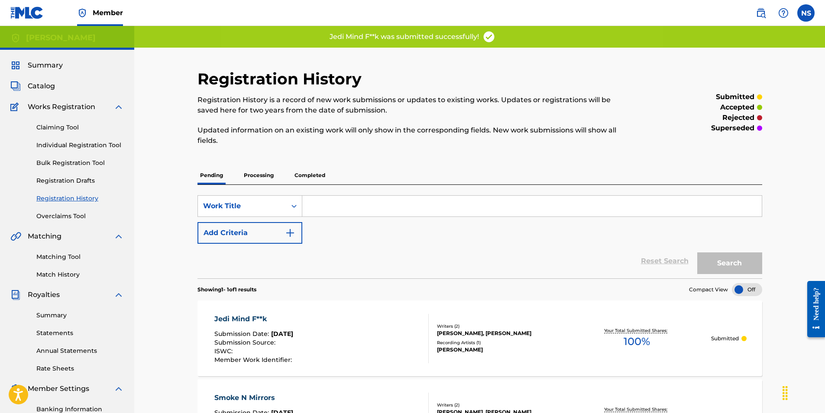
click at [77, 145] on link "Individual Registration Tool" at bounding box center [79, 145] width 87 height 9
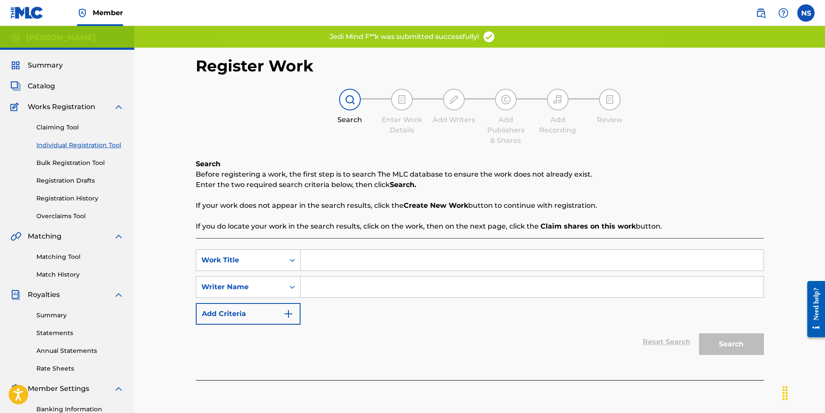
drag, startPoint x: 327, startPoint y: 262, endPoint x: 329, endPoint y: 258, distance: 4.5
click at [327, 262] on input "Search Form" at bounding box center [532, 260] width 463 height 21
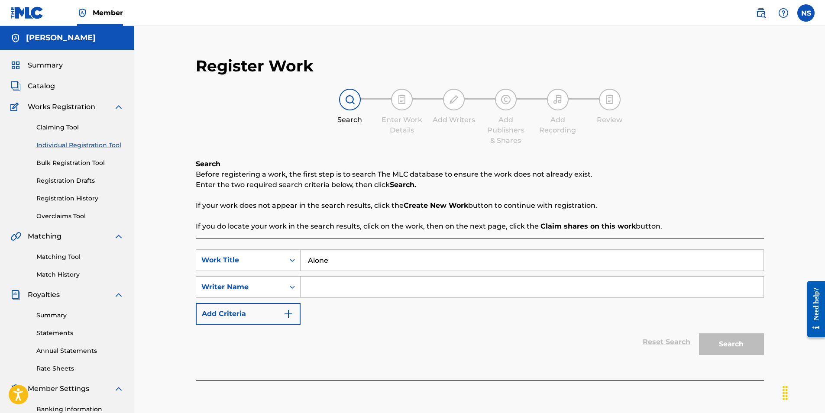
type input "Alone"
drag, startPoint x: 341, startPoint y: 287, endPoint x: 346, endPoint y: 294, distance: 8.7
click at [341, 287] on input "Search Form" at bounding box center [532, 287] width 463 height 21
type input "[PERSON_NAME]"
click at [721, 346] on button "Search" at bounding box center [731, 344] width 65 height 22
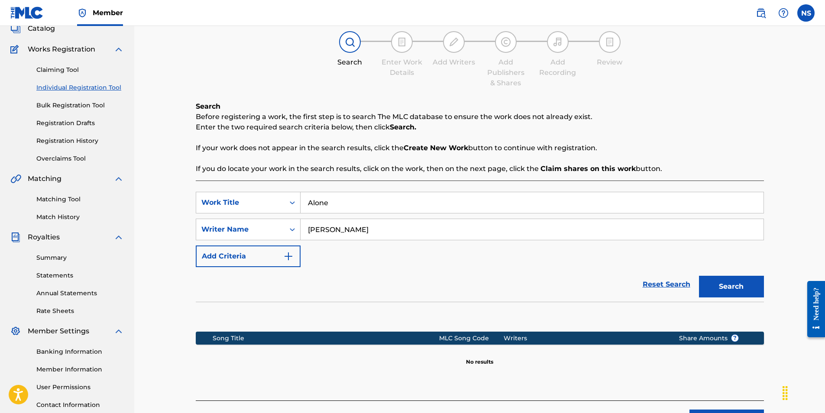
scroll to position [126, 0]
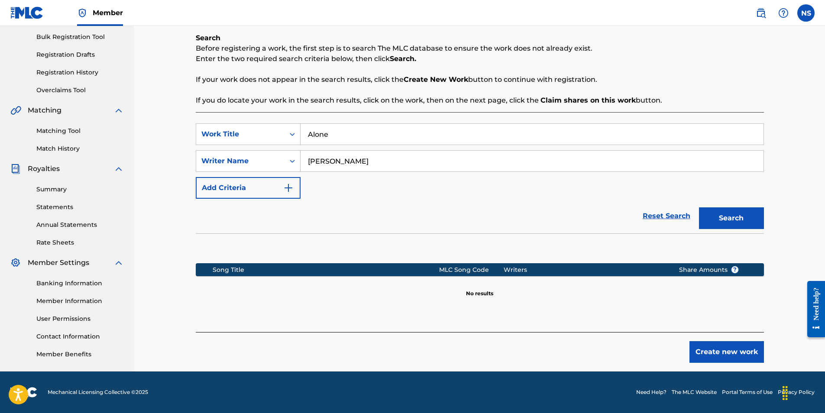
click at [747, 339] on div "Create new work" at bounding box center [480, 347] width 568 height 31
click at [719, 358] on button "Create new work" at bounding box center [727, 352] width 74 height 22
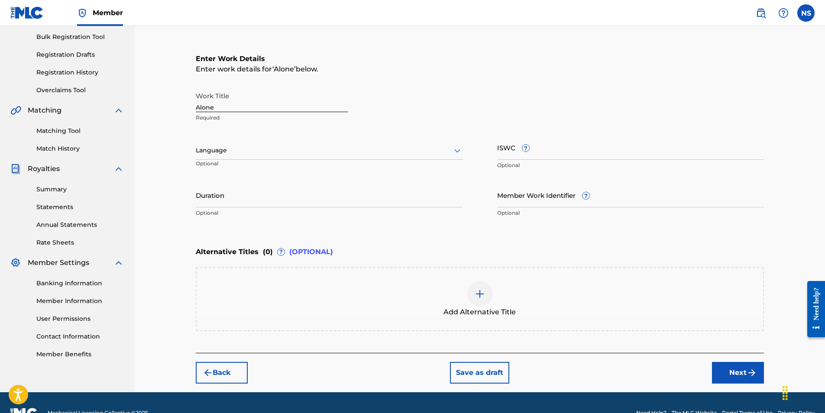
click at [225, 108] on input "Alone" at bounding box center [272, 99] width 152 height 25
click at [223, 145] on div "Language" at bounding box center [329, 151] width 267 height 18
click at [261, 174] on div "English" at bounding box center [329, 169] width 266 height 19
click at [333, 198] on input "Duration" at bounding box center [329, 195] width 267 height 25
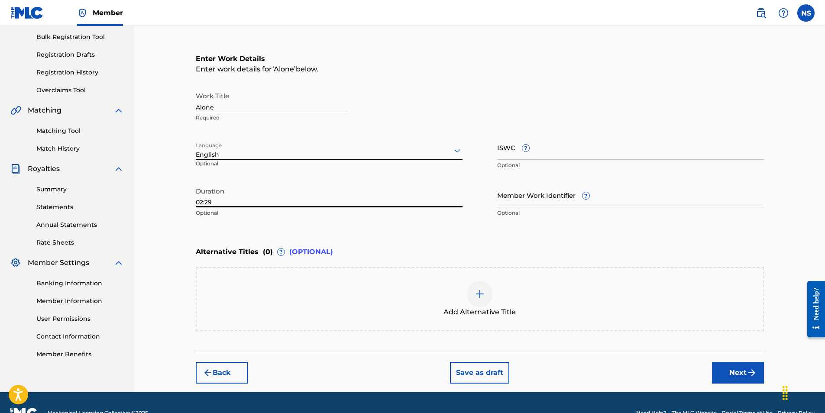
type input "02:29"
click at [434, 247] on div "Alternative Titles ( 0 ) ? (OPTIONAL)" at bounding box center [480, 252] width 568 height 19
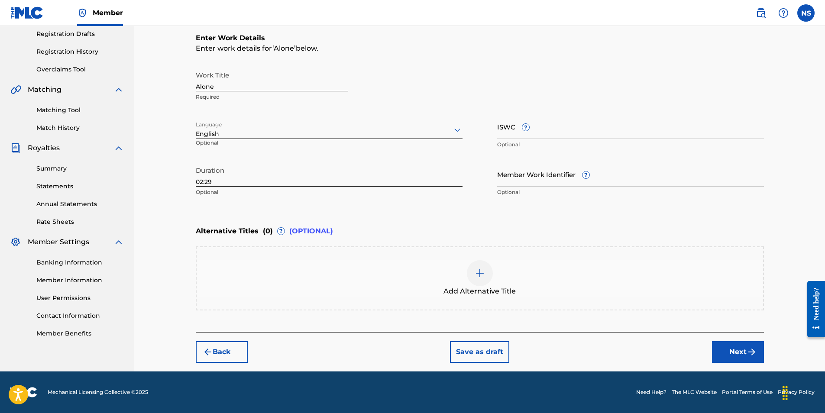
drag, startPoint x: 731, startPoint y: 351, endPoint x: 730, endPoint y: 346, distance: 5.2
click at [731, 351] on button "Next" at bounding box center [738, 352] width 52 height 22
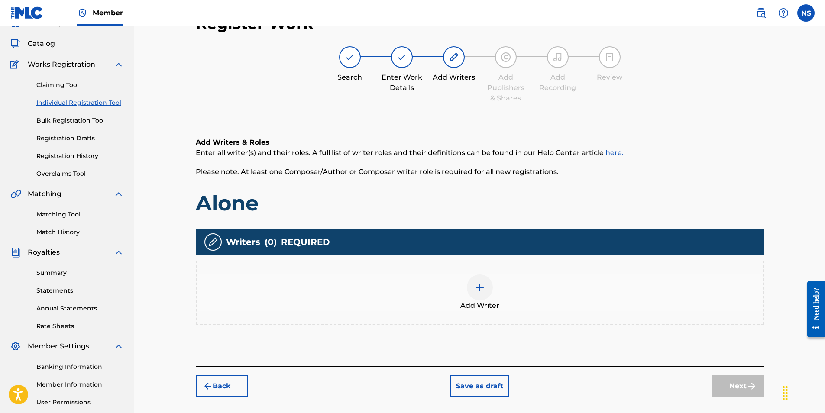
scroll to position [39, 0]
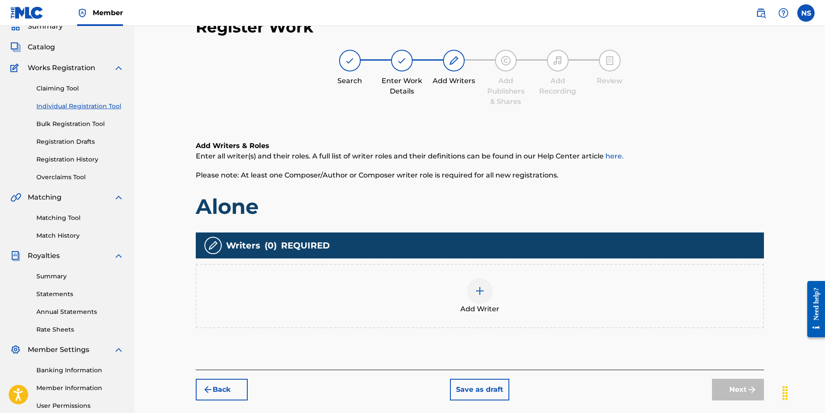
click at [478, 294] on img at bounding box center [480, 291] width 10 height 10
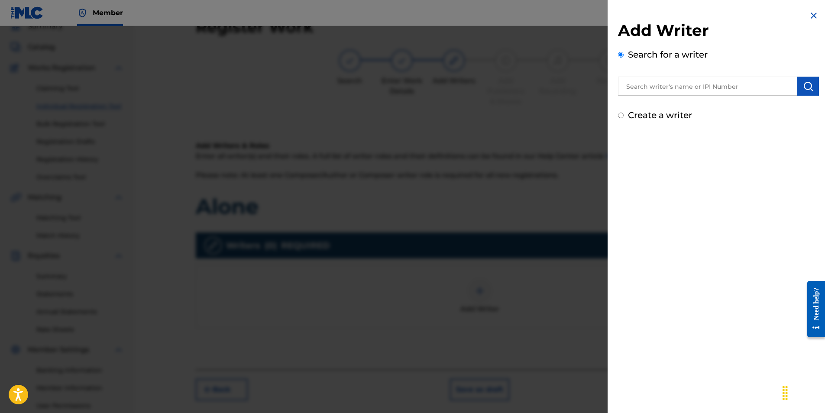
click at [696, 91] on input "text" at bounding box center [707, 86] width 179 height 19
paste input "AUGBT2530604"
type input "AUGBT2530604"
drag, startPoint x: 671, startPoint y: 78, endPoint x: 585, endPoint y: 78, distance: 85.8
click at [585, 78] on div "Add Writer Search for a writer AUGBT2530604 Create a writer" at bounding box center [412, 219] width 825 height 387
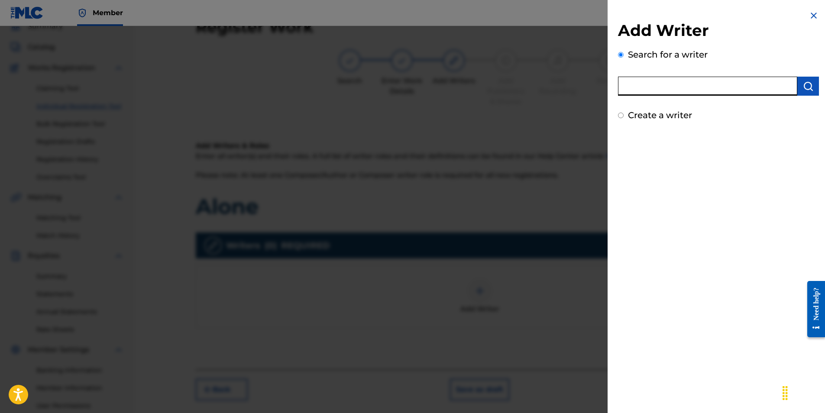
click at [652, 86] on input "text" at bounding box center [707, 86] width 179 height 19
paste input "00848682095"
drag, startPoint x: 639, startPoint y: 88, endPoint x: 712, endPoint y: 103, distance: 74.7
click at [639, 88] on input "00848682095" at bounding box center [707, 86] width 179 height 19
type input "00848682095"
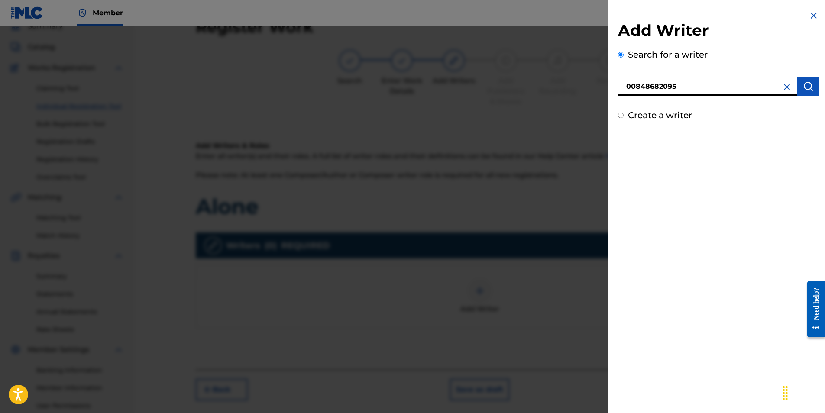
click at [803, 91] on img "submit" at bounding box center [808, 86] width 10 height 10
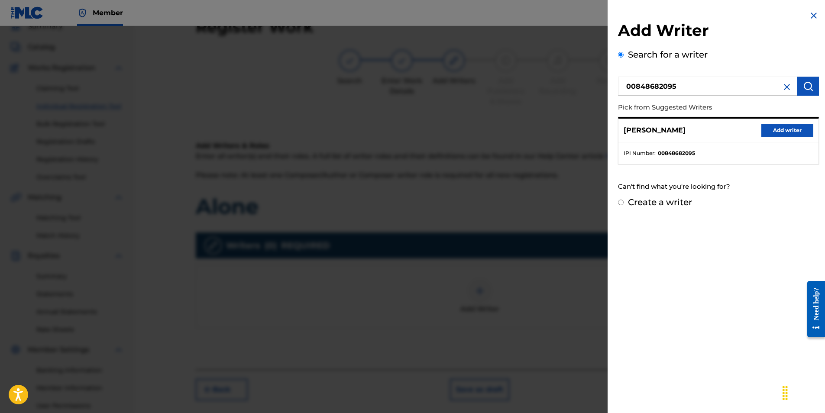
click at [774, 130] on button "Add writer" at bounding box center [787, 130] width 52 height 13
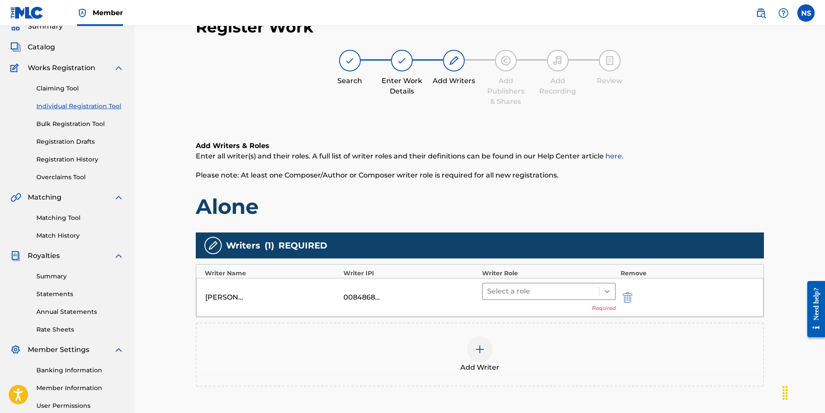
click at [607, 292] on icon at bounding box center [607, 291] width 5 height 3
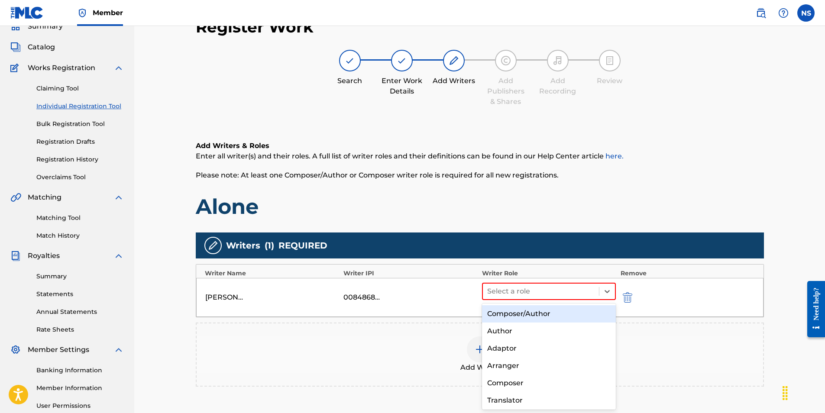
click at [539, 314] on div "Composer/Author" at bounding box center [549, 313] width 134 height 17
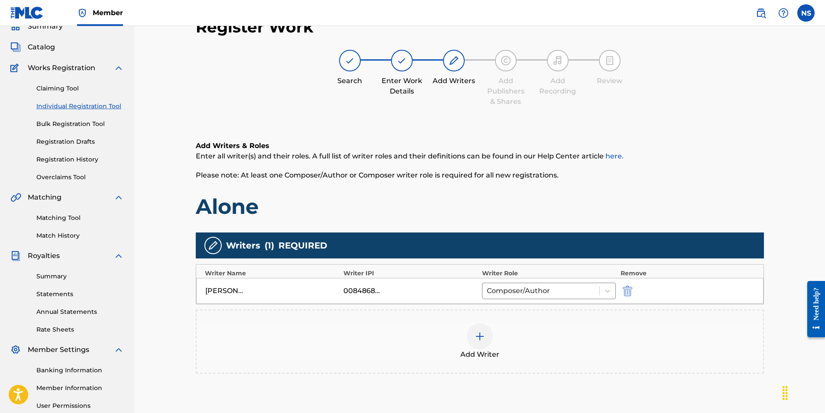
click at [477, 340] on img at bounding box center [480, 336] width 10 height 10
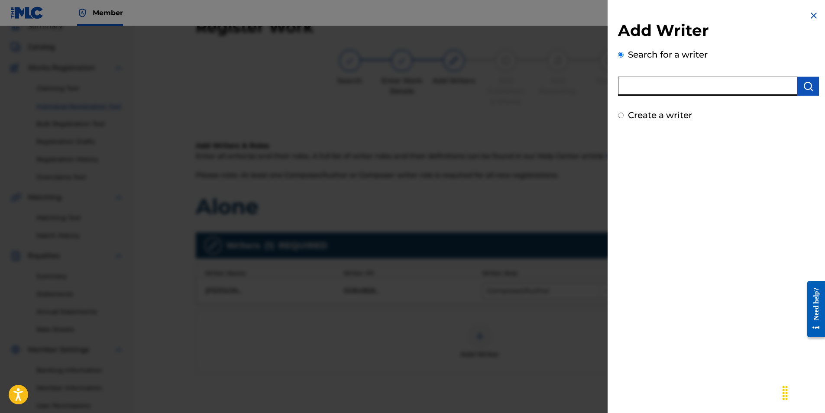
paste input "00868034122"
click at [643, 86] on input "00868034122" at bounding box center [707, 86] width 179 height 19
type input "00868034122"
click at [809, 88] on img "submit" at bounding box center [808, 86] width 10 height 10
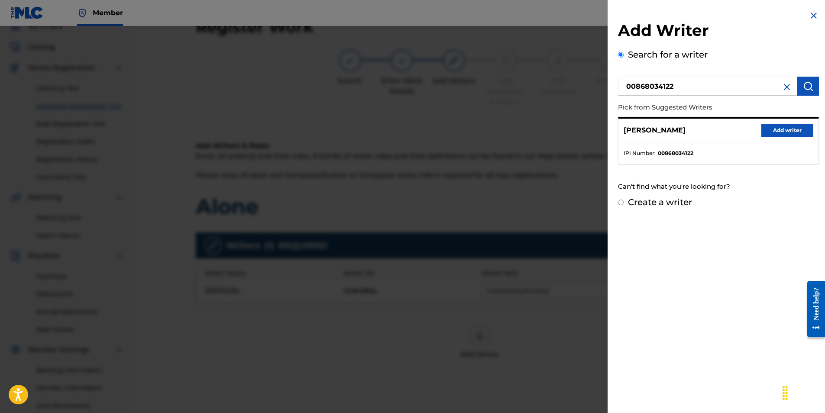
click at [774, 132] on button "Add writer" at bounding box center [787, 130] width 52 height 13
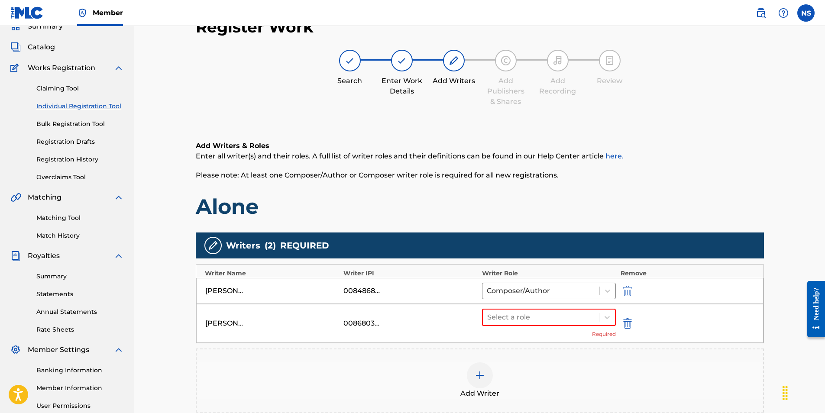
click at [604, 344] on div "Writers ( 2 ) REQUIRED Writer Name Writer IPI Writer Role Remove [PERSON_NAME] …" at bounding box center [480, 323] width 568 height 180
click at [602, 314] on div at bounding box center [607, 318] width 16 height 16
click at [560, 343] on div "Composer/Author" at bounding box center [549, 339] width 134 height 17
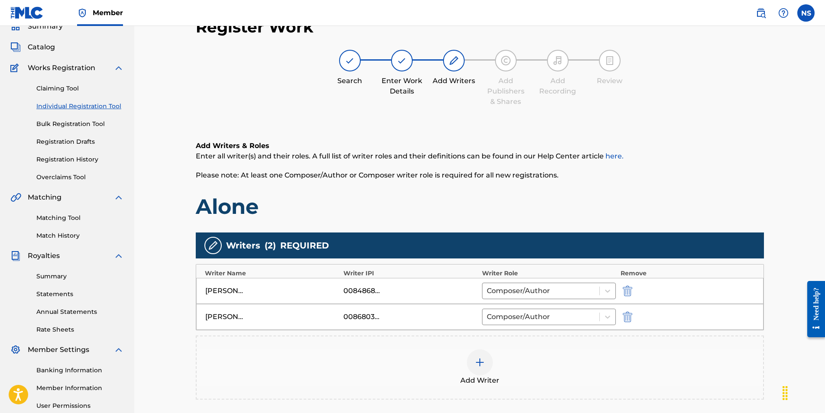
click at [552, 376] on div "Add Writer" at bounding box center [480, 368] width 567 height 36
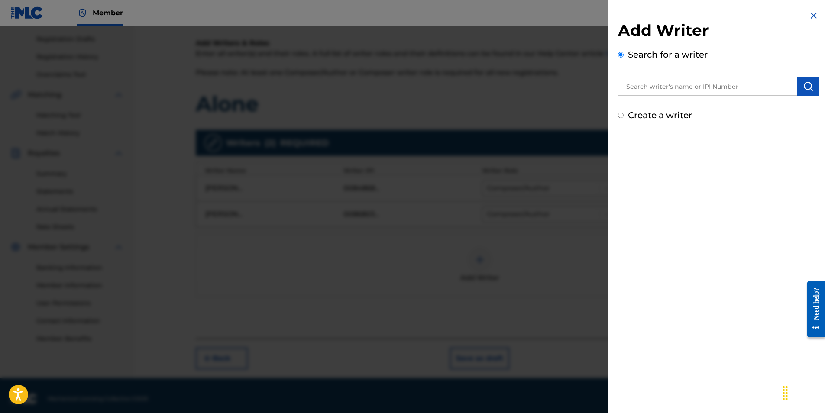
scroll to position [148, 0]
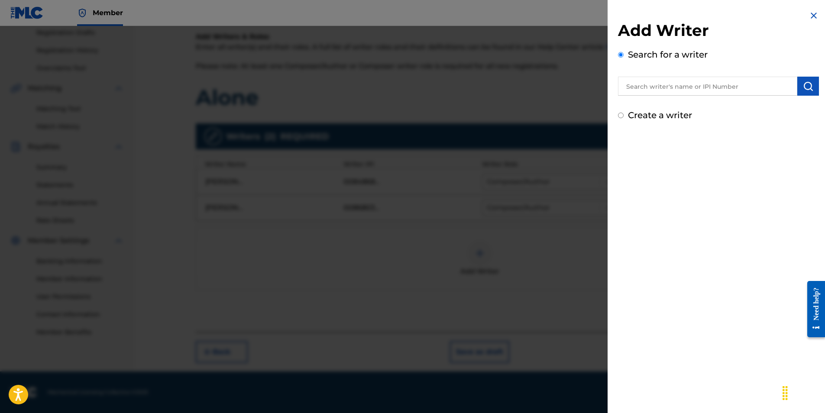
click at [809, 17] on img at bounding box center [814, 15] width 10 height 10
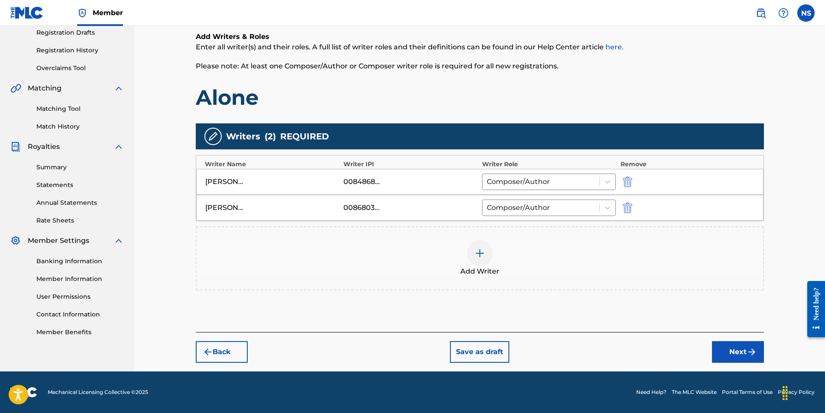
click at [747, 364] on div "Register Work Search Enter Work Details Add Writers Add Publishers & Shares Add…" at bounding box center [480, 136] width 586 height 472
click at [728, 346] on button "Next" at bounding box center [738, 352] width 52 height 22
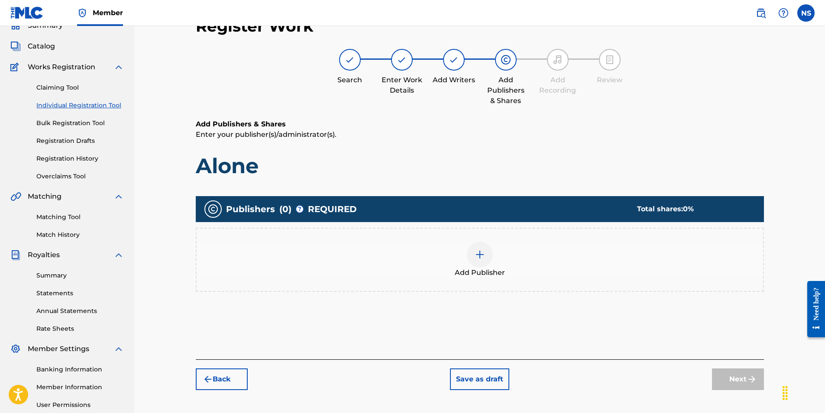
scroll to position [39, 0]
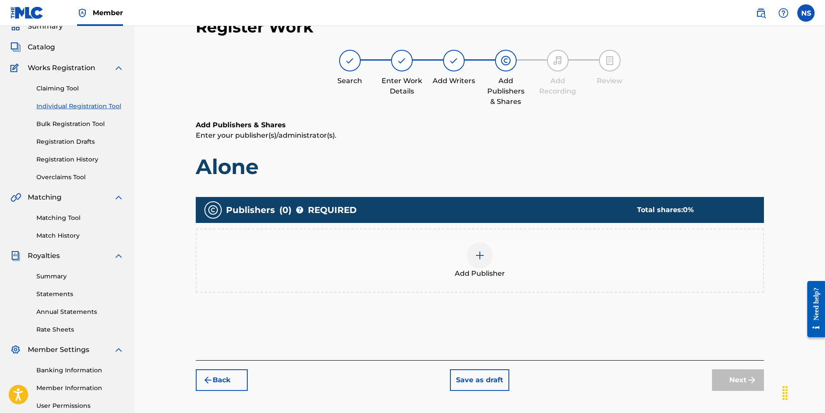
click at [476, 255] on img at bounding box center [480, 255] width 10 height 10
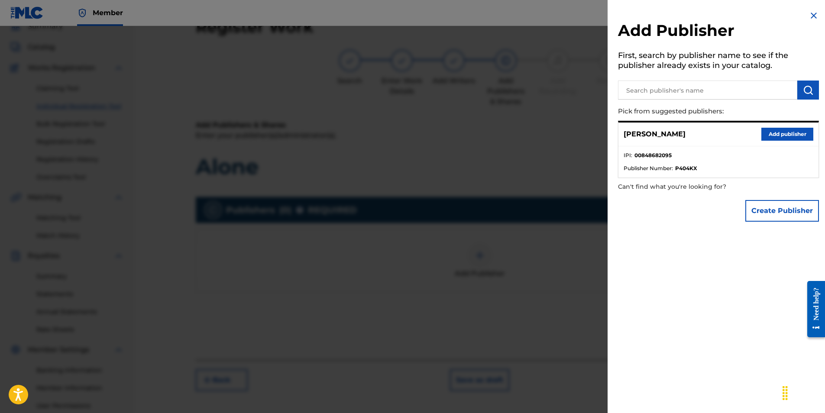
click at [763, 133] on button "Add publisher" at bounding box center [787, 134] width 52 height 13
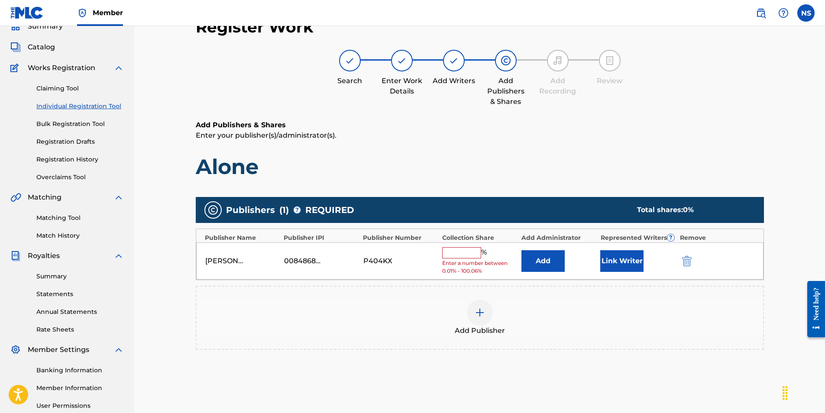
click at [468, 248] on input "text" at bounding box center [461, 252] width 39 height 11
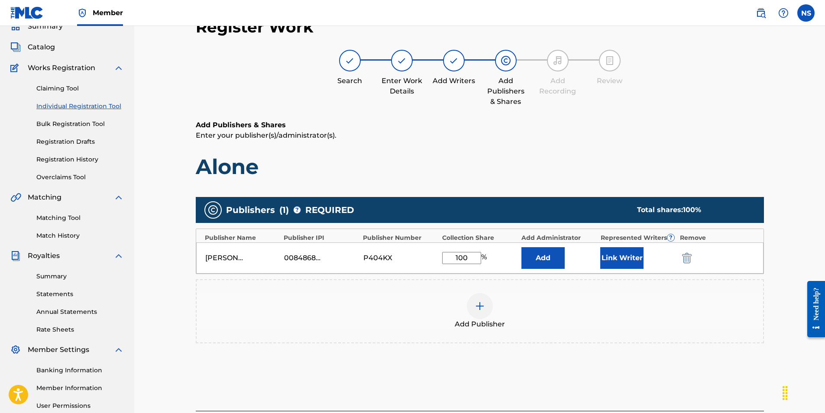
type input "100"
click at [624, 262] on button "Link Writer" at bounding box center [621, 258] width 43 height 22
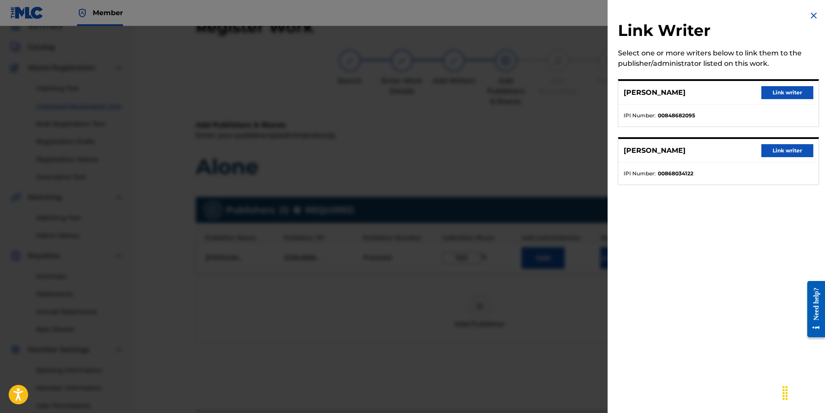
click at [781, 93] on button "Link writer" at bounding box center [787, 92] width 52 height 13
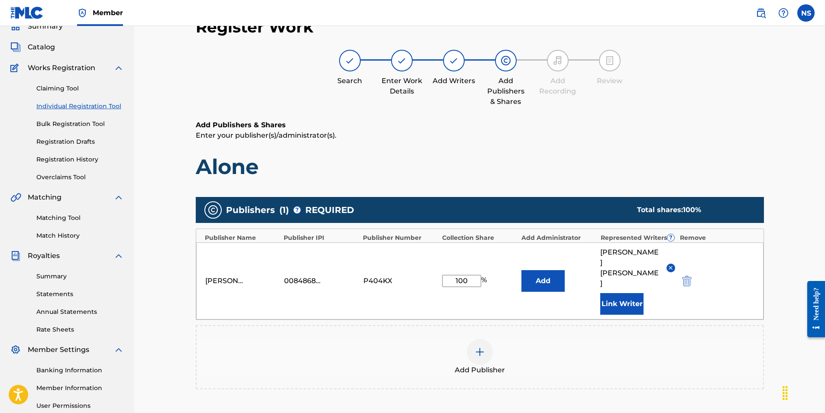
click at [619, 375] on div "Publishers ( 1 ) ? REQUIRED Total shares: 100 % Publisher Name Publisher IPI Pu…" at bounding box center [480, 297] width 568 height 201
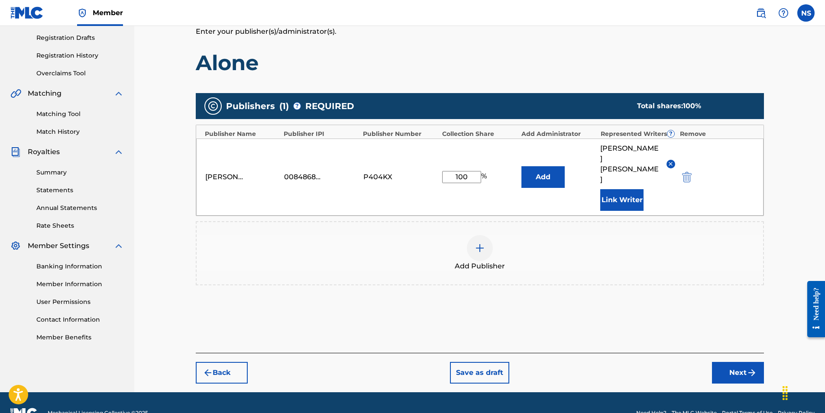
click at [738, 362] on button "Next" at bounding box center [738, 373] width 52 height 22
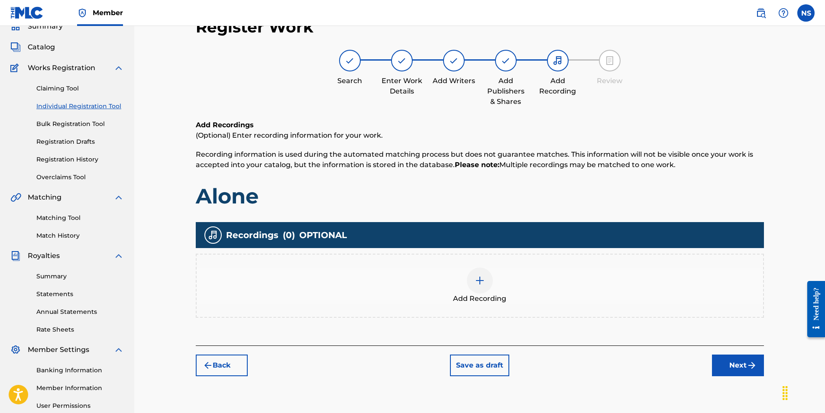
click at [485, 286] on div at bounding box center [480, 281] width 26 height 26
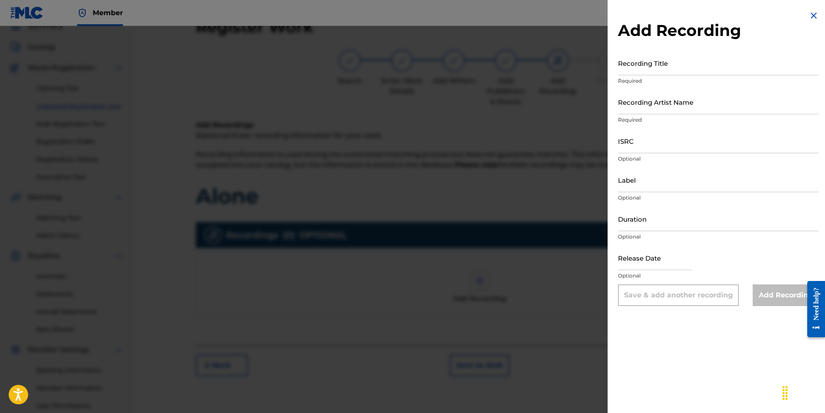
click at [632, 75] on div "Recording Title Required" at bounding box center [718, 70] width 201 height 39
click at [636, 69] on input "Recording Title" at bounding box center [718, 63] width 201 height 25
type input "Alone"
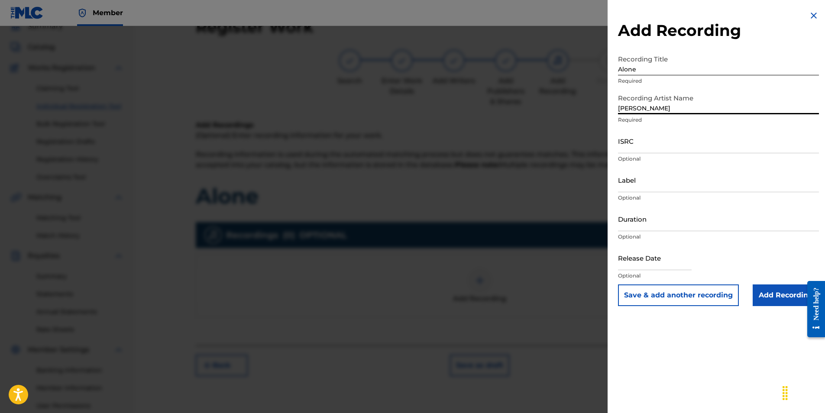
type input "[PERSON_NAME]"
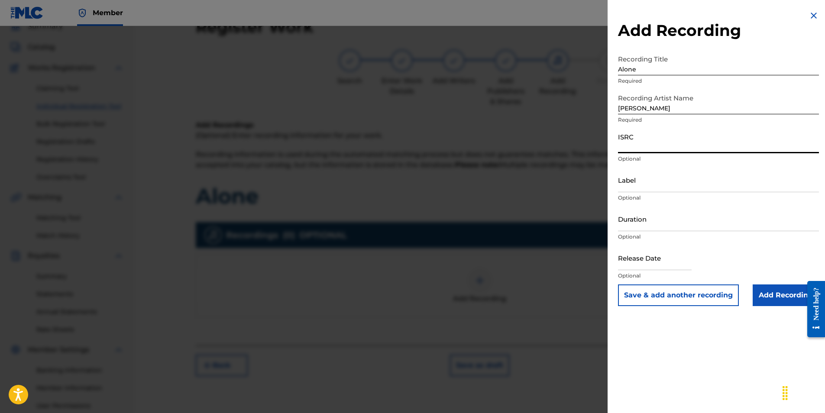
paste input "AUGBT2530605"
type input "AUGBT2530605"
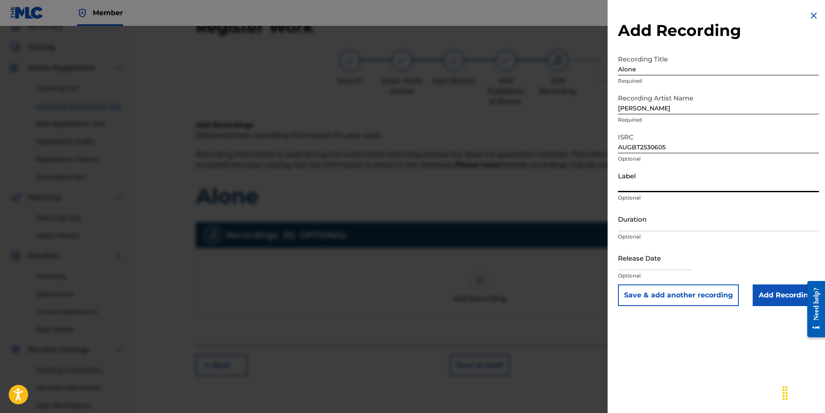
click at [644, 181] on input "Label" at bounding box center [718, 180] width 201 height 25
type input "Fallen Star Music LLC"
click at [648, 227] on input "Duration" at bounding box center [718, 219] width 201 height 25
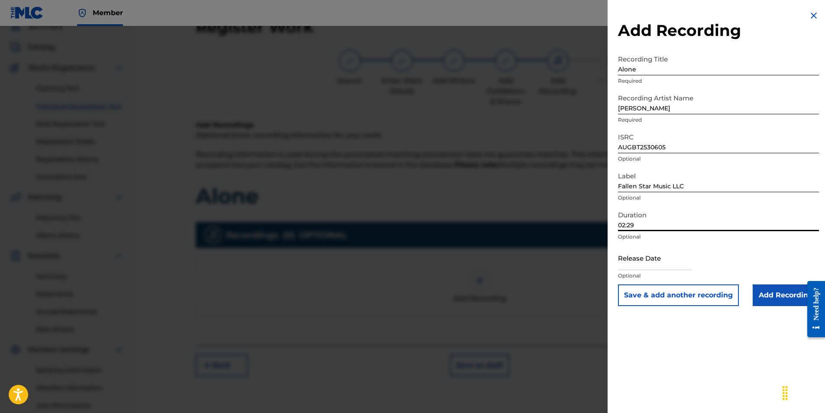
type input "02:29"
click at [664, 268] on input "text" at bounding box center [655, 258] width 74 height 25
select select "7"
select select "2025"
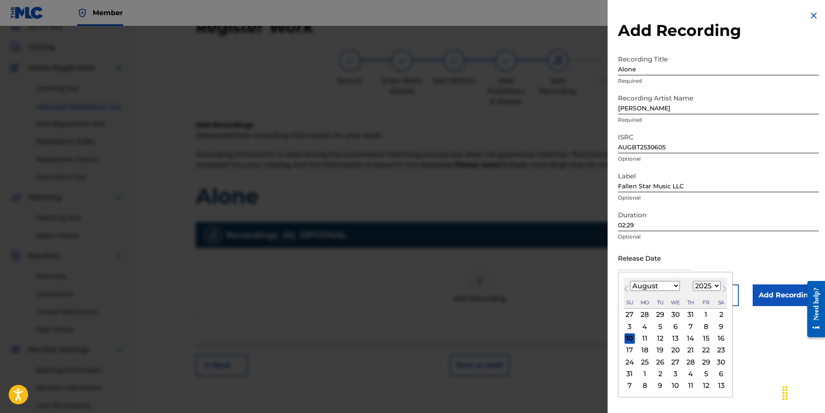
click at [724, 286] on span "Next Month" at bounding box center [724, 290] width 0 height 13
select select "8"
click at [704, 315] on div "5" at bounding box center [706, 315] width 10 height 10
type input "[DATE]"
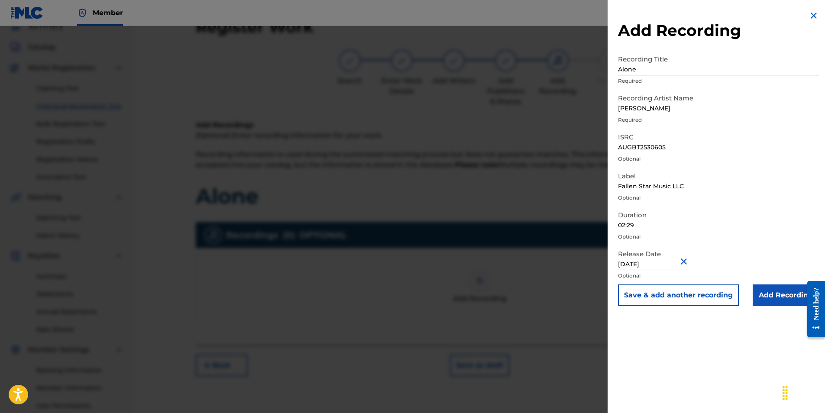
drag, startPoint x: 737, startPoint y: 361, endPoint x: 789, endPoint y: 319, distance: 66.8
click at [737, 361] on div "Add Recording Recording Title Alone Required Recording Artist Name [PERSON_NAME…" at bounding box center [719, 206] width 222 height 413
click at [788, 308] on div "Add Recording Recording Title Alone Required Recording Artist Name [PERSON_NAME…" at bounding box center [719, 158] width 222 height 317
click at [781, 302] on input "Add Recording" at bounding box center [786, 296] width 66 height 22
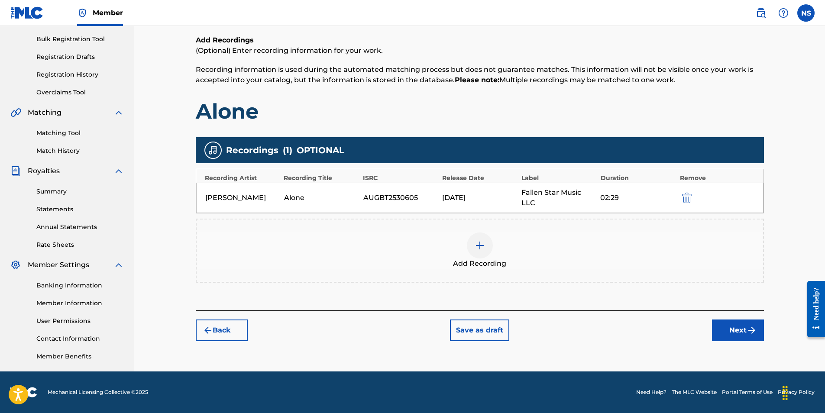
click at [747, 325] on img "submit" at bounding box center [752, 330] width 10 height 10
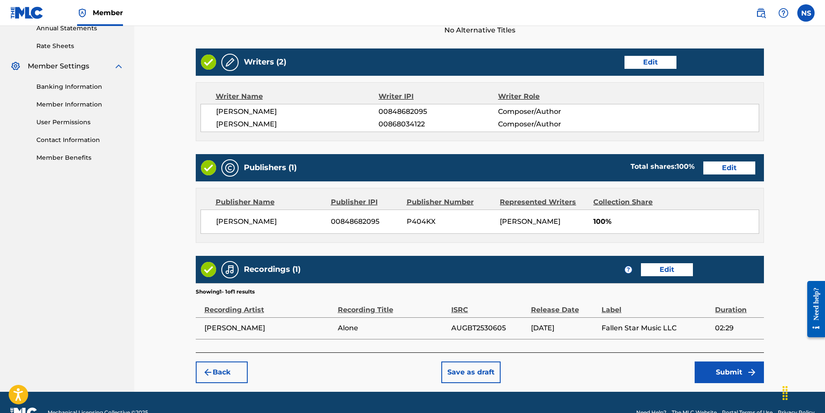
scroll to position [343, 0]
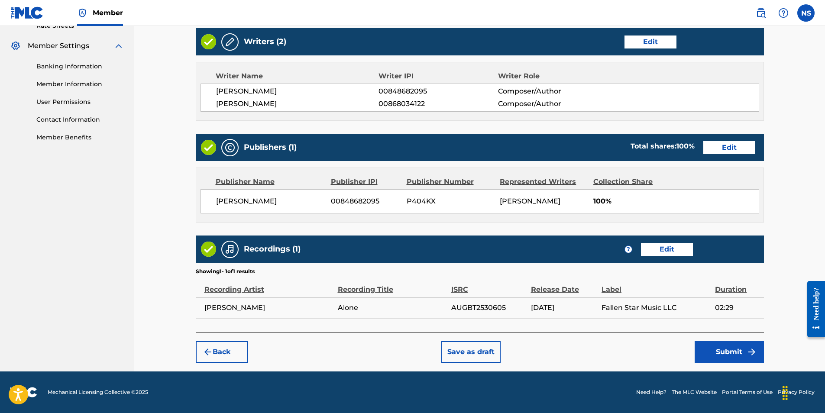
click at [705, 350] on button "Submit" at bounding box center [729, 352] width 69 height 22
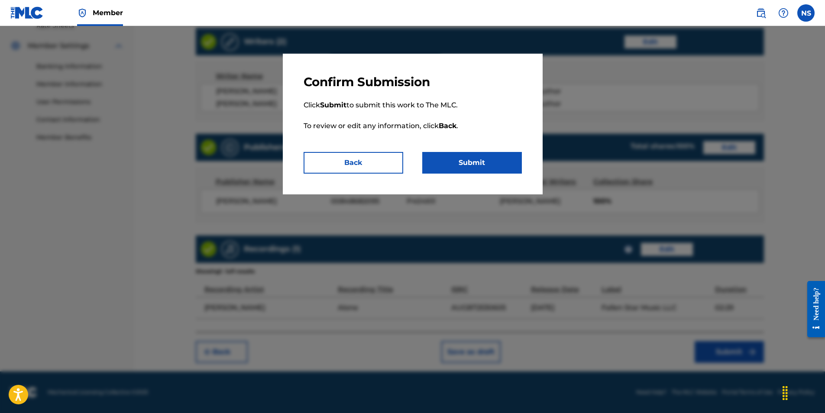
click at [461, 158] on button "Submit" at bounding box center [472, 163] width 100 height 22
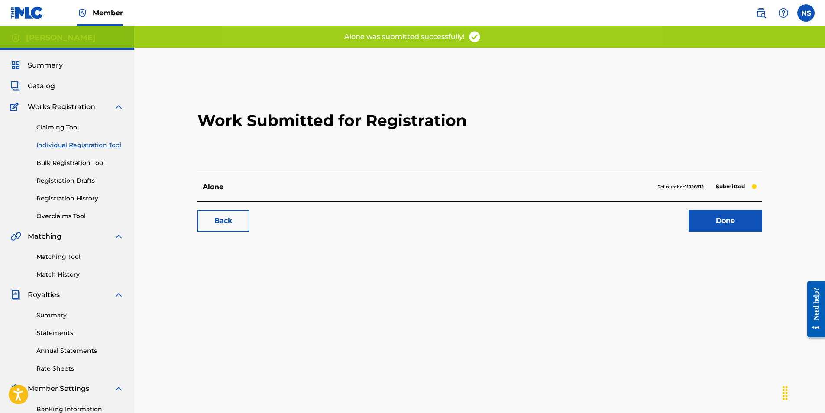
click at [717, 223] on link "Done" at bounding box center [726, 221] width 74 height 22
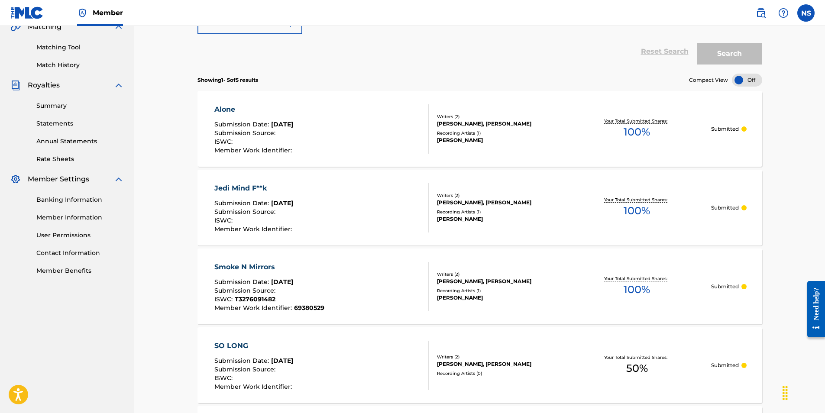
scroll to position [288, 0]
